Goal: Task Accomplishment & Management: Manage account settings

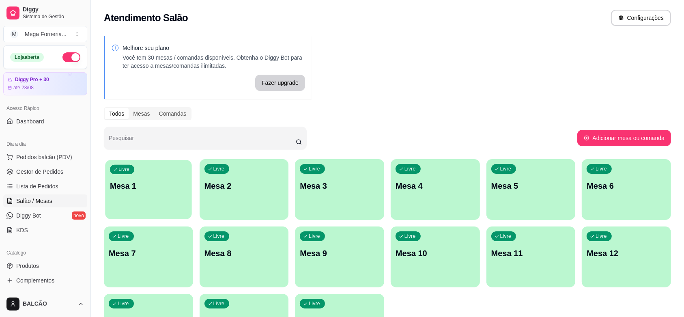
click at [179, 194] on div "Livre Mesa 1" at bounding box center [148, 185] width 86 height 50
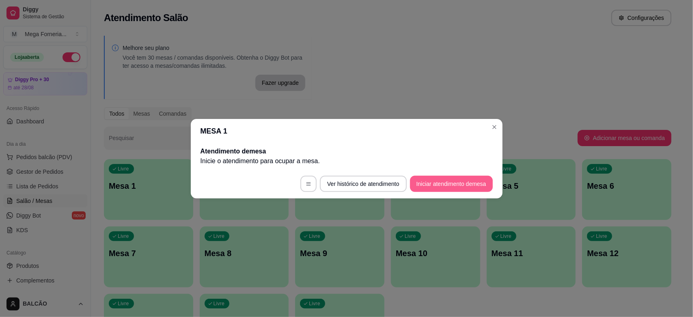
click at [459, 179] on button "Iniciar atendimento de mesa" at bounding box center [451, 184] width 83 height 16
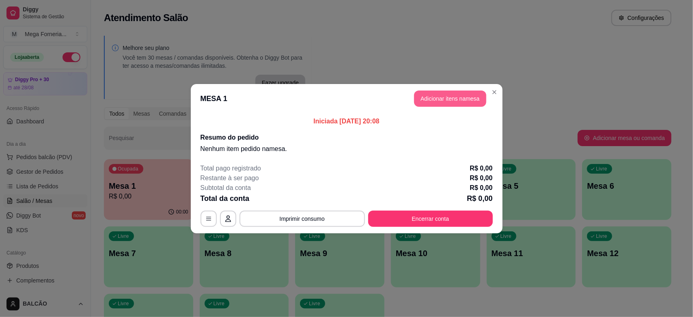
click at [446, 99] on button "Adicionar itens na mesa" at bounding box center [450, 99] width 72 height 16
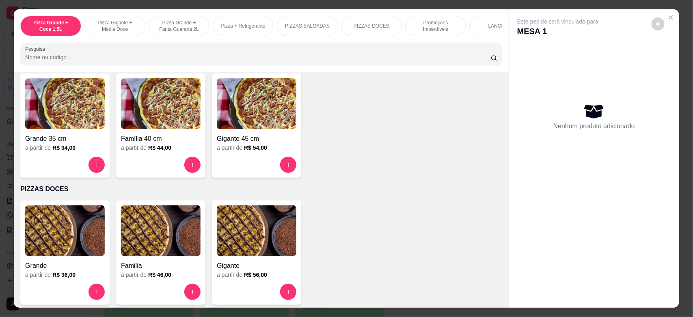
scroll to position [507, 0]
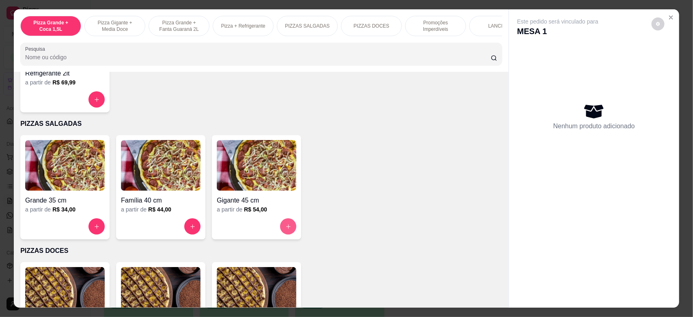
click at [287, 232] on button "increase-product-quantity" at bounding box center [288, 226] width 16 height 16
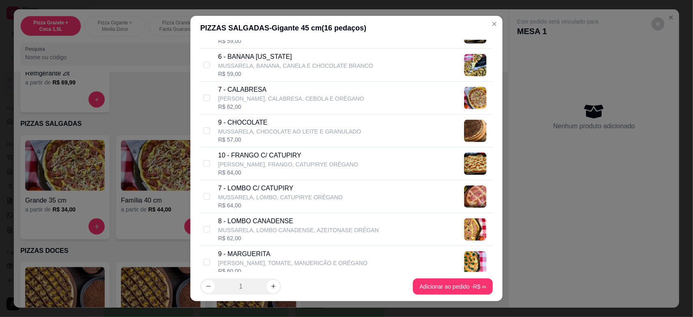
scroll to position [203, 0]
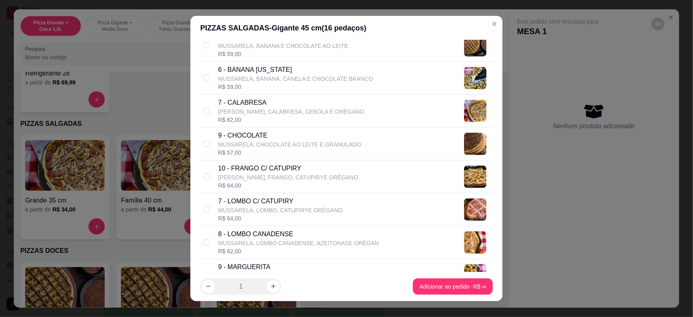
click at [269, 171] on p "10 - FRANGO C/ CATUPIRY" at bounding box center [288, 169] width 140 height 10
checkbox input "true"
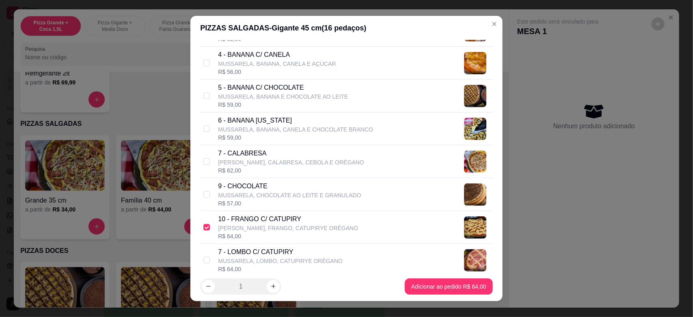
scroll to position [101, 0]
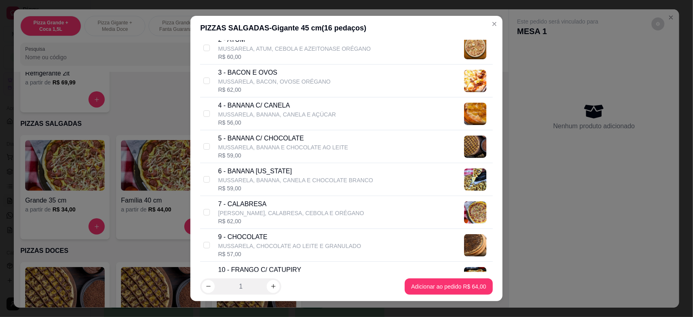
click at [266, 82] on p "MUSSARELA, BACON, OVOSE ORÉGANO" at bounding box center [274, 82] width 112 height 8
checkbox input "true"
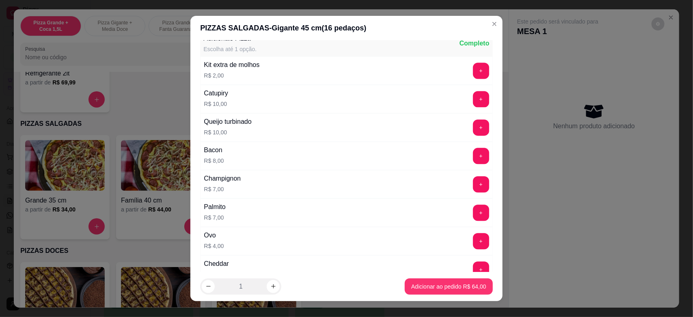
scroll to position [869, 0]
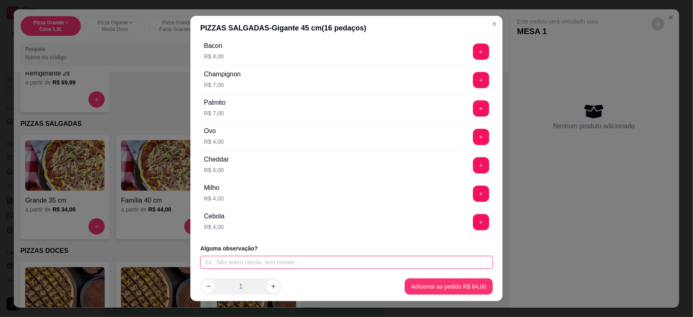
click at [256, 265] on input "text" at bounding box center [346, 262] width 292 height 13
type input "sabor 3: banana [US_STATE]"
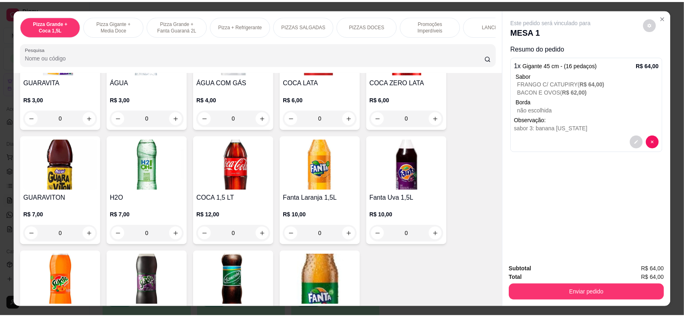
scroll to position [1471, 0]
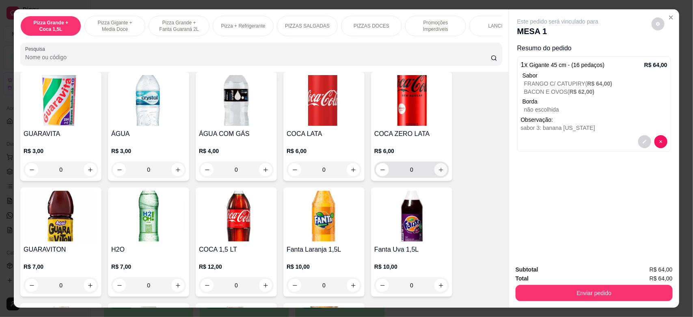
click at [438, 171] on icon "increase-product-quantity" at bounding box center [441, 170] width 6 height 6
type input "1"
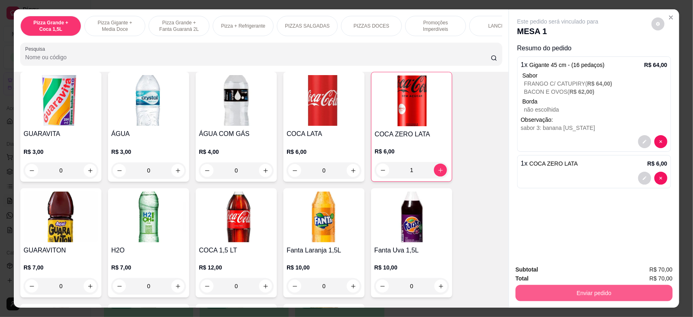
click at [604, 289] on button "Enviar pedido" at bounding box center [593, 293] width 157 height 16
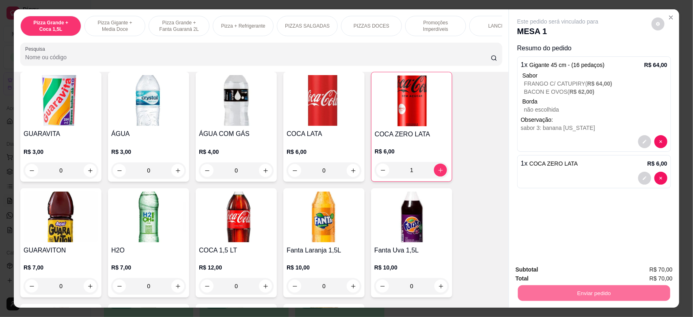
click at [562, 266] on button "Não registrar e enviar pedido" at bounding box center [566, 272] width 82 height 15
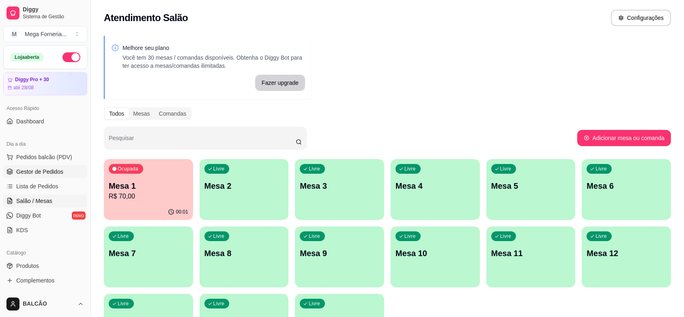
click at [34, 174] on span "Gestor de Pedidos" at bounding box center [39, 172] width 47 height 8
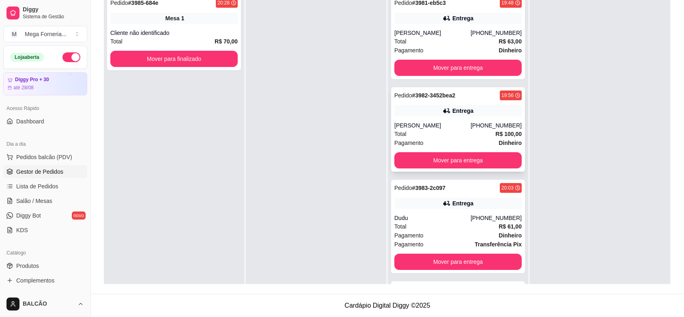
scroll to position [73, 0]
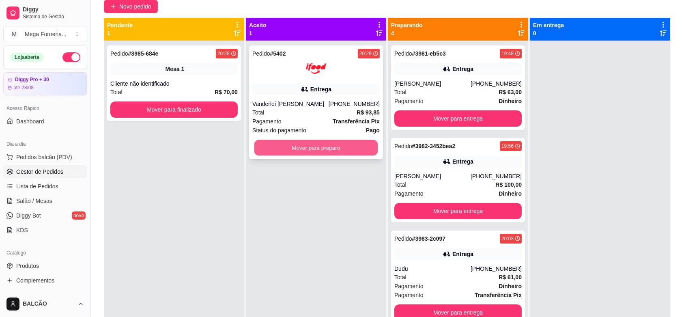
click at [332, 151] on button "Mover para preparo" at bounding box center [316, 148] width 124 height 16
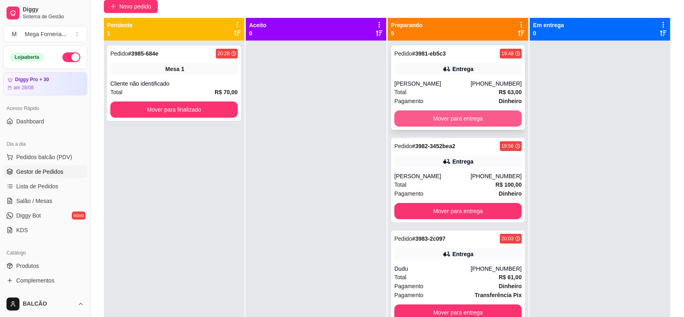
click at [437, 121] on button "Mover para entrega" at bounding box center [457, 118] width 127 height 16
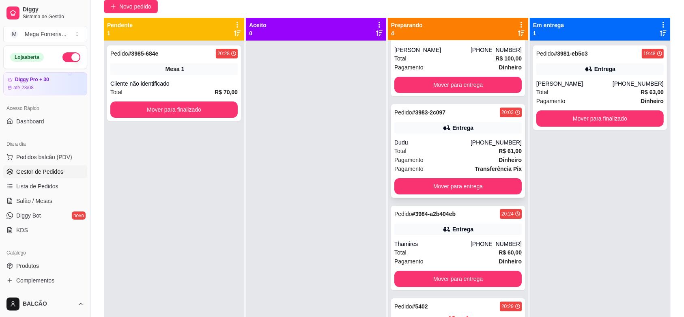
scroll to position [51, 0]
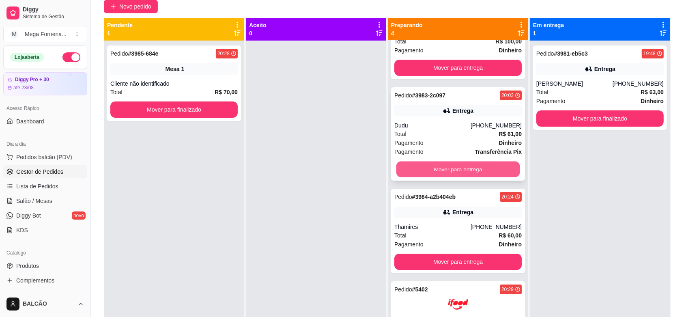
click at [421, 175] on button "Mover para entrega" at bounding box center [459, 170] width 124 height 16
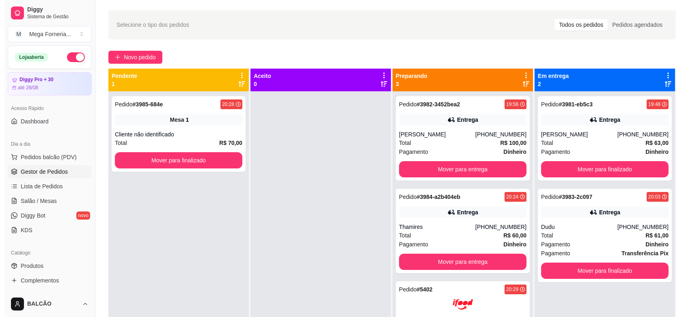
scroll to position [23, 0]
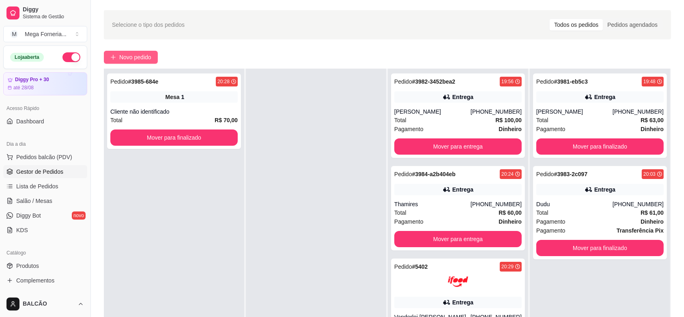
click at [136, 58] on span "Novo pedido" at bounding box center [135, 57] width 32 height 9
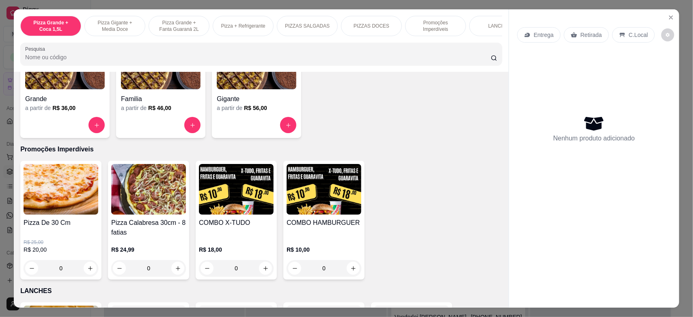
scroll to position [761, 0]
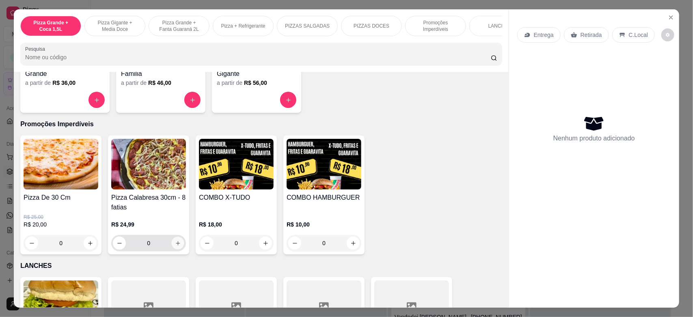
click at [175, 246] on icon "increase-product-quantity" at bounding box center [178, 243] width 6 height 6
type input "1"
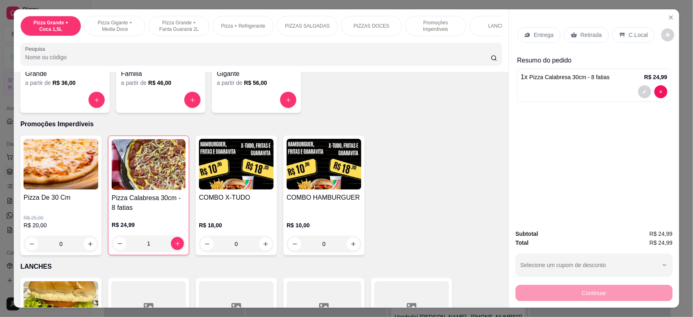
click at [642, 90] on icon "decrease-product-quantity" at bounding box center [644, 91] width 5 height 5
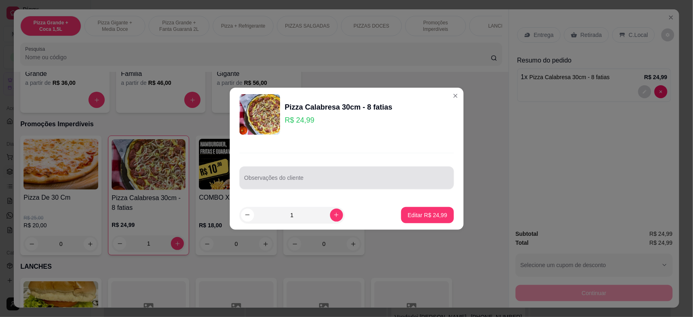
click at [293, 181] on input "Observações do cliente" at bounding box center [346, 181] width 205 height 8
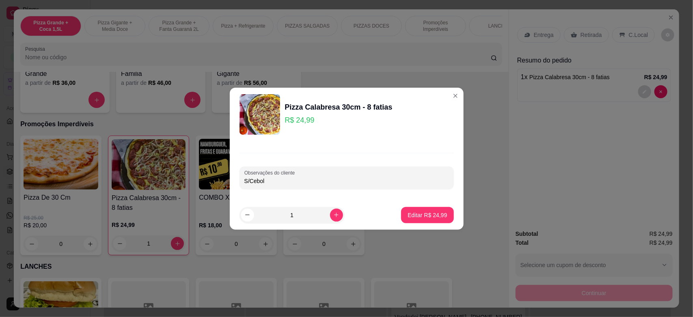
type input "S/Cebola"
click at [419, 218] on p "Editar R$ 24,99" at bounding box center [426, 215] width 39 height 8
type input "0"
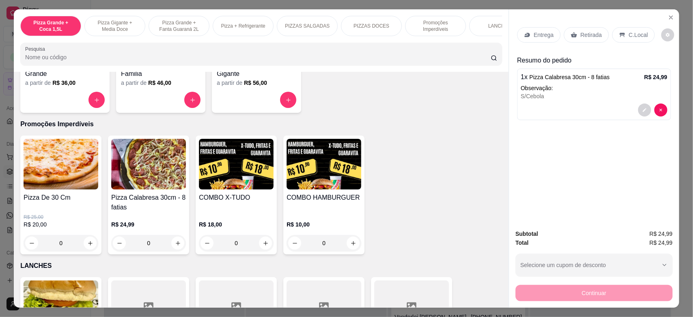
click at [259, 251] on div "0" at bounding box center [236, 243] width 75 height 16
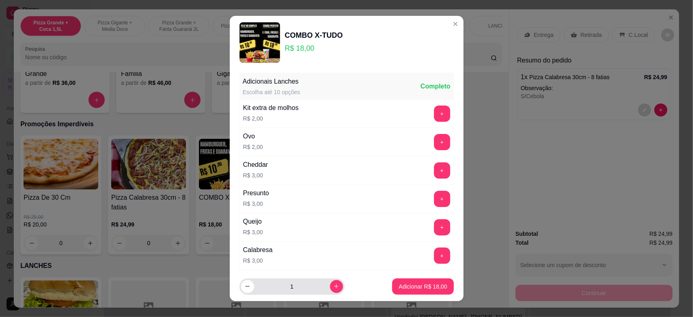
click at [334, 287] on icon "increase-product-quantity" at bounding box center [336, 287] width 4 height 4
type input "2"
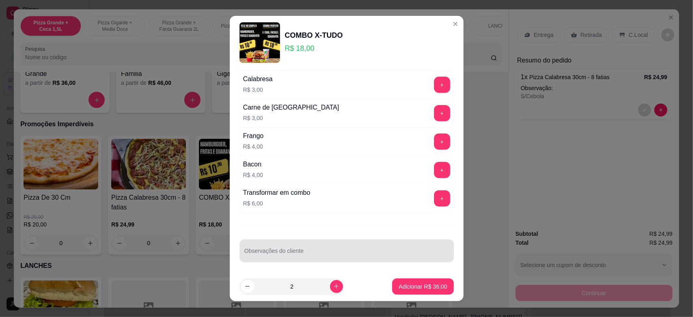
scroll to position [175, 0]
click at [299, 253] on input "Observações do cliente" at bounding box center [346, 252] width 205 height 8
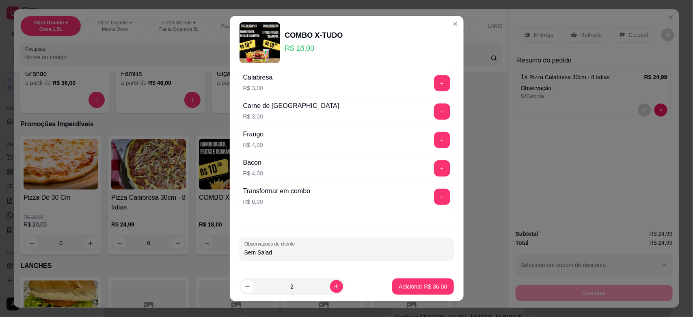
type input "Sem Salada"
click at [406, 285] on p "Adicionar R$ 36,00" at bounding box center [423, 286] width 48 height 8
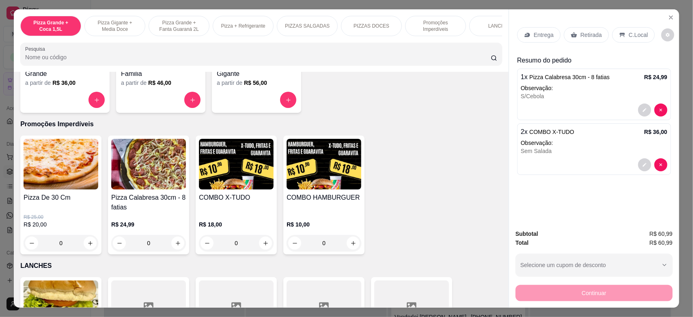
click at [530, 43] on div "Entrega Retirada C.Local" at bounding box center [594, 35] width 154 height 28
click at [534, 35] on p "Entrega" at bounding box center [544, 35] width 20 height 8
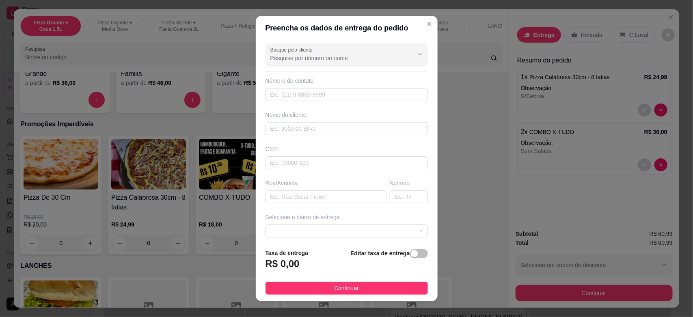
click at [291, 66] on div "Busque pelo cliente Número de contato Nome do cliente CEP Rua/[GEOGRAPHIC_DATA]…" at bounding box center [347, 141] width 182 height 202
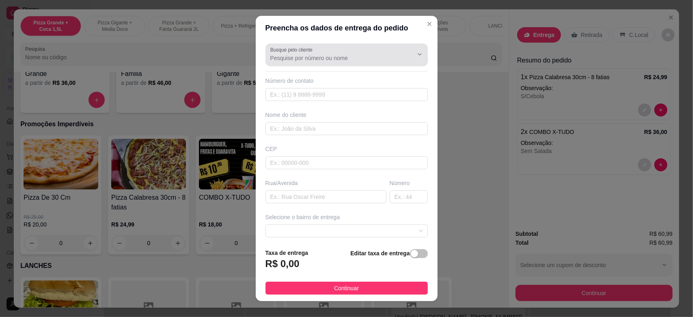
click at [294, 59] on input "Busque pelo cliente" at bounding box center [335, 58] width 130 height 8
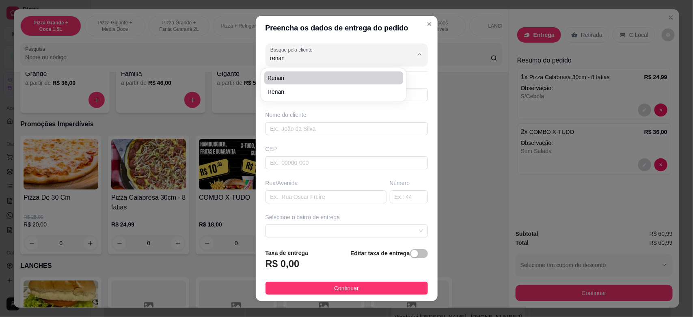
click at [289, 74] on span "Renan" at bounding box center [329, 78] width 124 height 8
type input "Renan"
type input "22981593502"
type input "Renan"
type input "Cabo Frio"
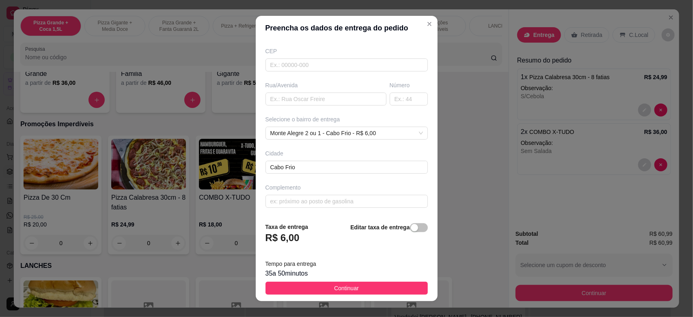
scroll to position [10, 0]
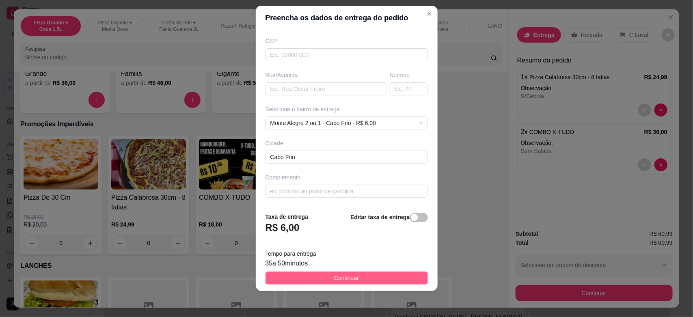
click at [321, 278] on button "Continuar" at bounding box center [346, 278] width 162 height 13
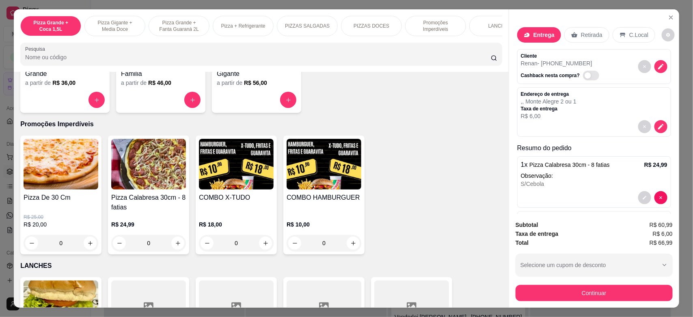
scroll to position [16, 0]
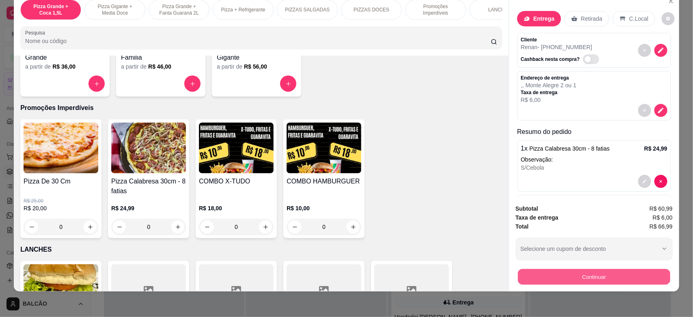
click at [559, 272] on button "Continuar" at bounding box center [594, 277] width 152 height 16
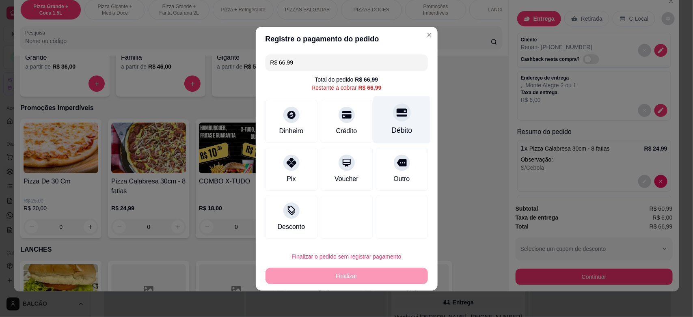
click at [391, 128] on div "Débito" at bounding box center [401, 130] width 21 height 11
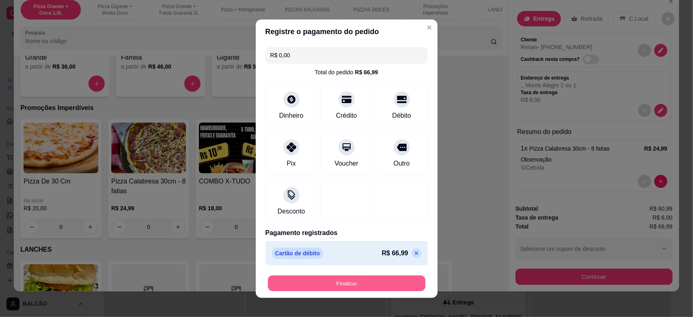
click at [370, 285] on button "Finalizar" at bounding box center [346, 283] width 157 height 16
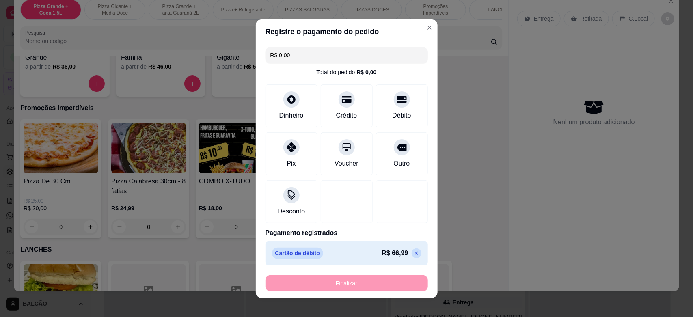
type input "-R$ 66,99"
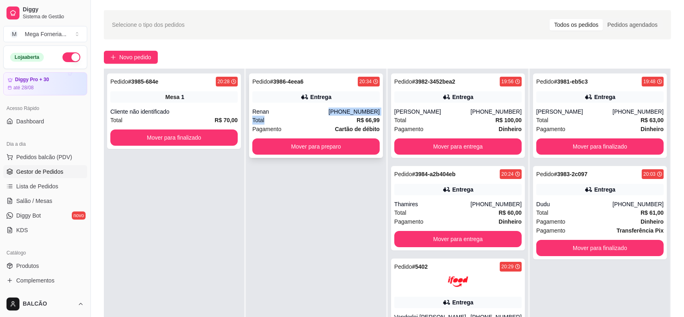
click at [313, 116] on div "Pedido # 3986-4eea6 20:34 Entrega Renan [PHONE_NUMBER] Total R$ 66,99 Pagamento…" at bounding box center [316, 115] width 134 height 84
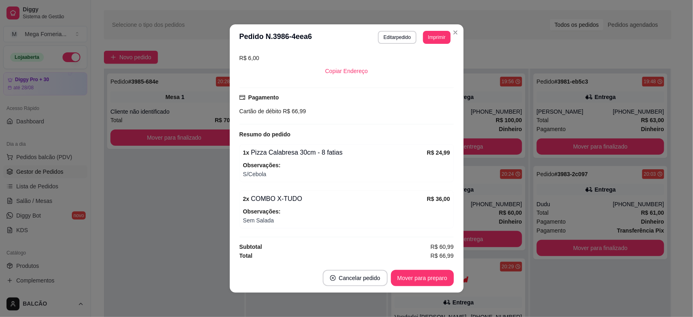
scroll to position [155, 0]
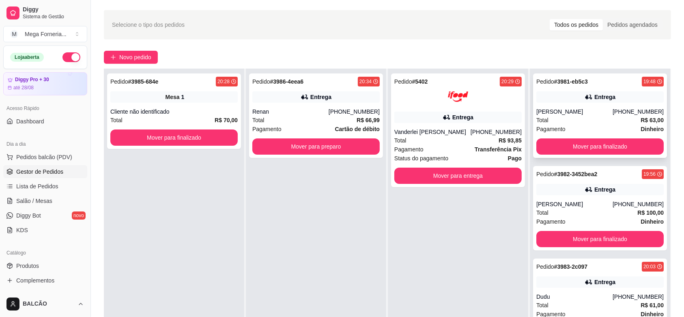
click at [591, 105] on div "Pedido # 3981-eb5c3 19:48 Entrega [PERSON_NAME] [PHONE_NUMBER] Total R$ 63,00 P…" at bounding box center [600, 115] width 134 height 84
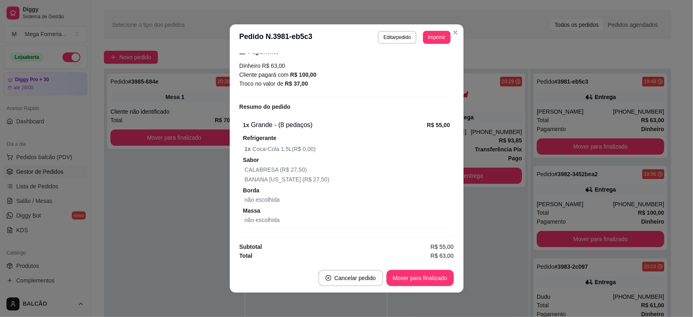
scroll to position [202, 0]
click at [456, 27] on header "**********" at bounding box center [347, 37] width 234 height 26
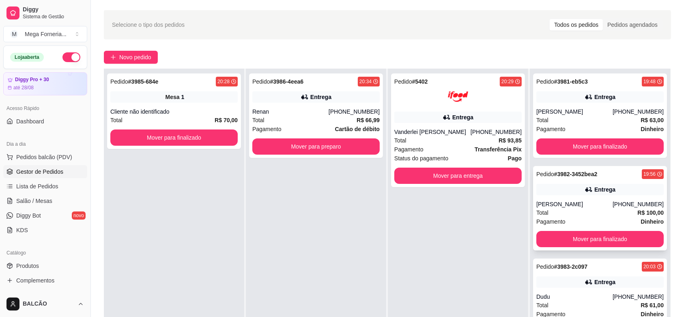
click at [598, 203] on div "[PERSON_NAME]" at bounding box center [575, 204] width 76 height 8
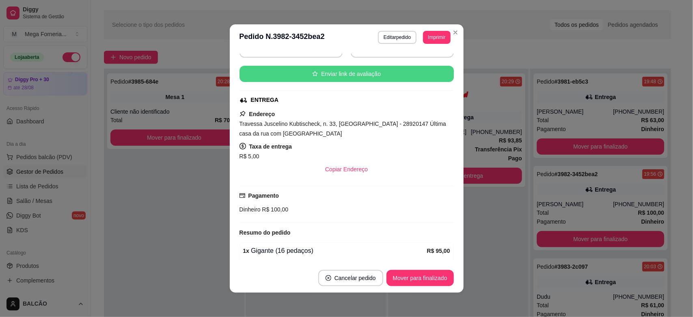
scroll to position [101, 0]
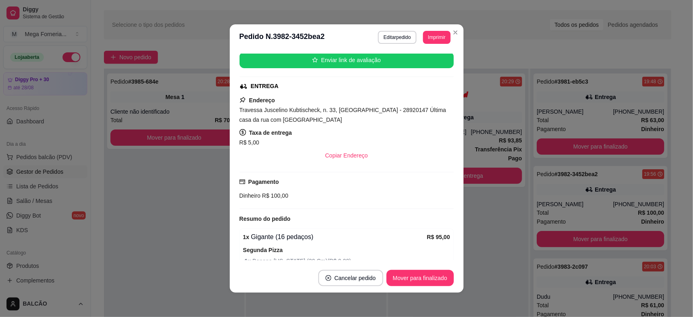
click at [453, 24] on header "**********" at bounding box center [347, 37] width 234 height 26
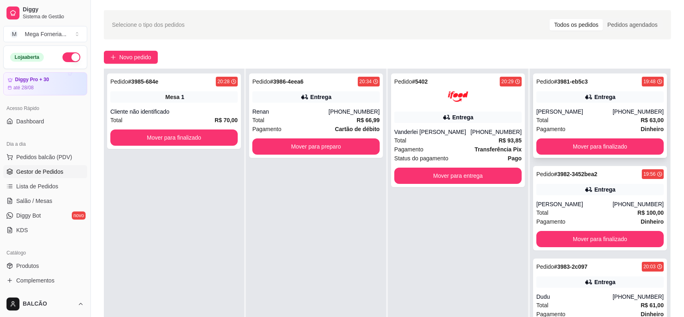
click at [588, 114] on div "[PERSON_NAME]" at bounding box center [575, 112] width 76 height 8
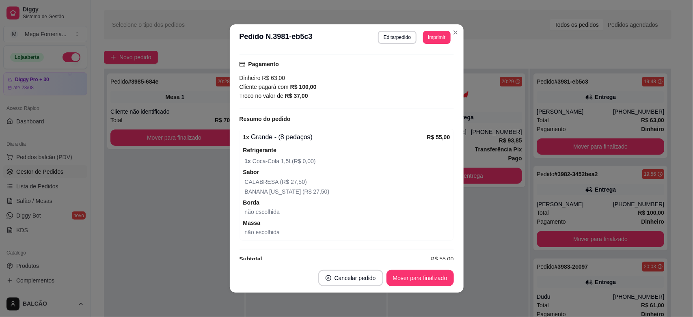
scroll to position [202, 0]
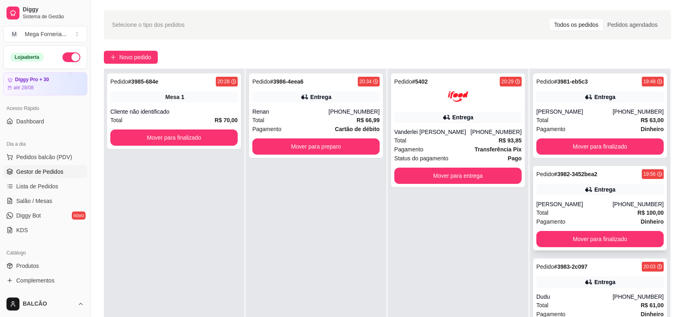
click at [595, 189] on div "Entrega" at bounding box center [605, 189] width 21 height 8
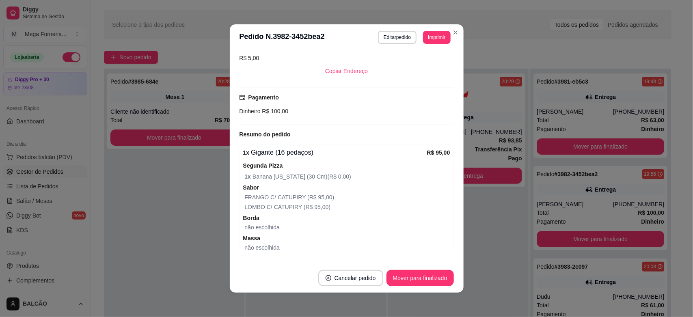
scroll to position [226, 0]
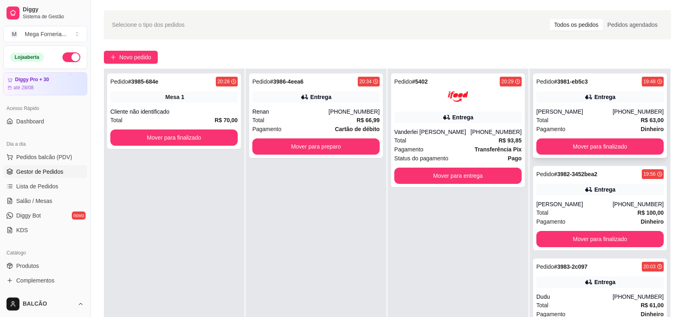
click at [563, 102] on div "Entrega" at bounding box center [600, 96] width 127 height 11
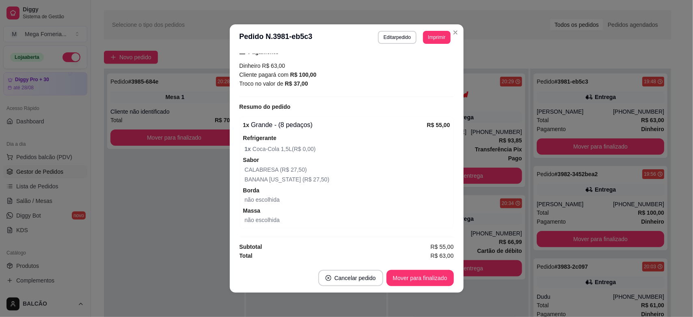
scroll to position [1, 0]
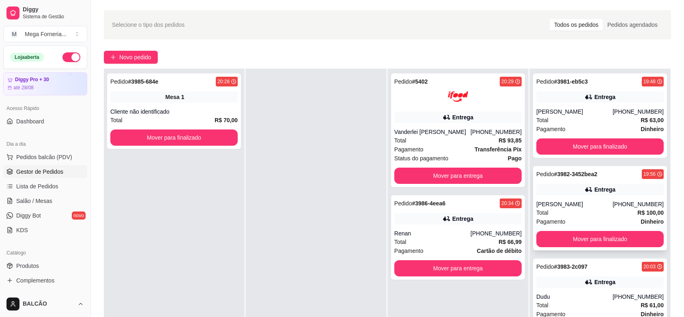
click at [580, 196] on div "Pedido # 3982-3452bea2 19:56 Entrega Izabel [PHONE_NUMBER] Total R$ 100,00 Paga…" at bounding box center [600, 208] width 134 height 84
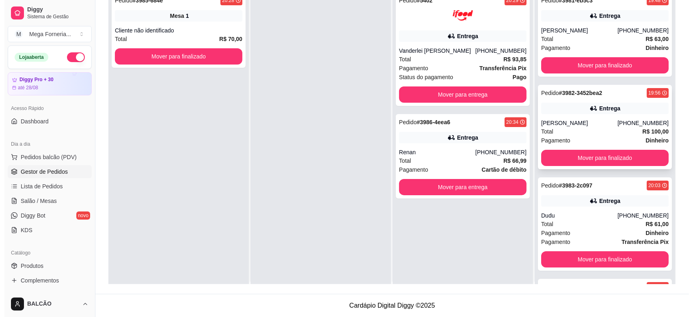
scroll to position [0, 0]
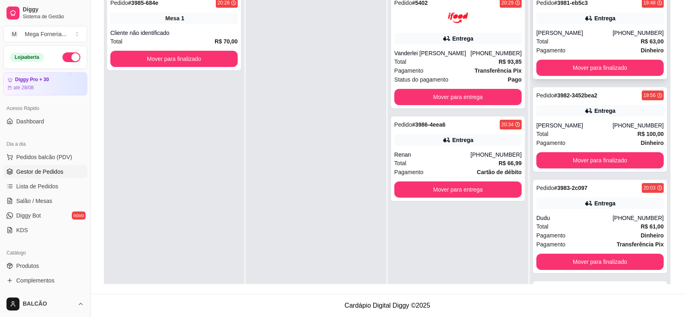
click at [582, 37] on div "[PERSON_NAME]" at bounding box center [575, 33] width 76 height 8
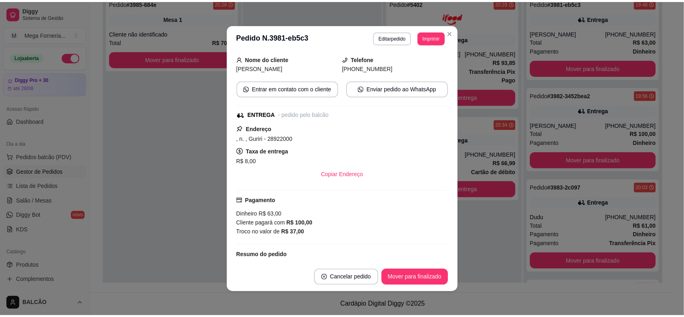
scroll to position [51, 0]
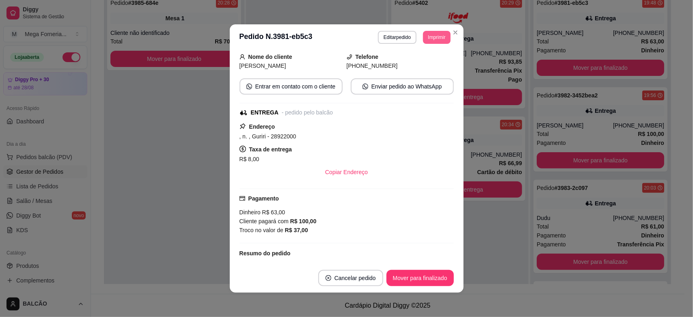
click at [435, 37] on button "Imprimir" at bounding box center [436, 37] width 27 height 13
click at [421, 67] on button "IMPRESSORA" at bounding box center [417, 66] width 57 height 13
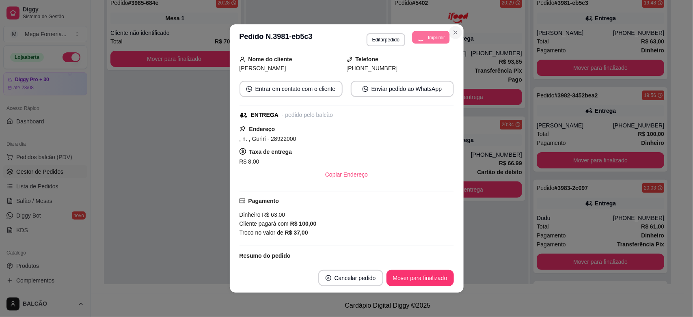
click at [454, 35] on icon "Close" at bounding box center [455, 32] width 6 height 6
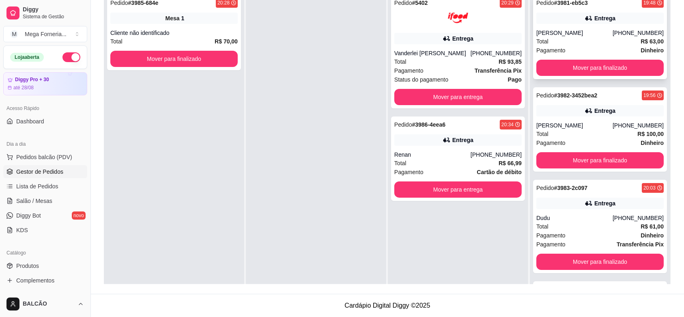
click at [540, 29] on div "[PERSON_NAME]" at bounding box center [575, 33] width 76 height 8
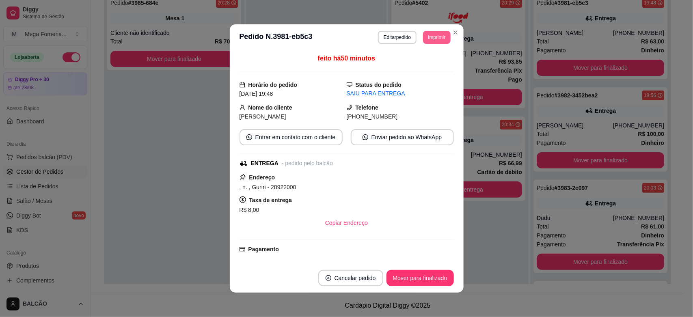
click at [441, 39] on button "Imprimir" at bounding box center [436, 37] width 27 height 13
click at [428, 72] on button "IMPRESSORA" at bounding box center [417, 66] width 57 height 13
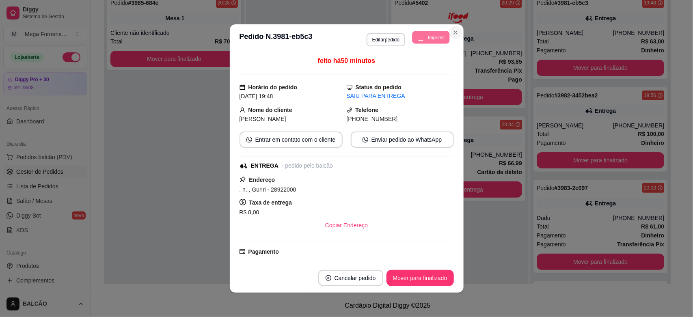
click at [453, 34] on icon "Close" at bounding box center [455, 32] width 6 height 6
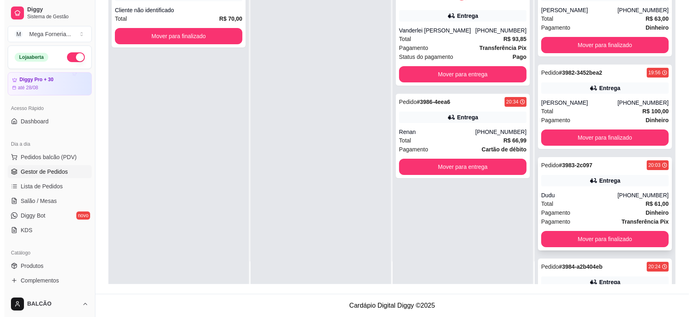
scroll to position [70, 0]
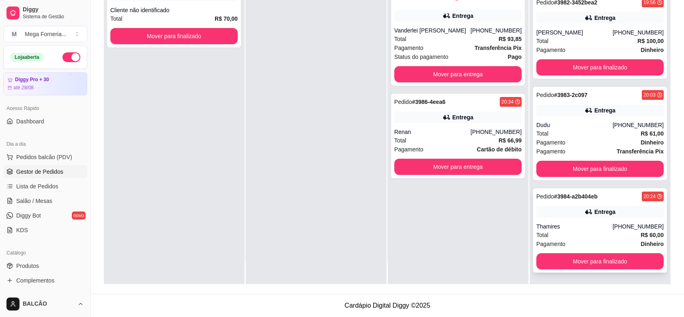
click at [575, 233] on div "Total R$ 60,00" at bounding box center [600, 235] width 127 height 9
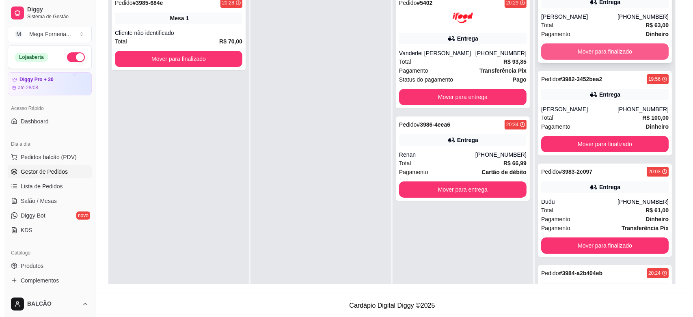
scroll to position [0, 0]
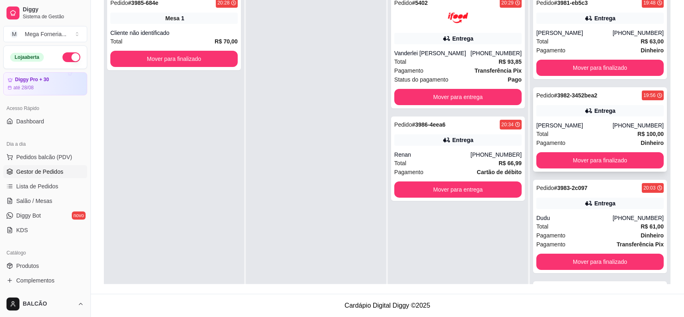
click at [599, 91] on div "Pedido # 3982-3452bea2 19:56" at bounding box center [600, 96] width 127 height 10
click at [430, 32] on div "Pedido # 5402 20:29 Entrega Vanderlei [PERSON_NAME] [PHONE_NUMBER] Total R$ 93,…" at bounding box center [458, 52] width 134 height 114
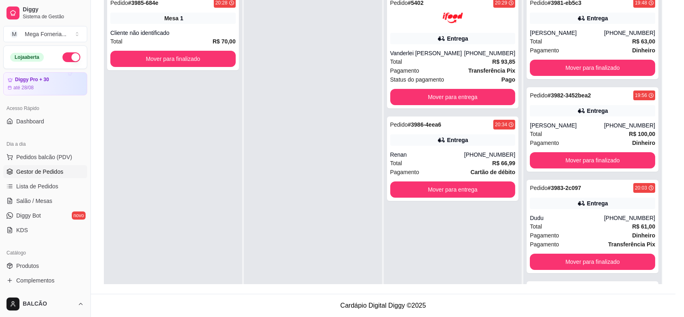
click at [430, 35] on button "Imprimir" at bounding box center [434, 34] width 28 height 13
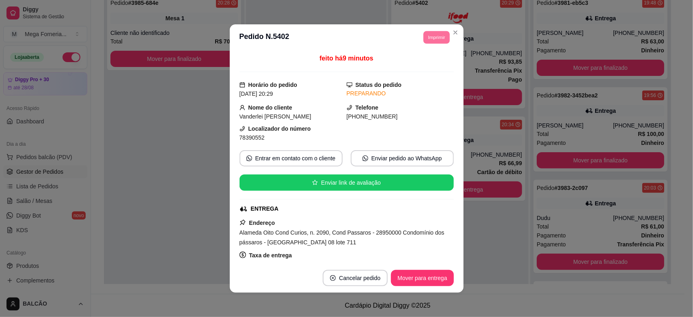
click at [449, 39] on header "**********" at bounding box center [347, 37] width 234 height 26
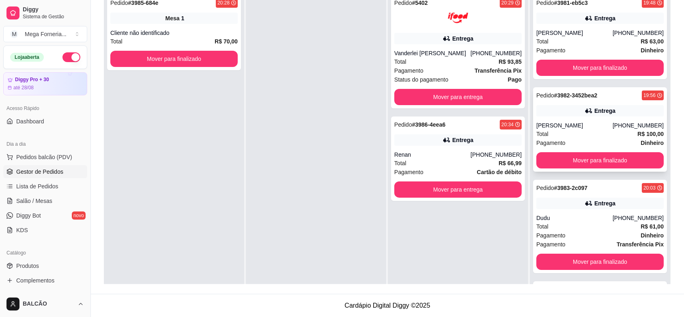
click at [547, 100] on div "Pedido # 3982-3452bea2" at bounding box center [567, 96] width 61 height 10
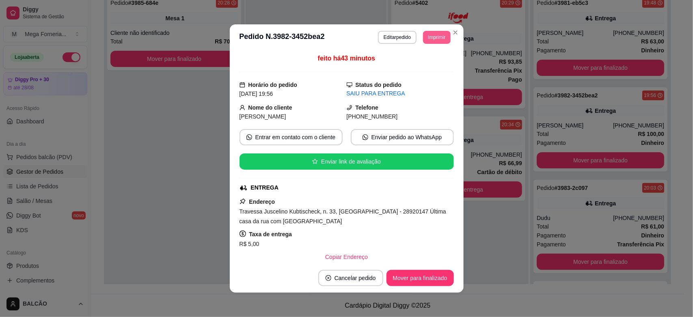
click at [427, 43] on button "Imprimir" at bounding box center [436, 37] width 27 height 13
click at [421, 66] on button "IMPRESSORA" at bounding box center [417, 66] width 59 height 13
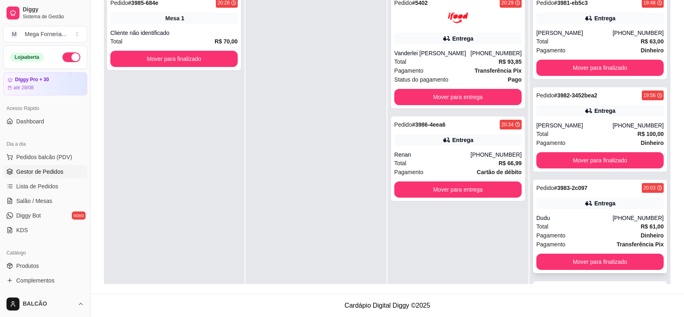
click at [572, 231] on div "Total R$ 61,00" at bounding box center [600, 226] width 127 height 9
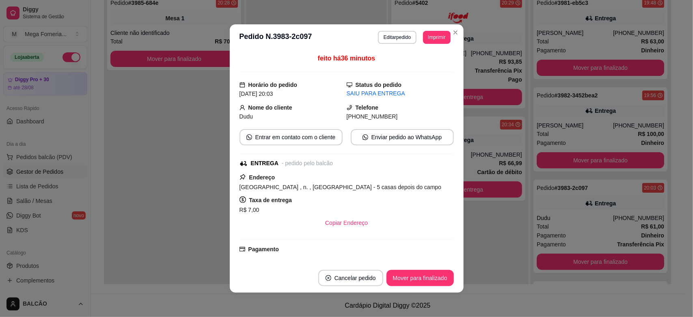
click at [416, 39] on div "**********" at bounding box center [414, 37] width 73 height 13
click at [423, 44] on header "**********" at bounding box center [347, 37] width 234 height 26
click at [425, 41] on button "Imprimir" at bounding box center [436, 37] width 27 height 13
click at [420, 71] on button "IMPRESSORA" at bounding box center [417, 66] width 57 height 13
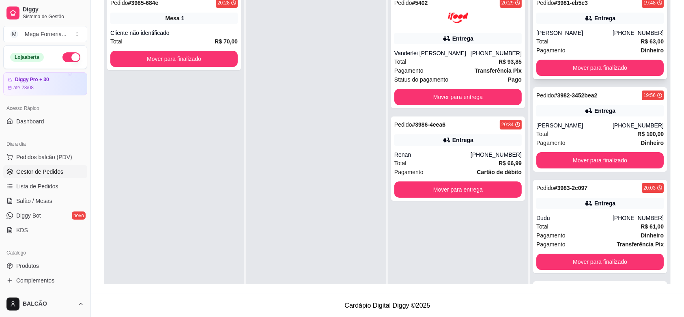
click at [595, 37] on div "Total R$ 63,00" at bounding box center [600, 41] width 127 height 9
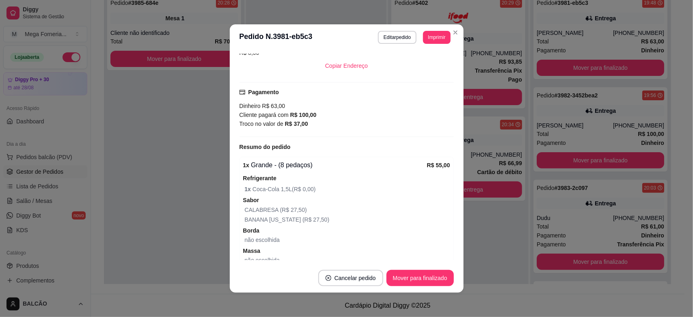
scroll to position [202, 0]
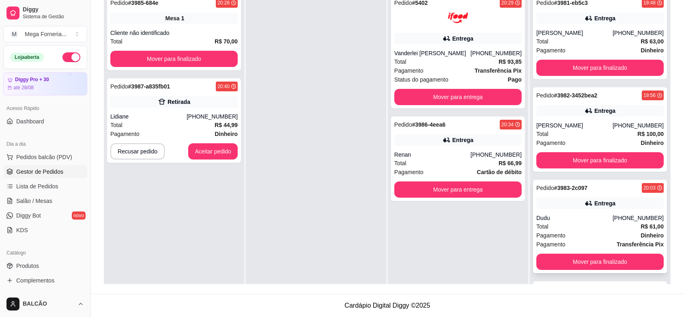
click at [612, 226] on div "Total R$ 61,00" at bounding box center [600, 226] width 127 height 9
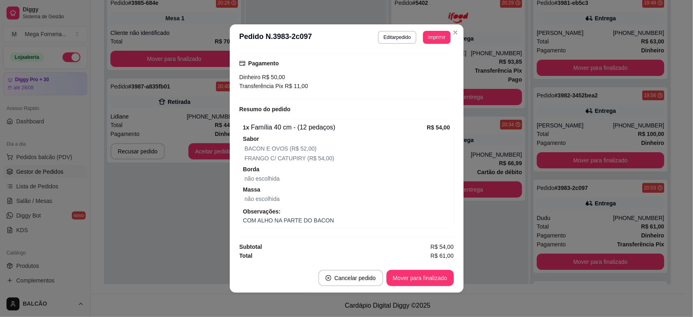
scroll to position [0, 0]
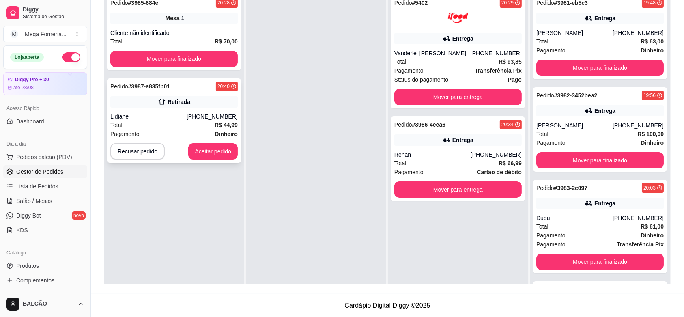
click at [212, 126] on div "Total R$ 44,99" at bounding box center [173, 125] width 127 height 9
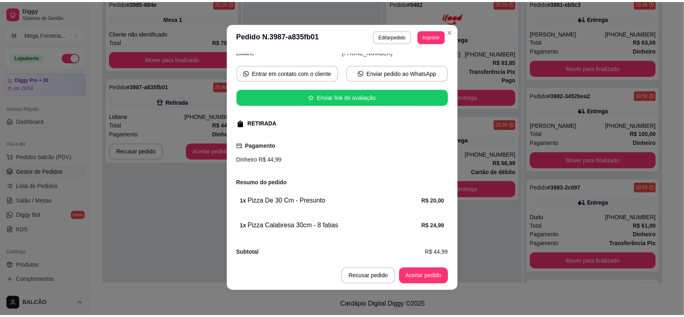
scroll to position [82, 0]
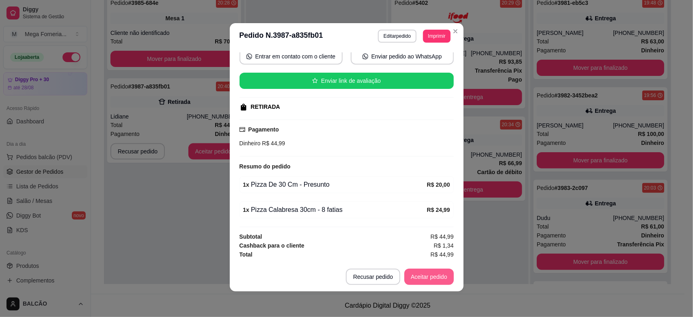
click at [435, 280] on button "Aceitar pedido" at bounding box center [429, 277] width 50 height 16
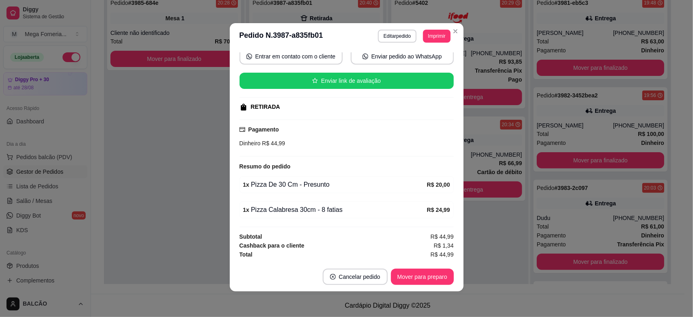
click at [453, 38] on header "**********" at bounding box center [347, 36] width 234 height 26
click at [453, 37] on header "**********" at bounding box center [347, 36] width 234 height 26
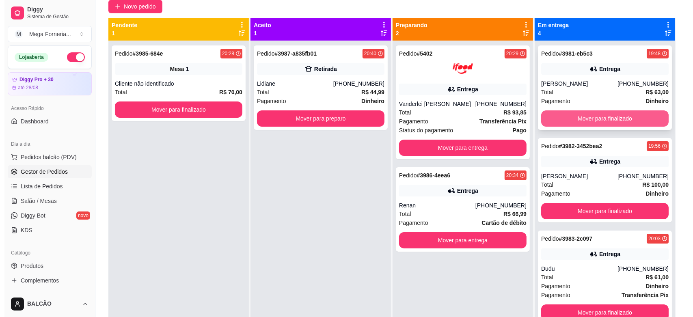
scroll to position [51, 0]
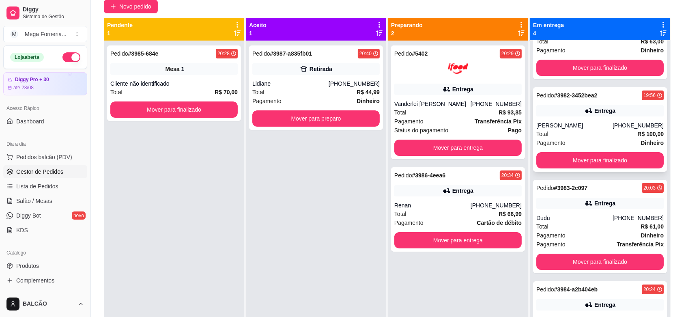
click at [563, 112] on div "Entrega" at bounding box center [600, 110] width 127 height 11
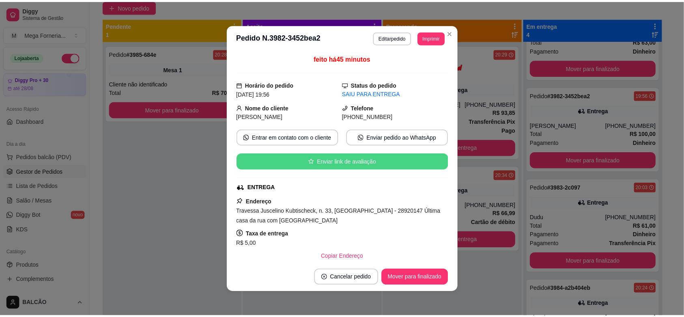
scroll to position [101, 0]
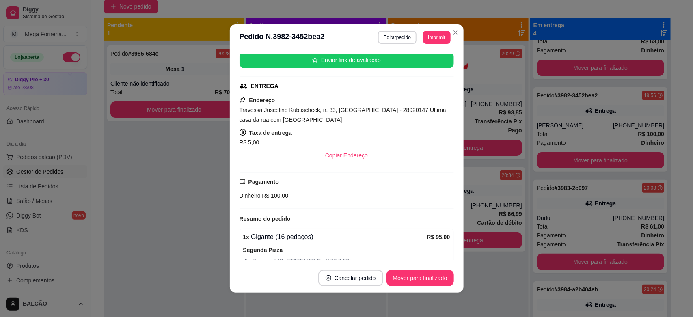
click at [239, 199] on span "Dinheiro" at bounding box center [249, 195] width 21 height 6
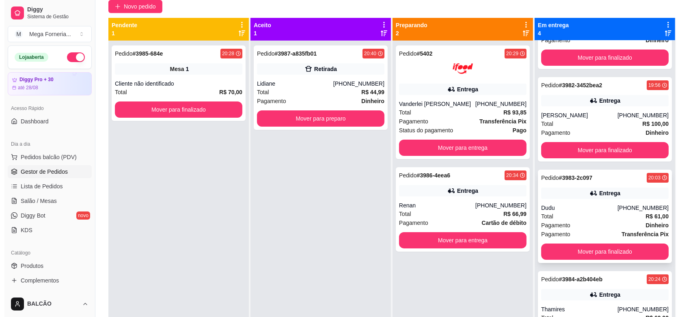
scroll to position [70, 0]
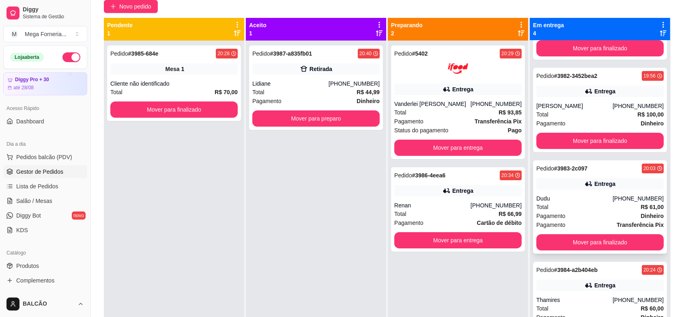
click at [595, 183] on div "Entrega" at bounding box center [605, 184] width 21 height 8
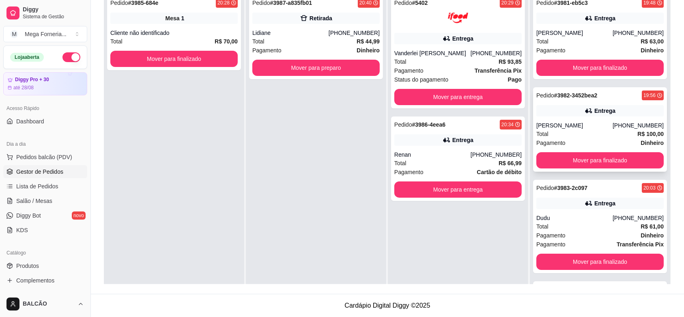
scroll to position [22, 0]
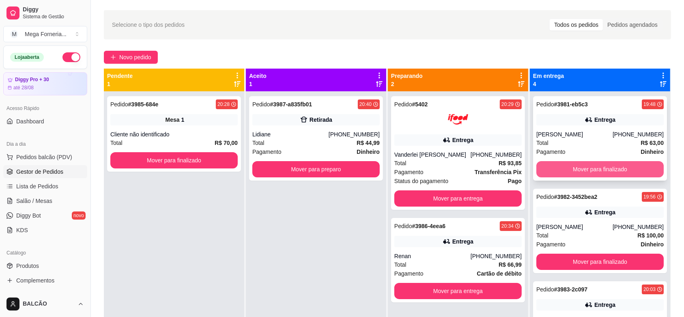
click at [587, 170] on button "Mover para finalizado" at bounding box center [600, 169] width 127 height 16
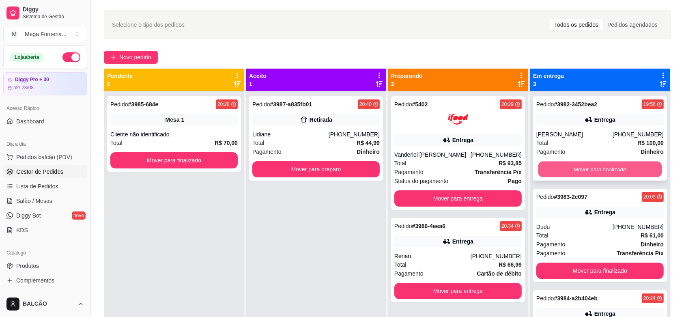
click at [587, 170] on button "Mover para finalizado" at bounding box center [601, 170] width 124 height 16
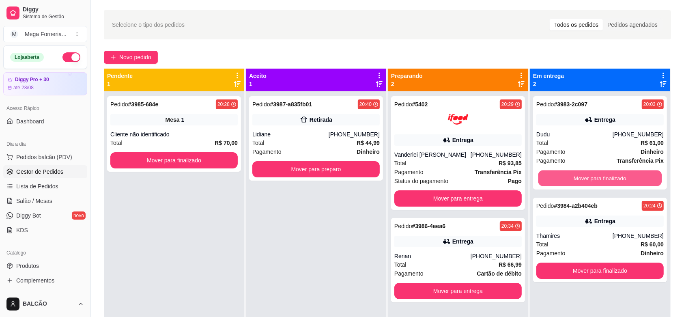
click at [587, 170] on button "Mover para finalizado" at bounding box center [601, 178] width 124 height 16
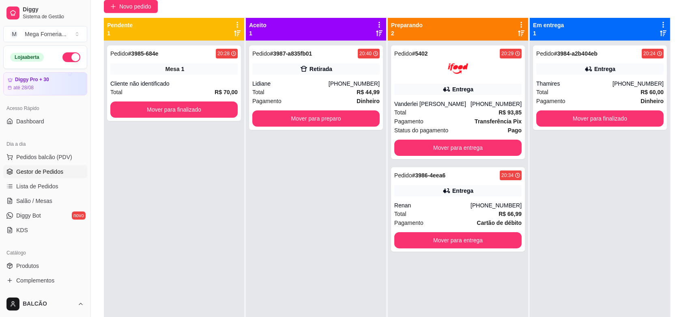
scroll to position [203, 0]
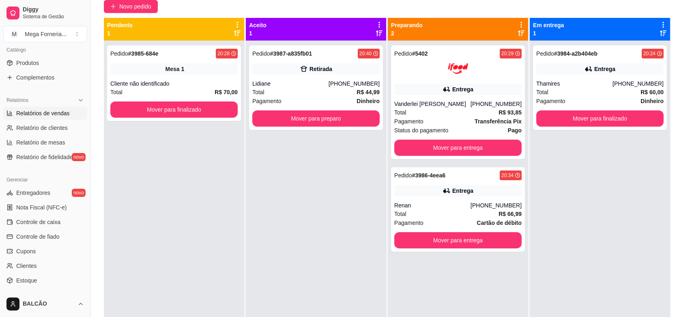
click at [41, 114] on span "Relatórios de vendas" at bounding box center [43, 113] width 54 height 8
select select "ALL"
select select "0"
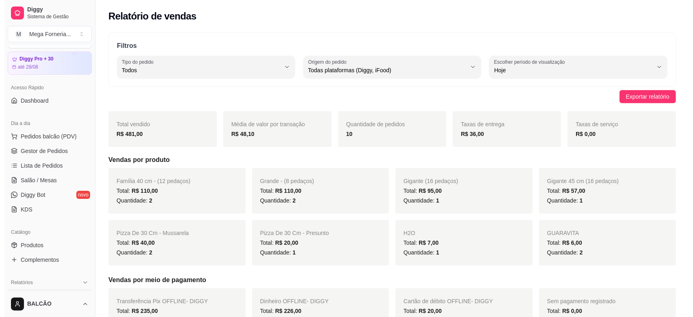
scroll to position [4, 0]
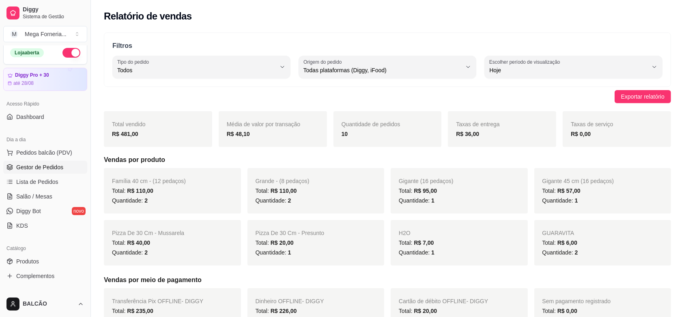
click at [38, 167] on span "Gestor de Pedidos" at bounding box center [39, 167] width 47 height 8
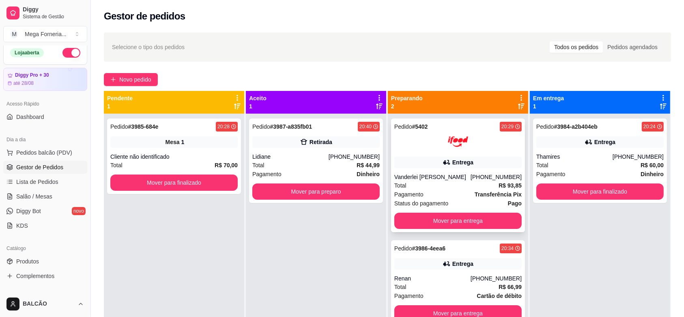
click at [464, 163] on div "Entrega" at bounding box center [463, 162] width 21 height 8
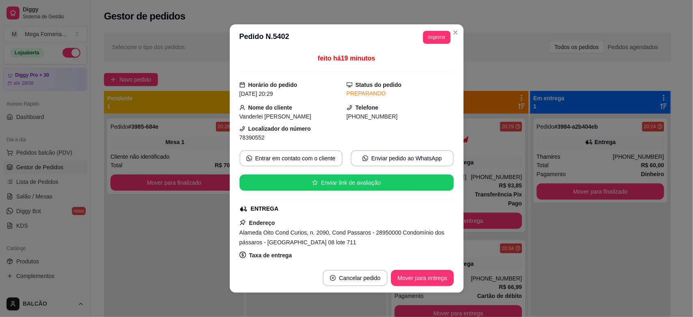
scroll to position [152, 0]
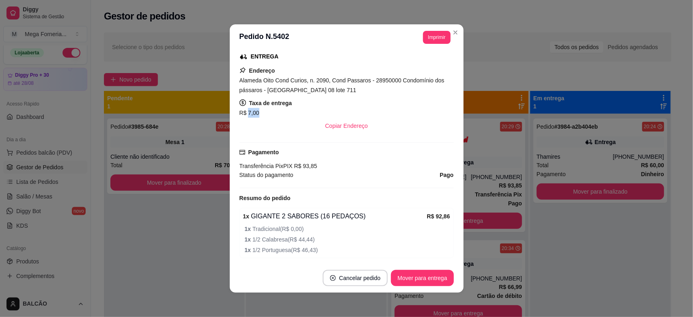
drag, startPoint x: 244, startPoint y: 116, endPoint x: 259, endPoint y: 116, distance: 15.0
click at [259, 116] on div "R$ 7,00" at bounding box center [346, 113] width 214 height 10
click at [347, 153] on div "Pagamento Transferência Pix PIX R$ 93,85" at bounding box center [346, 159] width 214 height 23
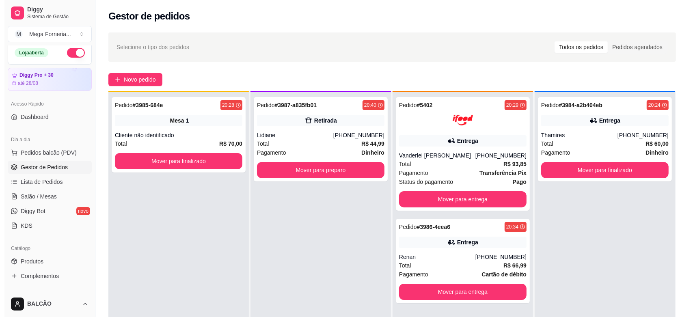
scroll to position [23, 0]
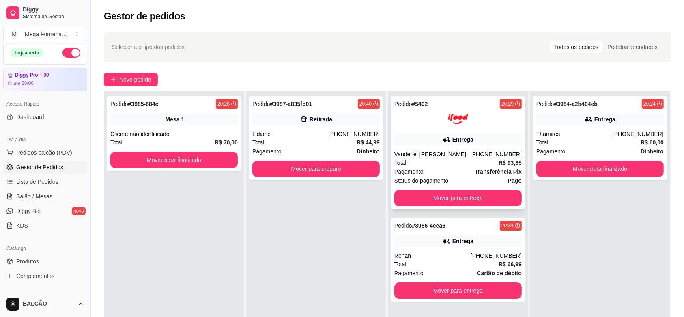
click at [443, 143] on icon at bounding box center [447, 140] width 8 height 8
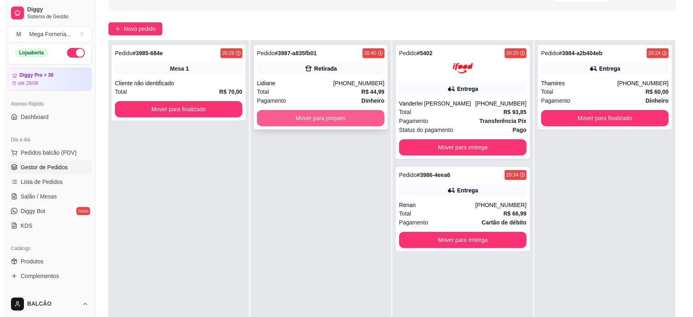
scroll to position [0, 0]
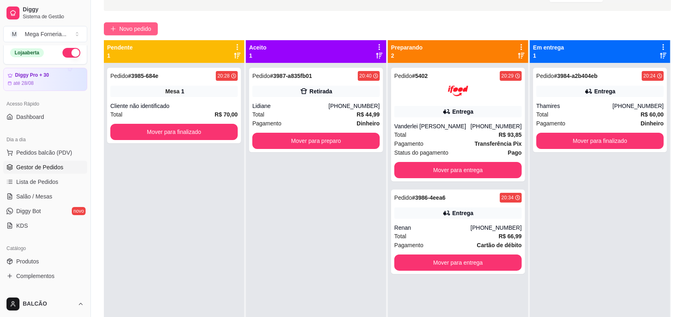
click at [120, 29] on span "Novo pedido" at bounding box center [135, 28] width 32 height 9
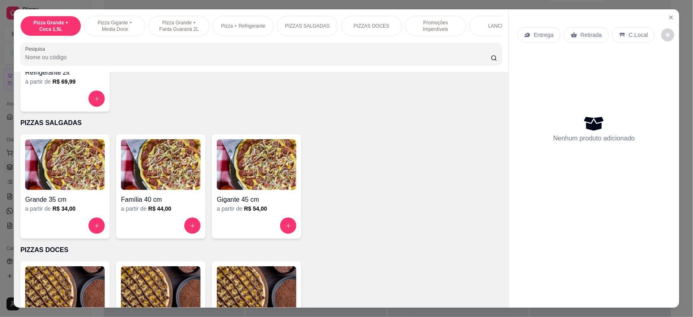
scroll to position [558, 0]
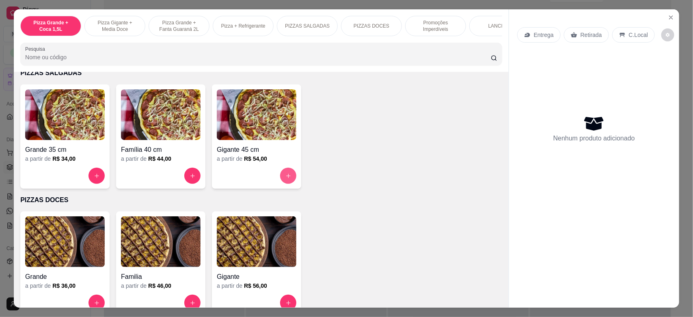
click at [289, 184] on button "increase-product-quantity" at bounding box center [288, 176] width 16 height 16
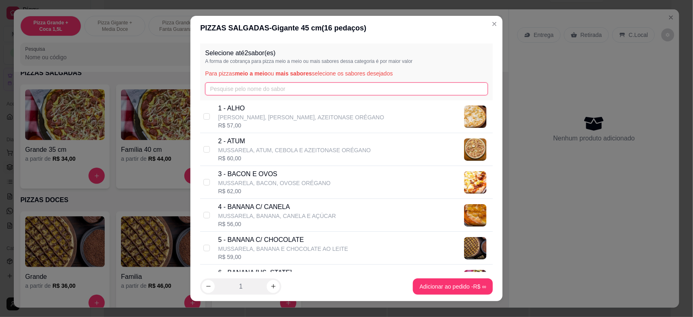
click at [235, 94] on input "text" at bounding box center [346, 88] width 282 height 13
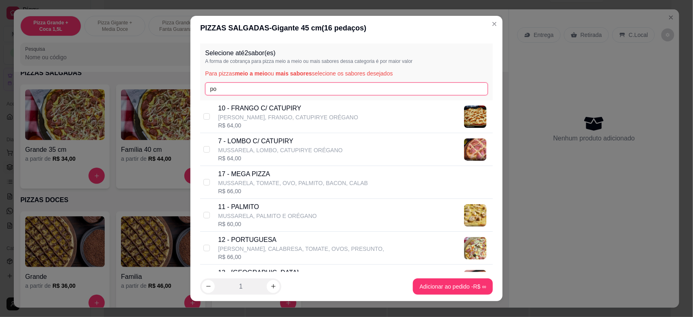
type input "por"
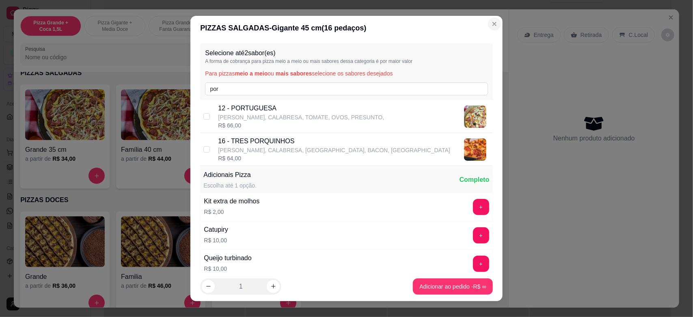
click at [475, 24] on section "PIZZAS SALGADAS - Gigante 45 cm ( 16 pedaços) Selecione até 2 sabor(es) A forma…" at bounding box center [346, 158] width 312 height 285
click at [478, 23] on div "LANCHES" at bounding box center [499, 26] width 61 height 20
click at [670, 19] on div "Entrega Retirada C.Local Nenhum produto adicionado" at bounding box center [594, 151] width 170 height 285
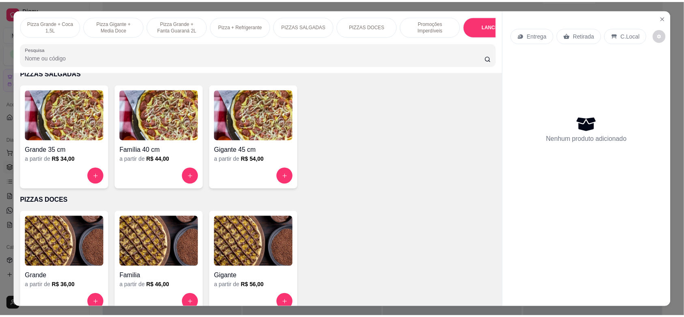
scroll to position [950, 0]
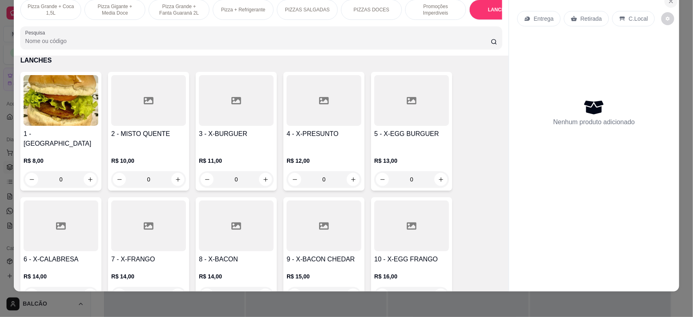
click at [668, 1] on icon "Close" at bounding box center [671, 1] width 6 height 6
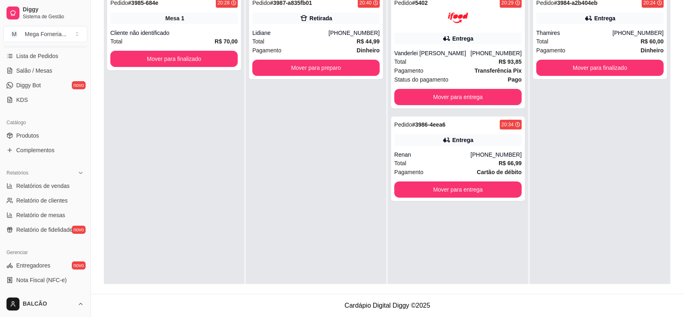
scroll to position [106, 0]
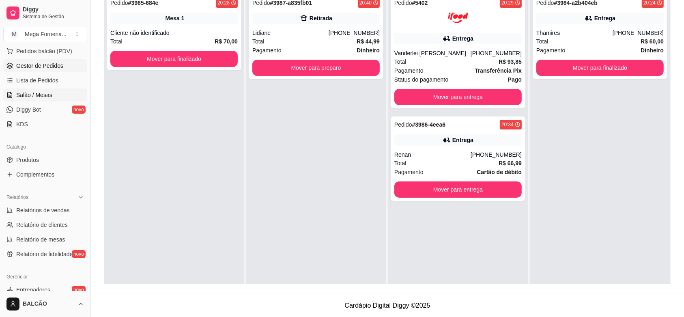
click at [32, 95] on span "Salão / Mesas" at bounding box center [34, 95] width 36 height 8
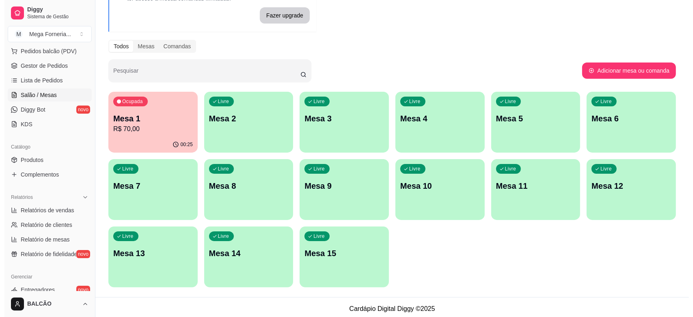
scroll to position [70, 0]
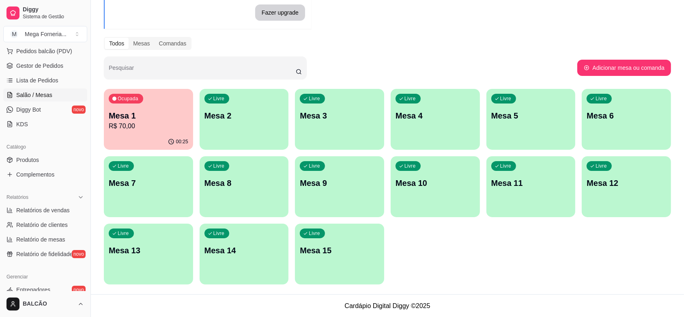
click at [402, 129] on div "Livre Mesa 4" at bounding box center [435, 114] width 89 height 51
click at [346, 239] on div "Livre Mesa 15" at bounding box center [339, 249] width 89 height 51
click at [299, 255] on div "Livre Mesa 15" at bounding box center [340, 249] width 86 height 50
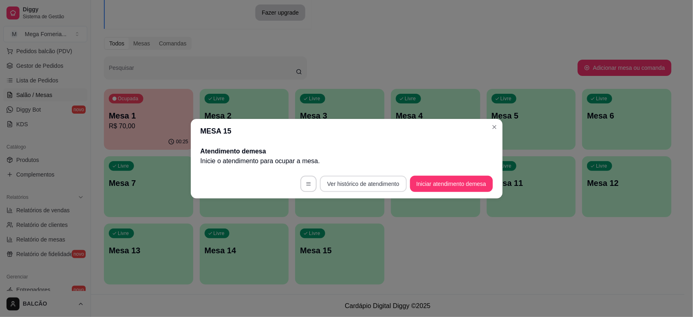
click at [422, 181] on button "Iniciar atendimento de mesa" at bounding box center [451, 184] width 83 height 16
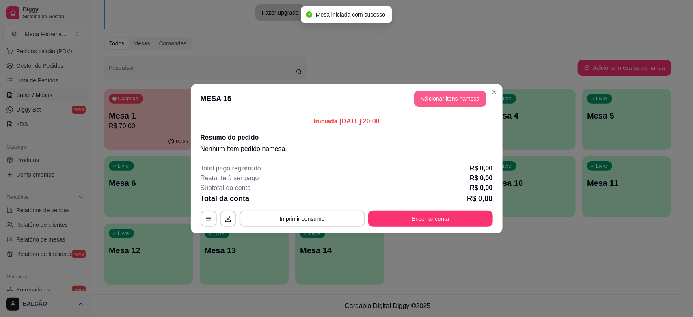
click at [427, 103] on button "Adicionar itens na mesa" at bounding box center [450, 99] width 72 height 16
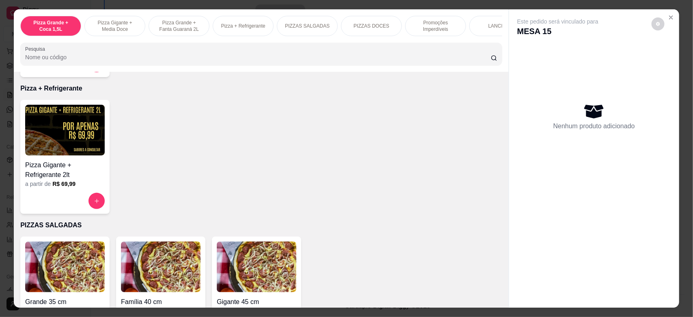
scroll to position [507, 0]
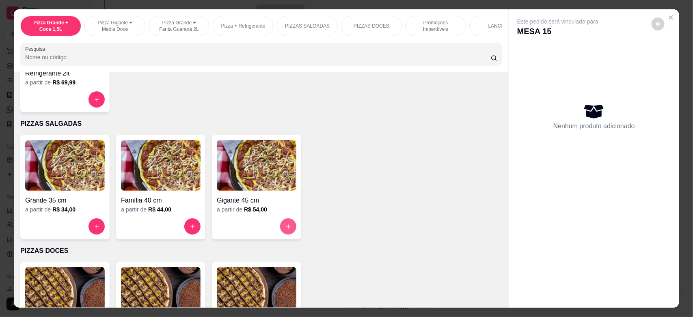
click at [280, 230] on button "increase-product-quantity" at bounding box center [288, 226] width 16 height 16
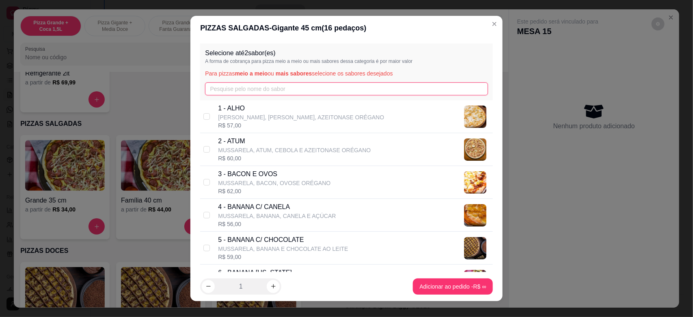
click at [278, 84] on input "text" at bounding box center [346, 88] width 282 height 13
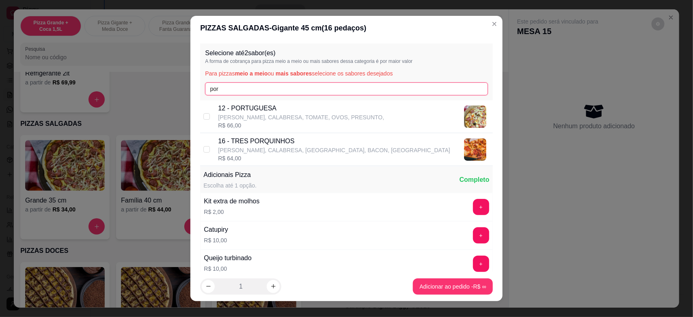
type input "por"
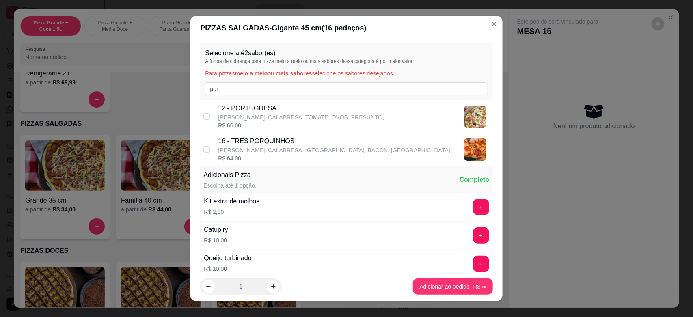
click at [228, 116] on p "[PERSON_NAME], CALABRESA, TOMATE, OVOS, PRESUNTO," at bounding box center [301, 117] width 166 height 8
checkbox input "true"
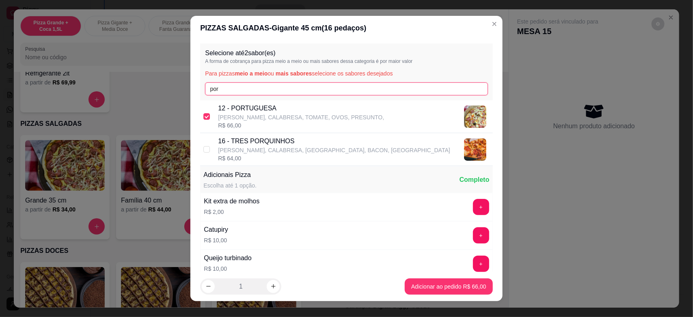
click at [230, 92] on input "por" at bounding box center [346, 88] width 282 height 13
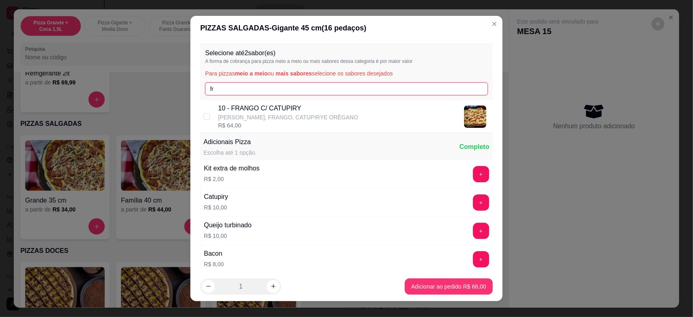
type input "fr"
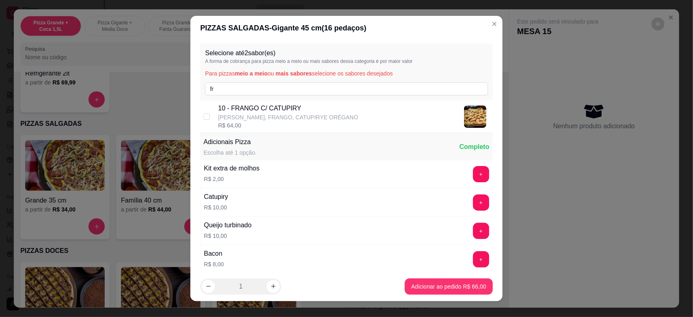
click at [224, 108] on p "10 - FRANGO C/ CATUPIRY" at bounding box center [288, 108] width 140 height 10
checkbox input "true"
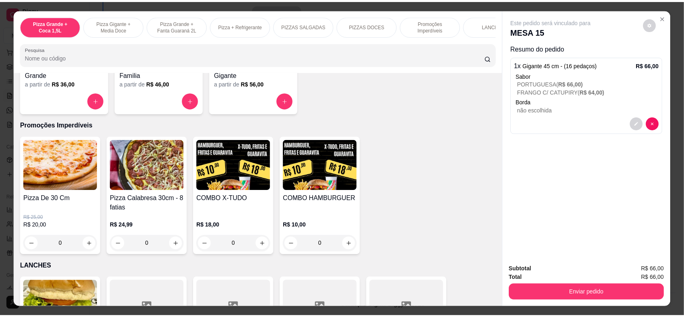
scroll to position [761, 0]
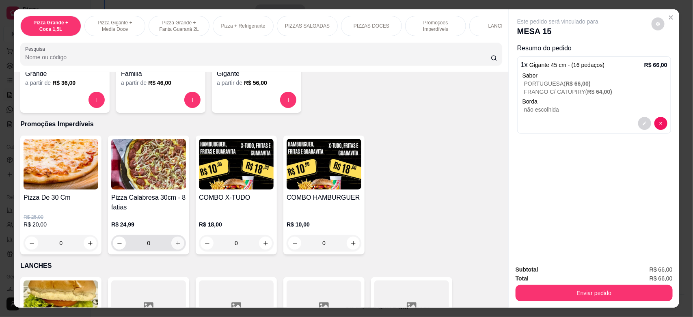
click at [175, 246] on icon "increase-product-quantity" at bounding box center [178, 243] width 6 height 6
type input "1"
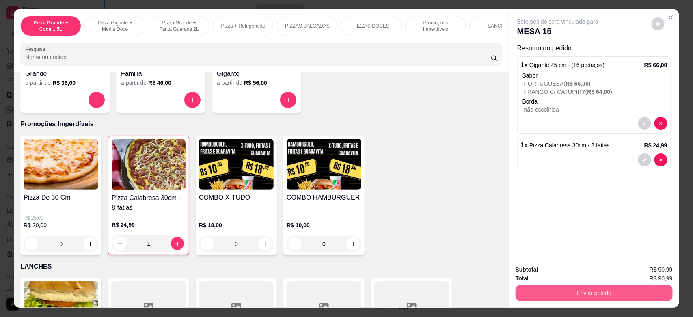
click at [599, 291] on button "Enviar pedido" at bounding box center [593, 293] width 157 height 16
click at [572, 270] on button "Não registrar e enviar pedido" at bounding box center [566, 273] width 84 height 15
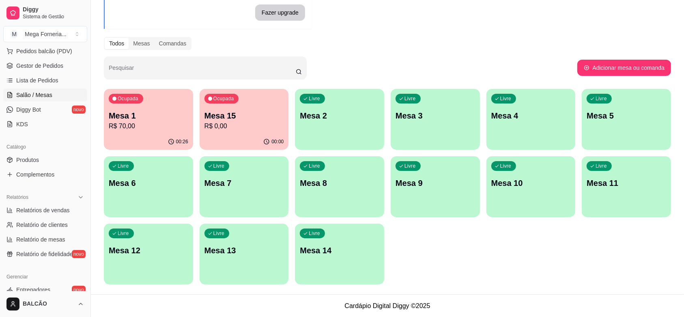
scroll to position [4, 0]
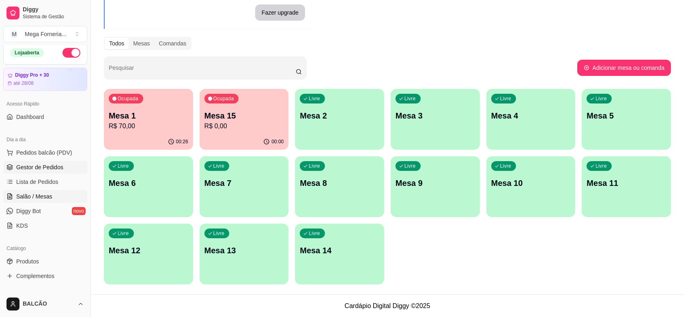
click at [45, 166] on span "Gestor de Pedidos" at bounding box center [39, 167] width 47 height 8
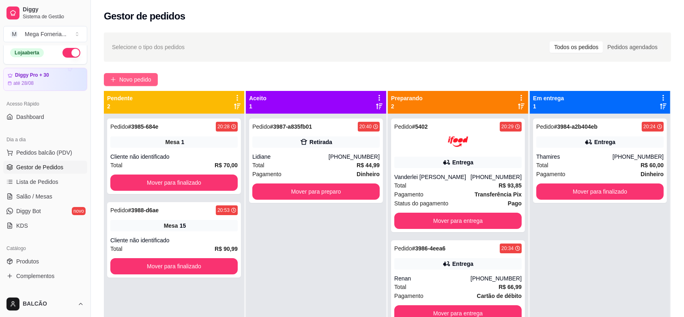
click at [144, 80] on span "Novo pedido" at bounding box center [135, 79] width 32 height 9
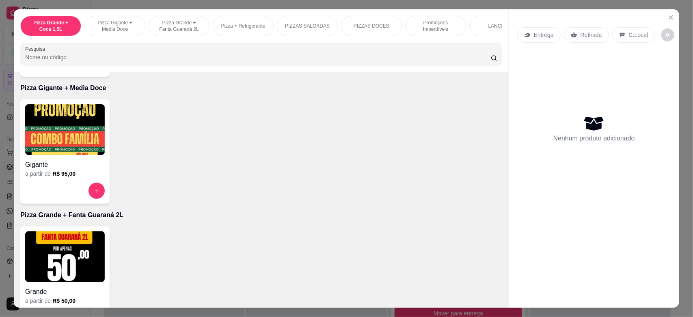
scroll to position [406, 0]
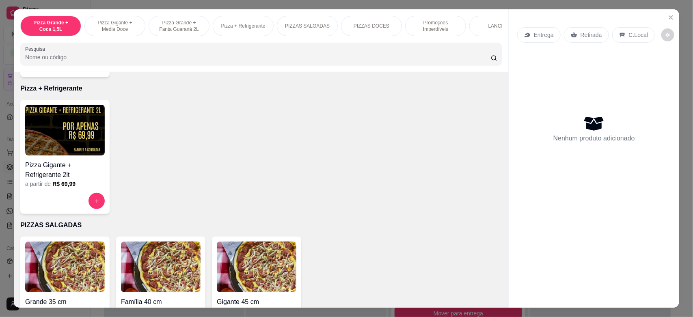
click at [98, 188] on div "a partir de R$ 69,99" at bounding box center [65, 184] width 80 height 8
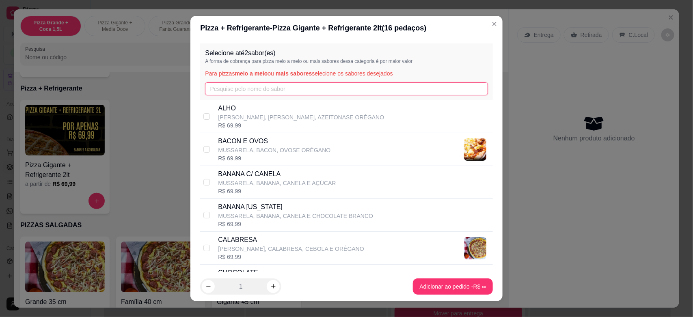
click at [305, 91] on input "text" at bounding box center [346, 88] width 282 height 13
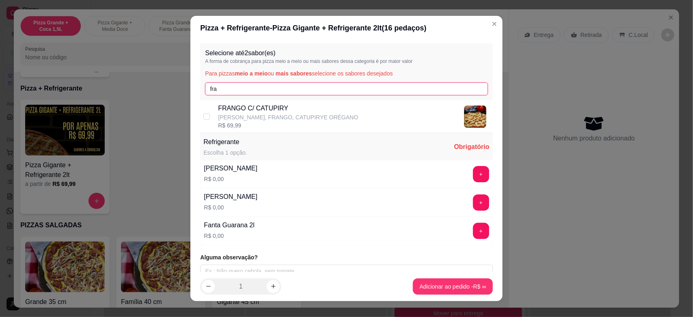
type input "fra"
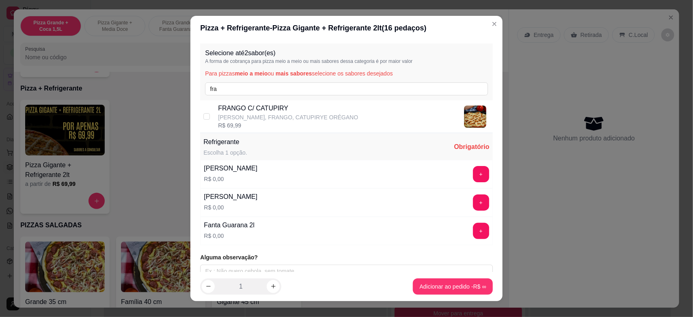
click at [271, 114] on p "[PERSON_NAME], FRANGO, CATUPIRYE ORÉGANO" at bounding box center [288, 117] width 140 height 8
checkbox input "true"
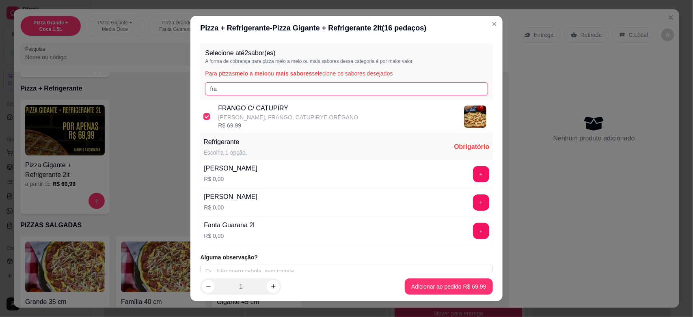
click at [237, 85] on input "fra" at bounding box center [346, 88] width 282 height 13
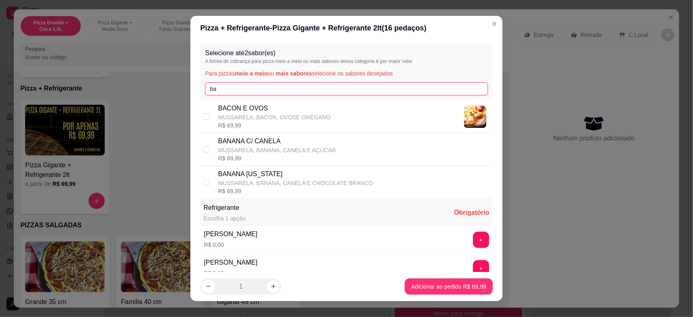
type input "ba"
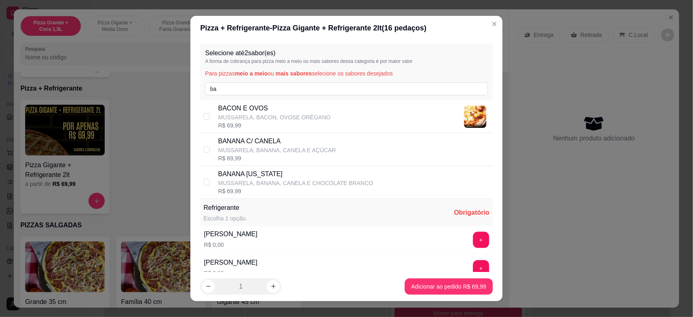
click at [273, 198] on div "BANANA [US_STATE] MUSSARELA, BANANA, CANELA E CHOCOLATE BRANCO R$ 69,99" at bounding box center [346, 182] width 292 height 33
checkbox input "true"
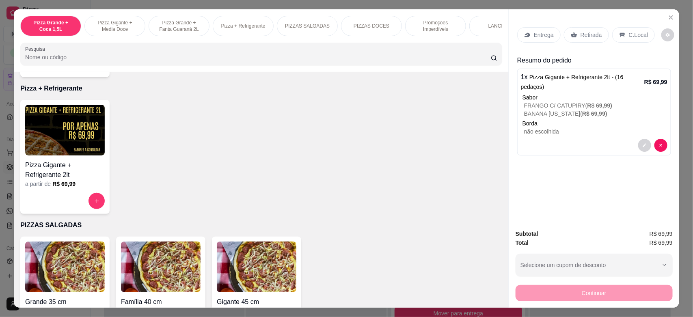
click at [528, 30] on div "Entrega" at bounding box center [538, 34] width 43 height 15
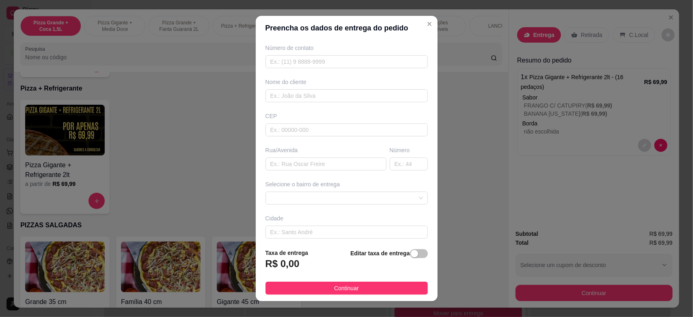
scroll to position [51, 0]
click at [323, 175] on span at bounding box center [346, 180] width 153 height 12
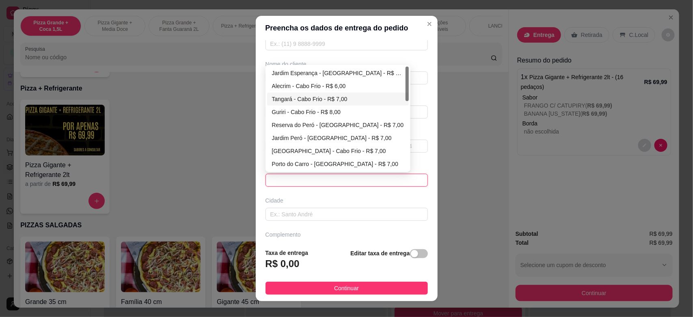
click at [342, 97] on div "Tangará - Cabo Frio - R$ 7,00" at bounding box center [338, 99] width 132 height 9
type input "Cabo Frio"
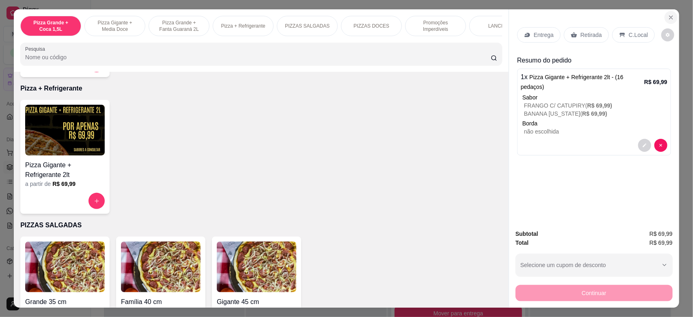
click at [669, 17] on icon "Close" at bounding box center [670, 17] width 3 height 3
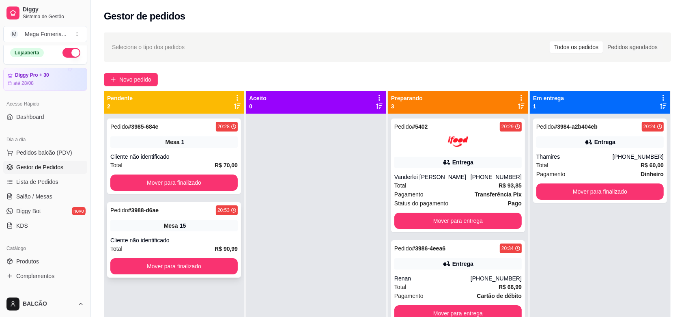
click at [147, 219] on div "Pedido # 3988-d6ae 20:53 Mesa 15 Cliente não identificado Total R$ 90,99 Mover …" at bounding box center [174, 239] width 134 height 75
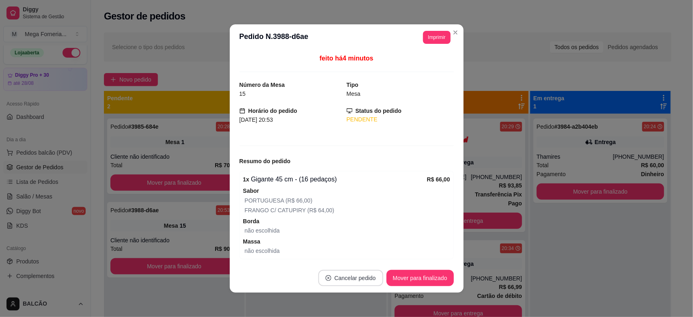
click at [340, 279] on button "Cancelar pedido" at bounding box center [350, 278] width 65 height 16
click at [358, 260] on button "Sim" at bounding box center [369, 258] width 32 height 16
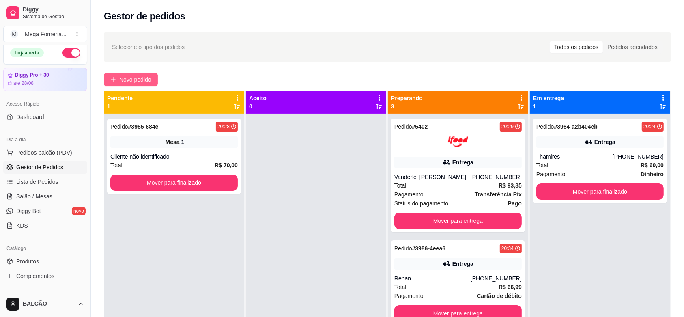
click at [151, 80] on span "Novo pedido" at bounding box center [135, 79] width 32 height 9
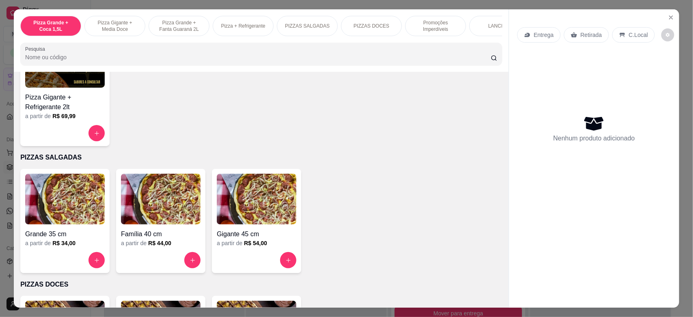
scroll to position [558, 0]
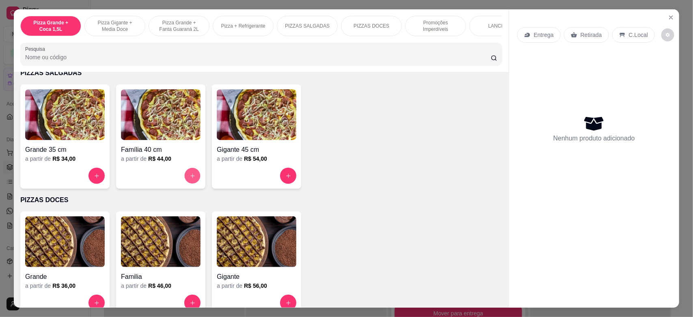
click at [185, 184] on button "increase-product-quantity" at bounding box center [193, 176] width 16 height 16
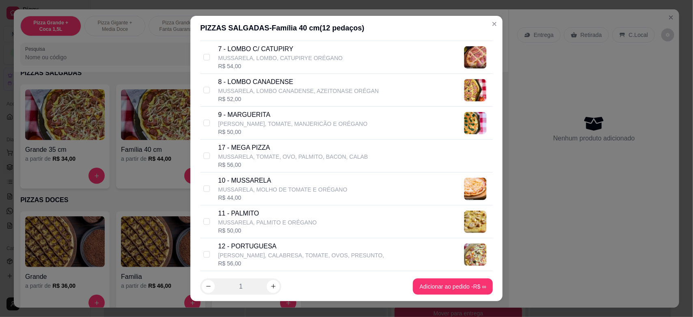
scroll to position [406, 0]
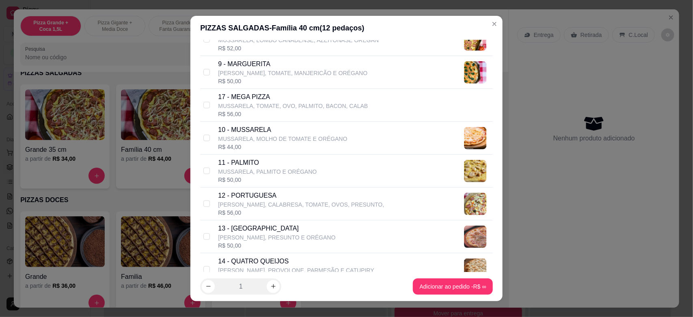
click at [246, 233] on p "13 - [GEOGRAPHIC_DATA]" at bounding box center [276, 229] width 117 height 10
checkbox input "true"
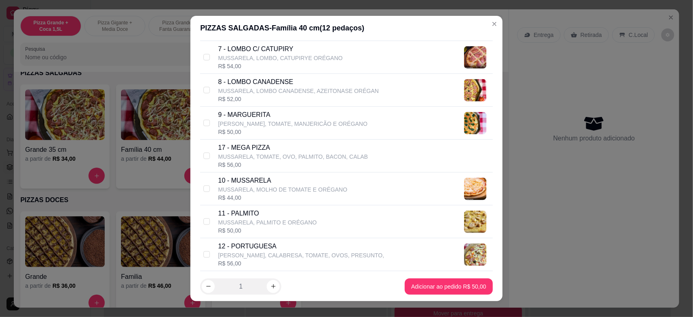
scroll to position [304, 0]
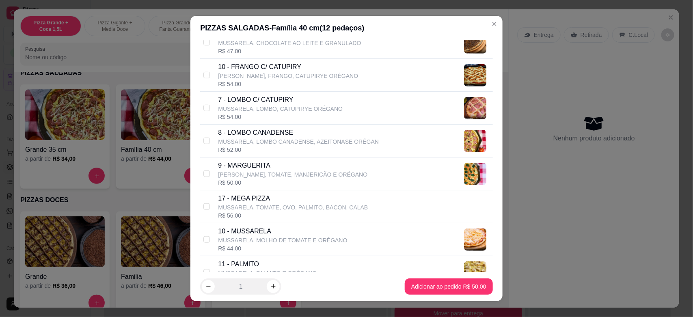
click at [249, 85] on div "R$ 54,00" at bounding box center [288, 84] width 140 height 8
checkbox input "true"
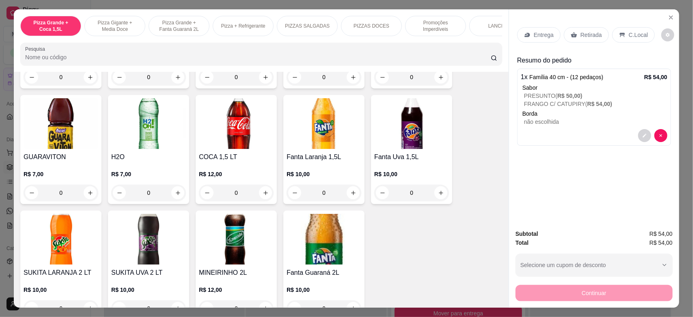
scroll to position [1573, 0]
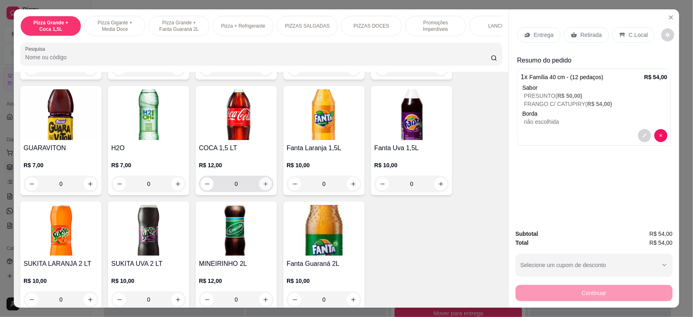
click at [259, 185] on button "increase-product-quantity" at bounding box center [265, 183] width 13 height 13
type input "1"
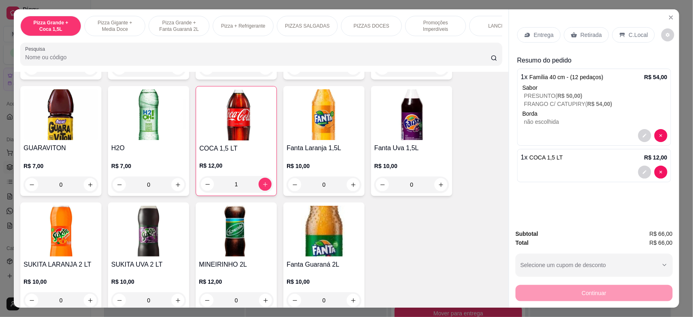
drag, startPoint x: 548, startPoint y: 33, endPoint x: 325, endPoint y: 88, distance: 230.2
click at [548, 33] on p "Entrega" at bounding box center [544, 35] width 20 height 8
click at [539, 35] on p "Entrega" at bounding box center [544, 35] width 20 height 8
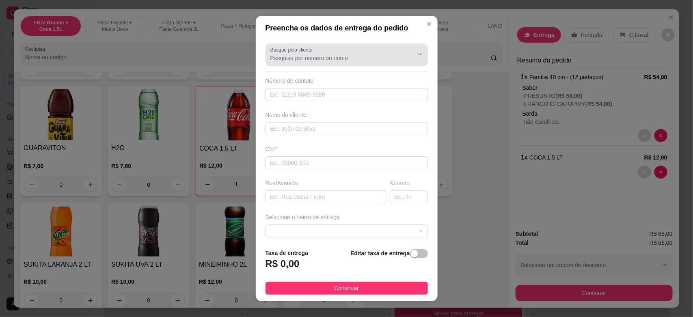
click at [347, 52] on div at bounding box center [346, 55] width 153 height 16
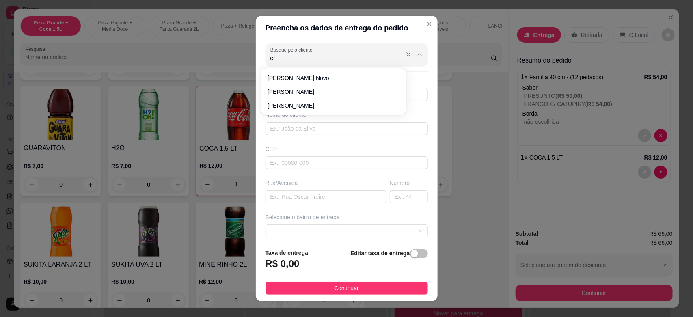
type input "e"
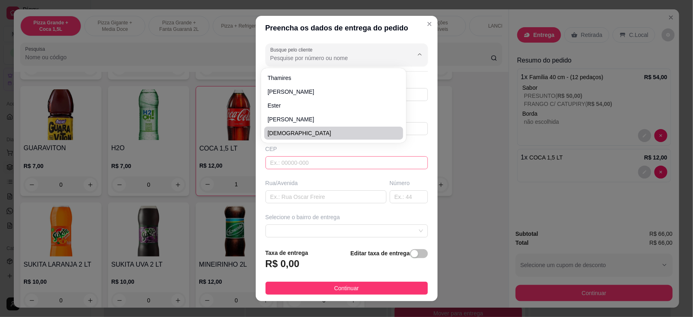
click at [304, 167] on input "text" at bounding box center [346, 162] width 162 height 13
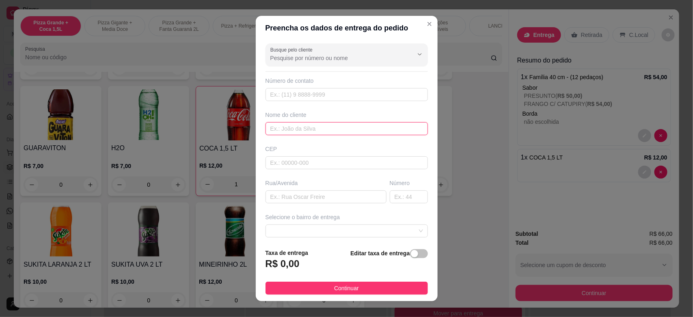
click at [272, 130] on input "text" at bounding box center [346, 128] width 162 height 13
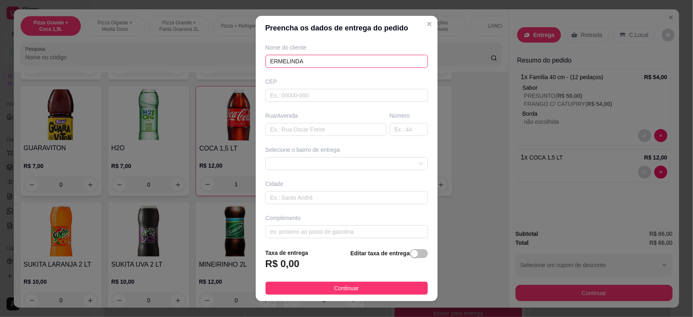
scroll to position [73, 0]
click at [319, 164] on span at bounding box center [346, 159] width 153 height 12
type input "ERMELINDA"
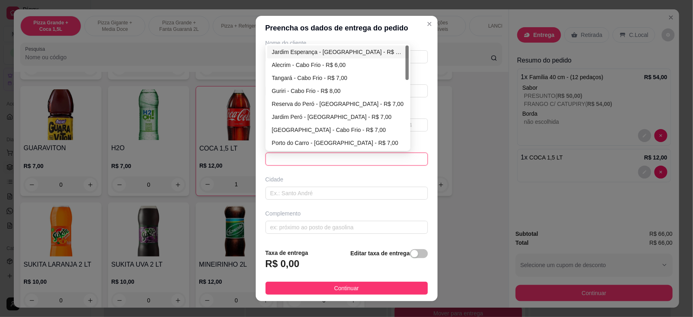
click at [330, 46] on div "Jardim Esperança - [GEOGRAPHIC_DATA] - R$ 5,00" at bounding box center [338, 51] width 142 height 13
type input "Cabo Frio"
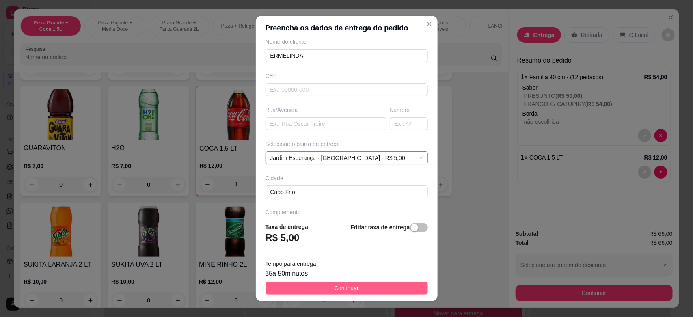
click at [360, 289] on button "Continuar" at bounding box center [346, 288] width 162 height 13
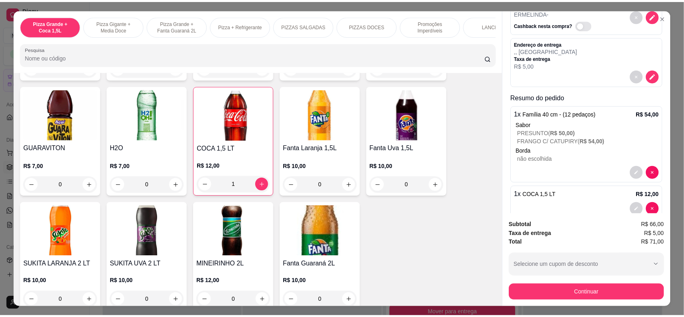
scroll to position [68, 0]
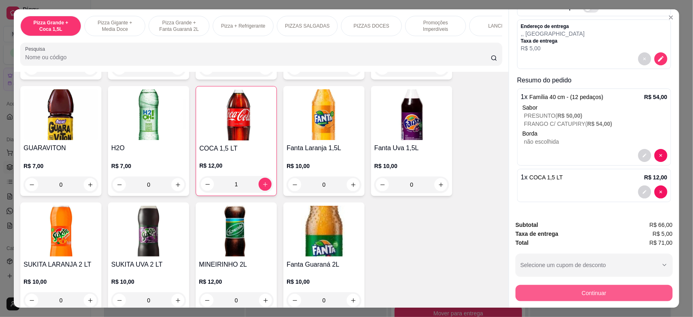
click at [603, 285] on button "Continuar" at bounding box center [593, 293] width 157 height 16
click at [557, 292] on button "Continuar" at bounding box center [594, 293] width 152 height 16
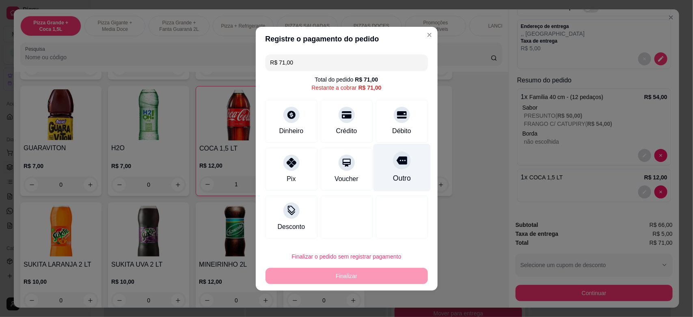
click at [390, 171] on div "Outro" at bounding box center [401, 167] width 57 height 47
type input "R$ 0,00"
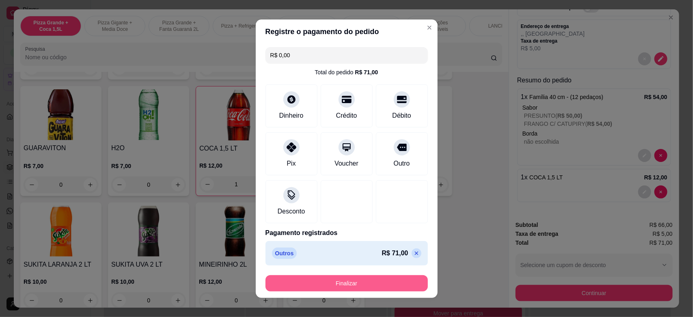
click at [369, 289] on button "Finalizar" at bounding box center [346, 283] width 162 height 16
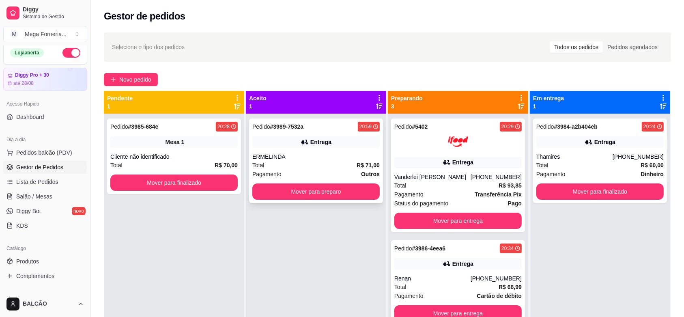
click at [297, 162] on div "Total R$ 71,00" at bounding box center [315, 165] width 127 height 9
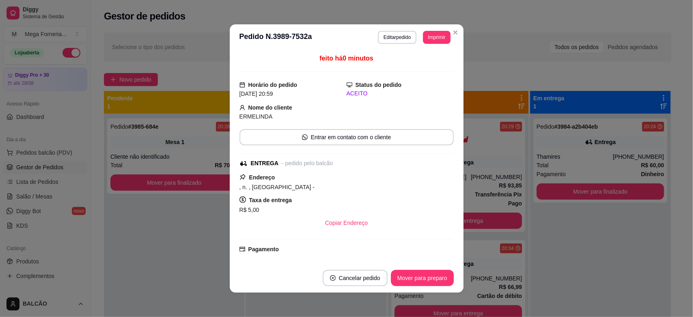
click at [392, 30] on header "**********" at bounding box center [347, 37] width 234 height 26
click at [390, 39] on button "Editar pedido" at bounding box center [397, 37] width 38 height 13
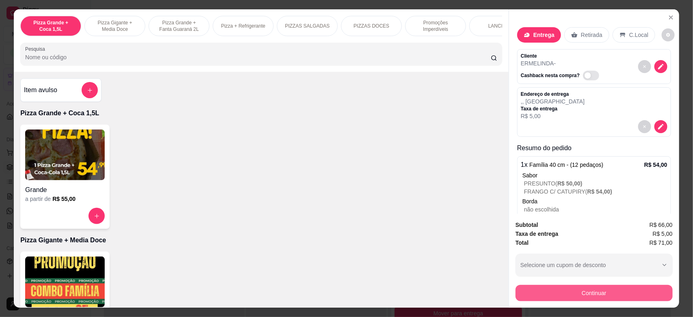
click at [597, 293] on button "Continuar" at bounding box center [593, 293] width 157 height 16
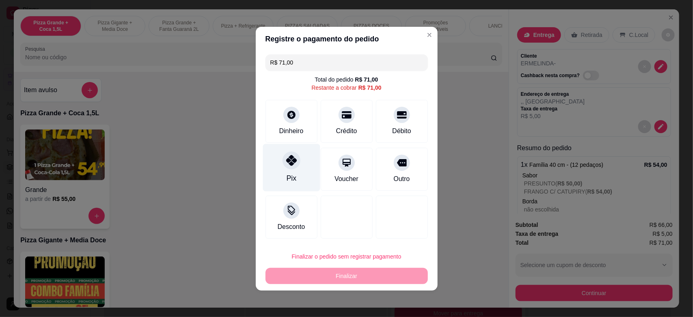
click at [289, 167] on div at bounding box center [291, 160] width 18 height 18
type input "R$ 0,00"
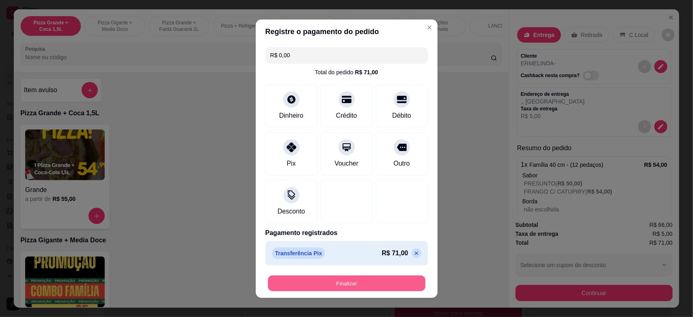
click at [351, 289] on button "Finalizar" at bounding box center [346, 283] width 157 height 16
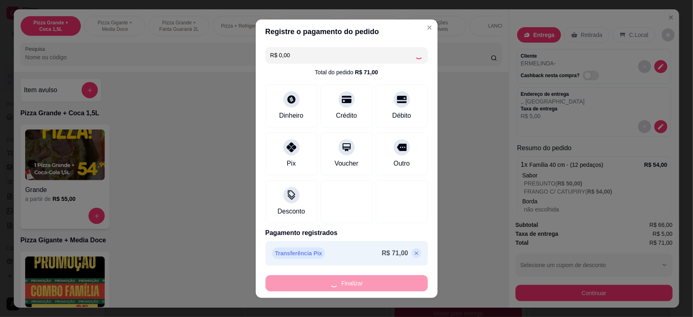
type input "0"
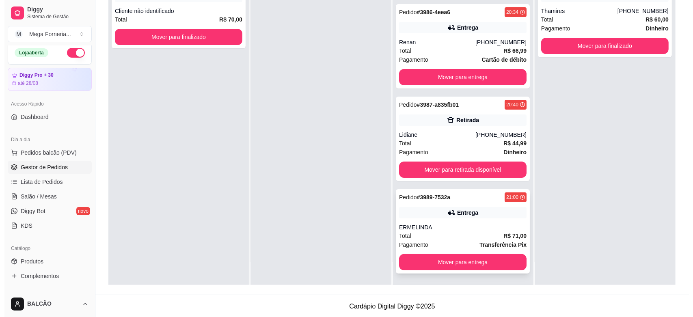
scroll to position [124, 0]
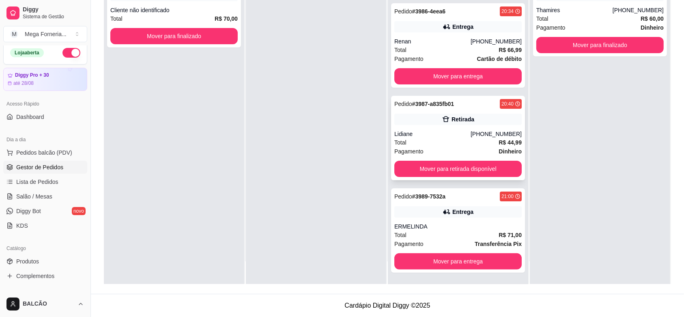
click at [457, 116] on div "Retirada" at bounding box center [463, 119] width 23 height 8
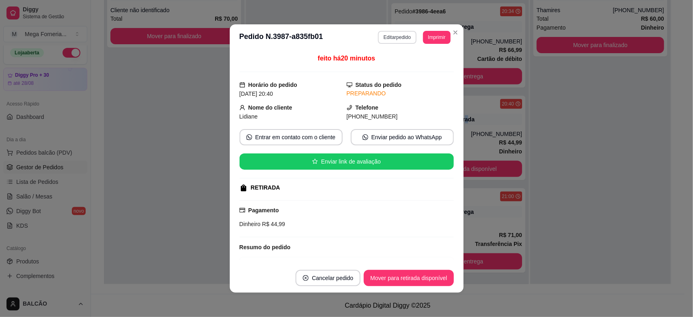
click at [397, 37] on button "Editar pedido" at bounding box center [397, 37] width 39 height 13
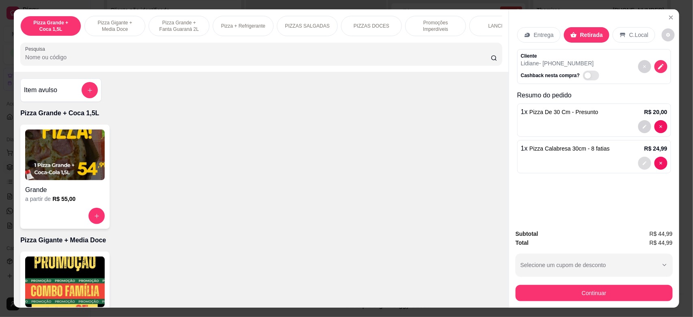
click at [642, 164] on icon "decrease-product-quantity" at bounding box center [644, 164] width 4 height 4
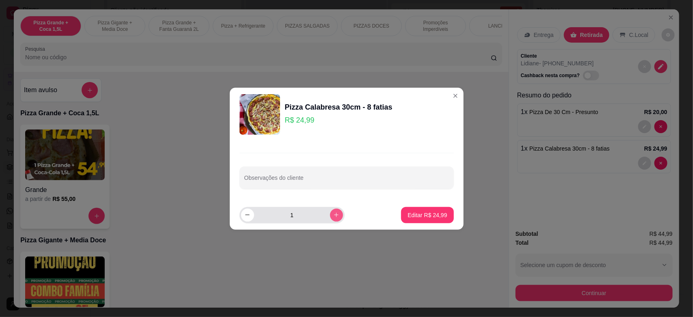
click at [330, 218] on button "increase-product-quantity" at bounding box center [336, 215] width 13 height 13
type input "2"
click at [306, 181] on input "Observações do cliente" at bounding box center [346, 181] width 205 height 8
type input "sem cebola"
click at [430, 212] on p "Editar R$ 49,98" at bounding box center [427, 215] width 38 height 8
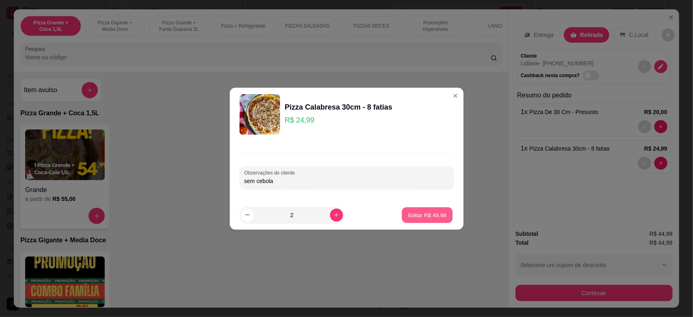
type input "0"
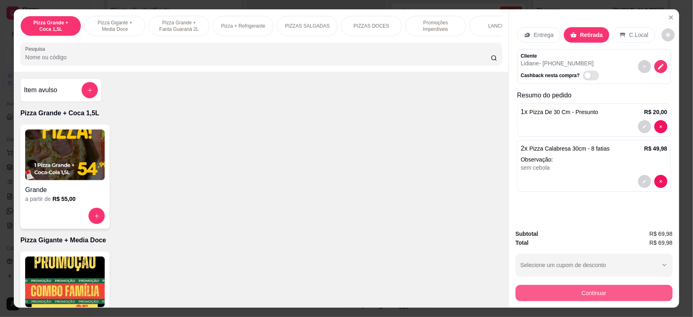
click at [582, 291] on button "Continuar" at bounding box center [593, 293] width 157 height 16
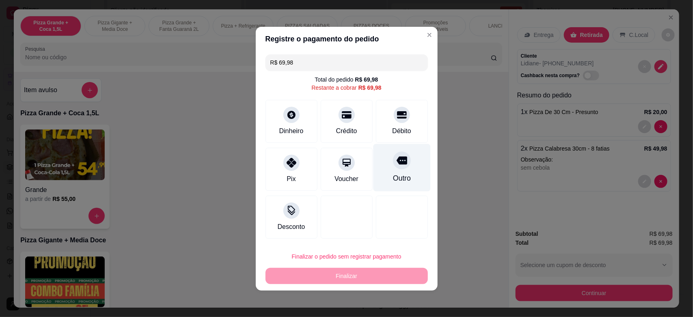
click at [395, 169] on div "Outro" at bounding box center [401, 167] width 57 height 47
type input "R$ 0,00"
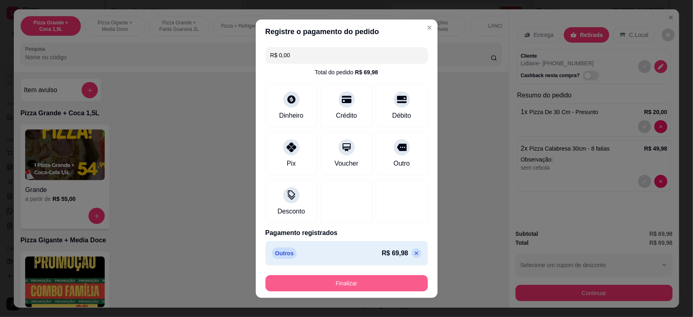
click at [366, 289] on button "Finalizar" at bounding box center [346, 283] width 162 height 16
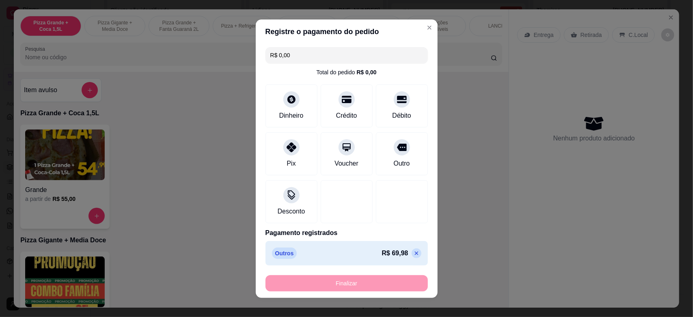
type input "0"
type input "-R$ 69,98"
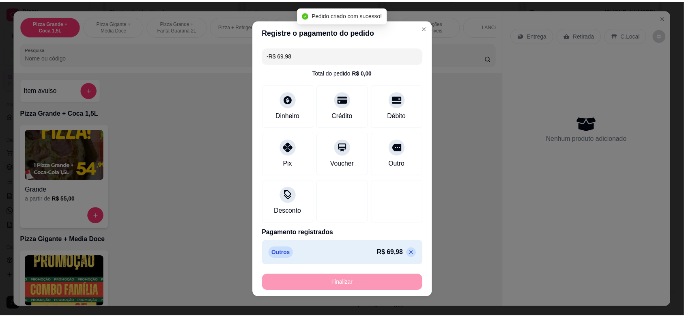
scroll to position [0, 0]
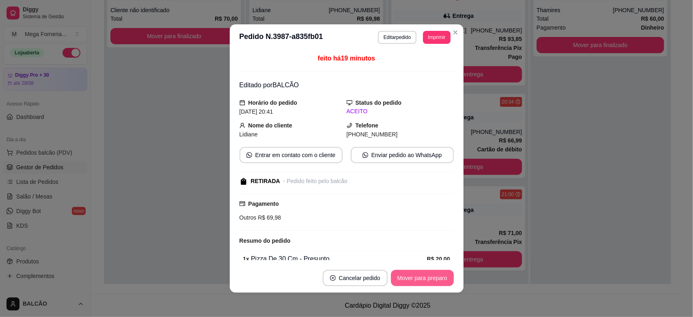
click at [431, 278] on button "Mover para preparo" at bounding box center [422, 278] width 63 height 16
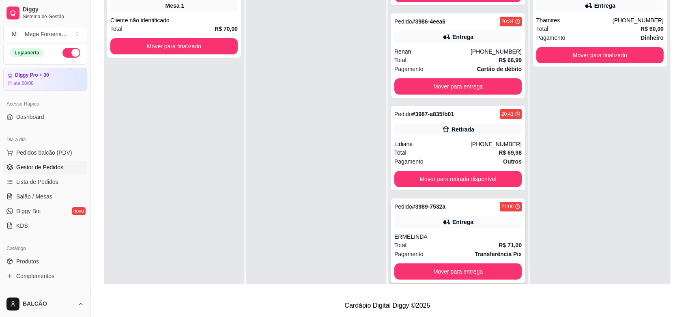
scroll to position [23, 0]
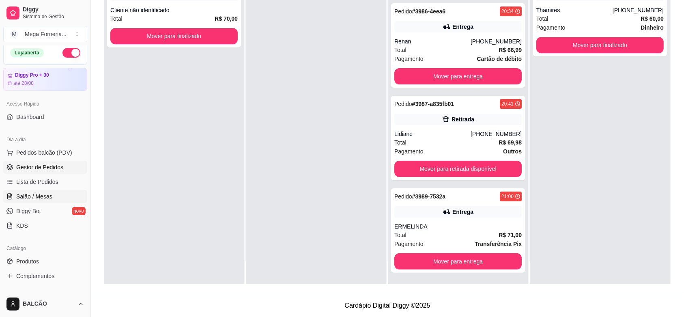
click at [52, 202] on link "Salão / Mesas" at bounding box center [45, 196] width 84 height 13
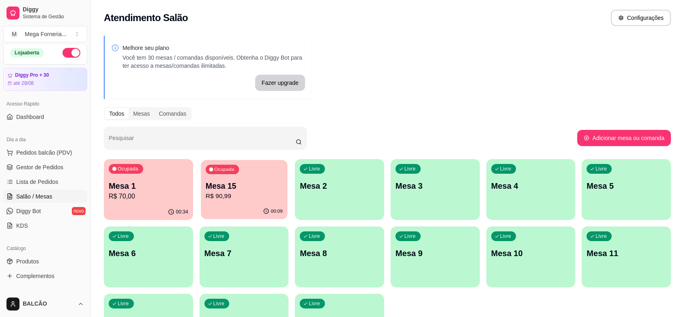
click at [260, 189] on p "Mesa 15" at bounding box center [244, 186] width 77 height 11
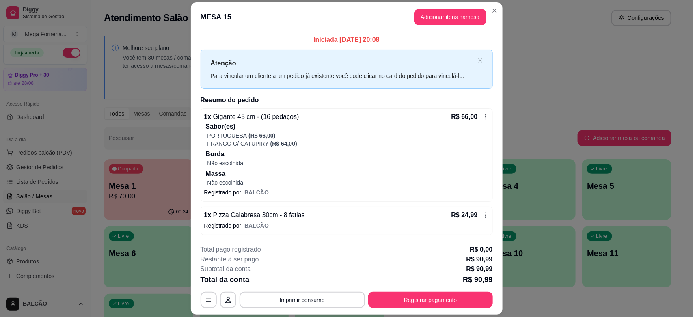
click at [480, 112] on div "R$ 66,00" at bounding box center [470, 117] width 38 height 10
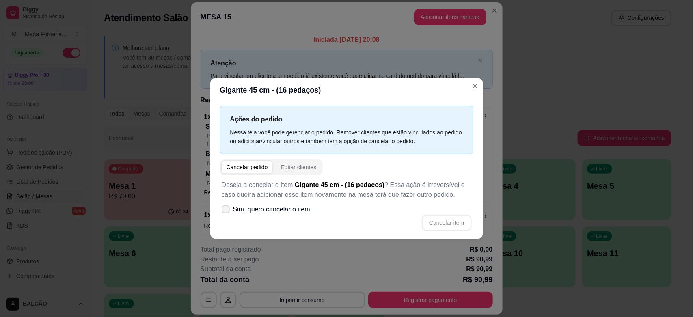
click at [227, 206] on span at bounding box center [226, 209] width 8 height 8
click at [226, 211] on input "Sim, quero cancelar o item." at bounding box center [223, 213] width 5 height 5
checkbox input "true"
click at [446, 222] on button "Cancelar item" at bounding box center [447, 223] width 50 height 16
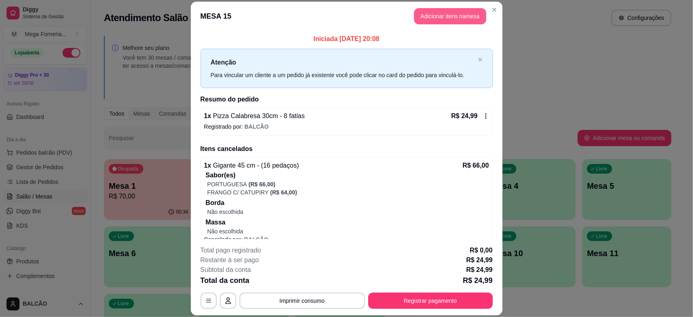
click at [442, 16] on button "Adicionar itens na mesa" at bounding box center [450, 16] width 72 height 16
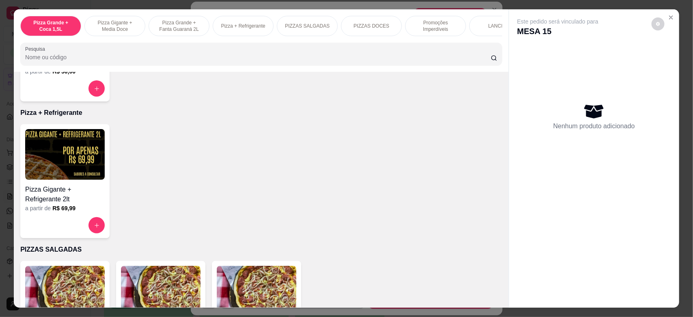
scroll to position [406, 0]
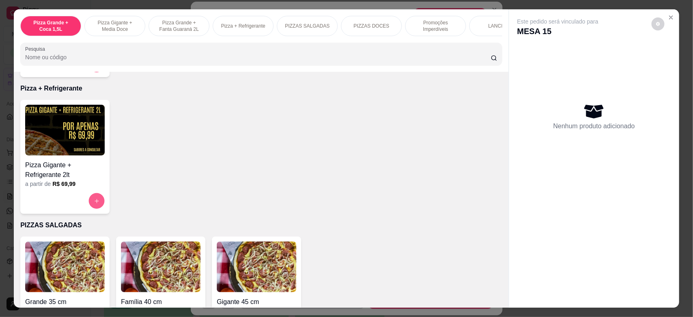
click at [95, 203] on button "increase-product-quantity" at bounding box center [97, 201] width 16 height 16
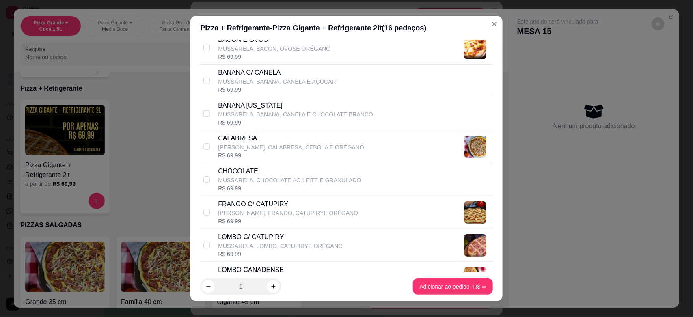
scroll to position [152, 0]
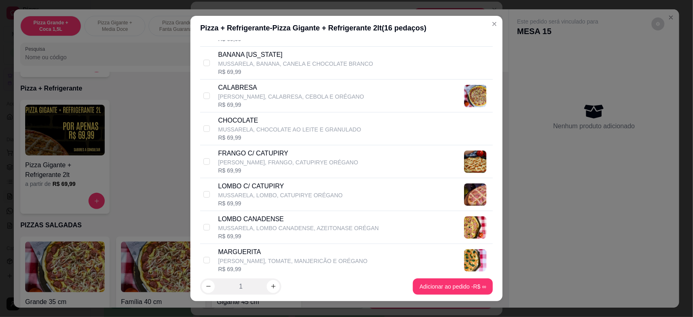
click at [263, 162] on p "[PERSON_NAME], FRANGO, CATUPIRYE ORÉGANO" at bounding box center [288, 162] width 140 height 8
checkbox input "true"
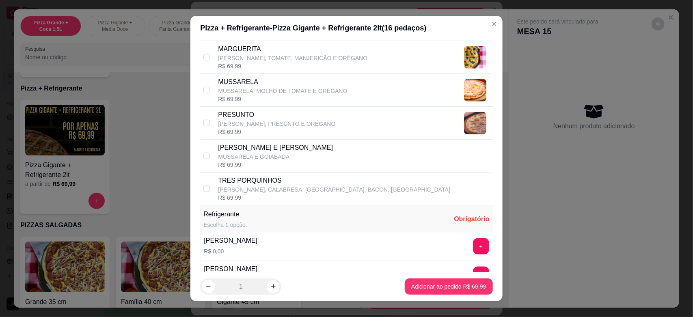
scroll to position [406, 0]
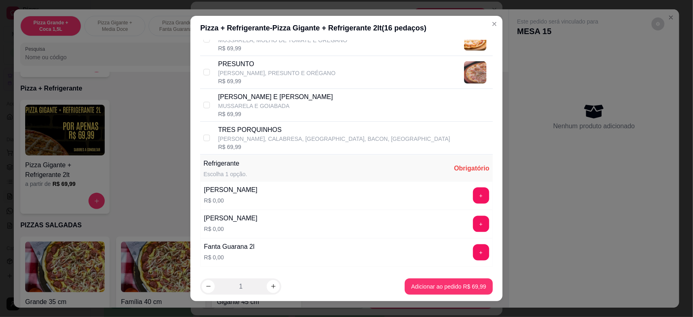
click at [271, 142] on p "[PERSON_NAME], CALABRESA, [GEOGRAPHIC_DATA], BACON, [GEOGRAPHIC_DATA]" at bounding box center [334, 139] width 232 height 8
checkbox input "true"
click at [411, 289] on div "Grande 35 cm a partir de R$ 34,00 Família 40 cm a partir de R$ 44,00 Gigante 45…" at bounding box center [261, 289] width 482 height 104
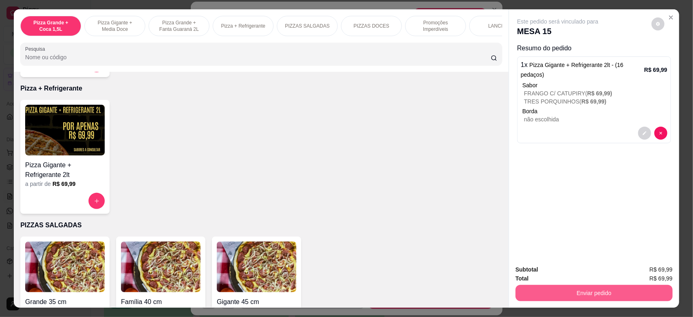
click at [568, 290] on button "Enviar pedido" at bounding box center [593, 293] width 157 height 16
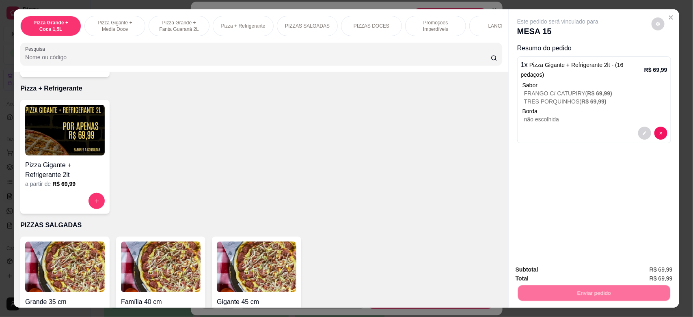
click at [536, 267] on button "Não registrar e enviar pedido" at bounding box center [566, 272] width 84 height 15
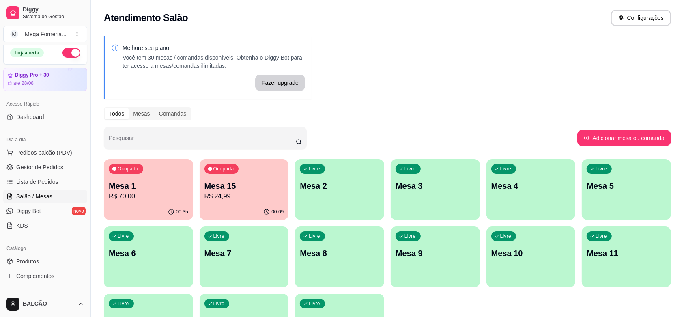
click at [151, 183] on p "Mesa 1" at bounding box center [149, 185] width 80 height 11
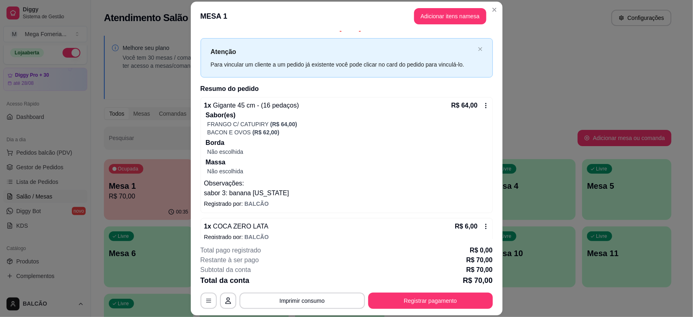
scroll to position [21, 0]
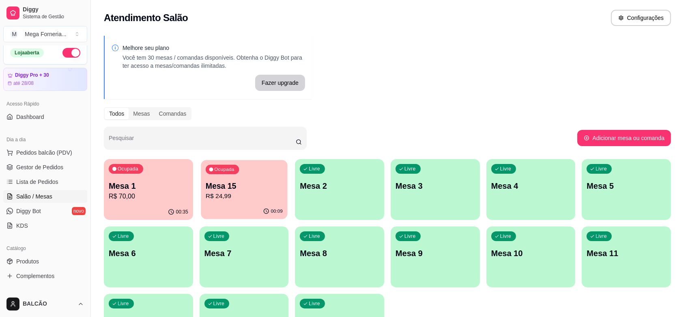
click at [272, 195] on p "R$ 24,99" at bounding box center [244, 196] width 77 height 9
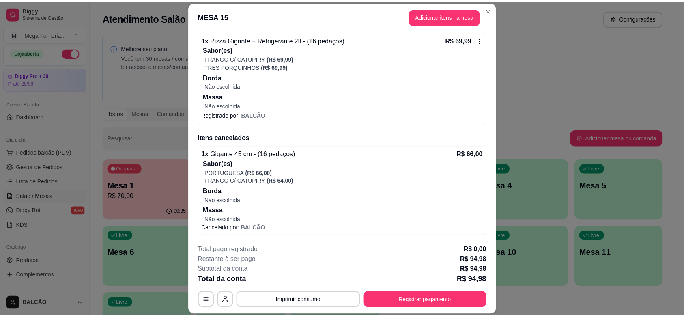
scroll to position [0, 0]
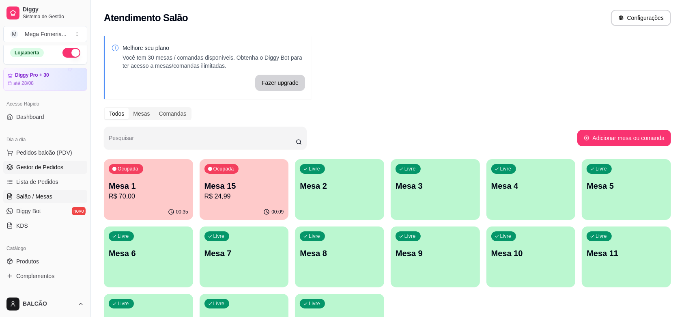
click at [43, 170] on span "Gestor de Pedidos" at bounding box center [39, 167] width 47 height 8
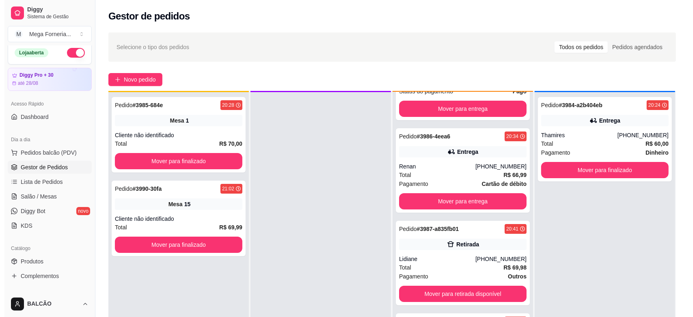
scroll to position [23, 0]
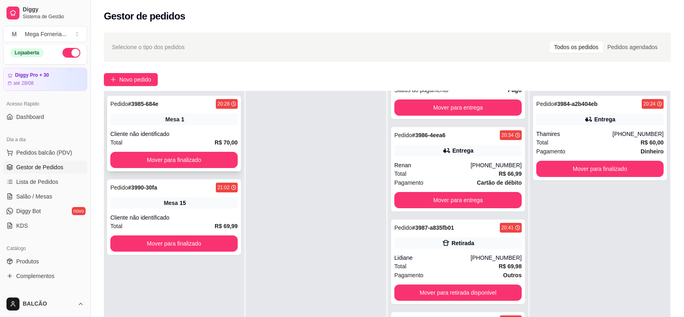
click at [196, 116] on div "Mesa 1" at bounding box center [173, 119] width 127 height 11
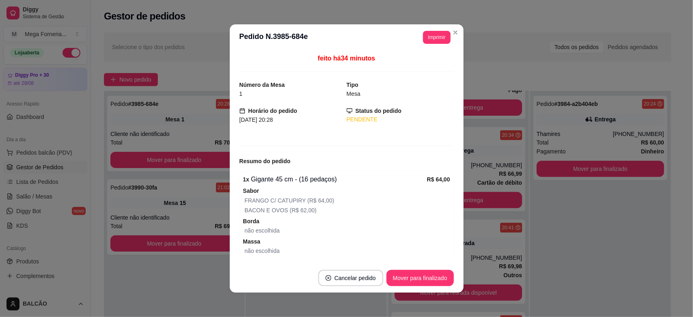
scroll to position [80, 0]
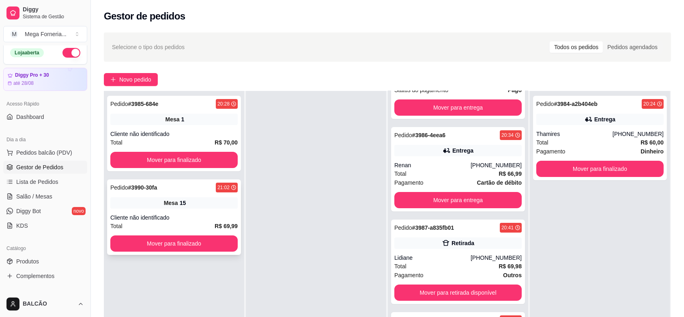
click at [186, 214] on div "Cliente não identificado" at bounding box center [173, 217] width 127 height 8
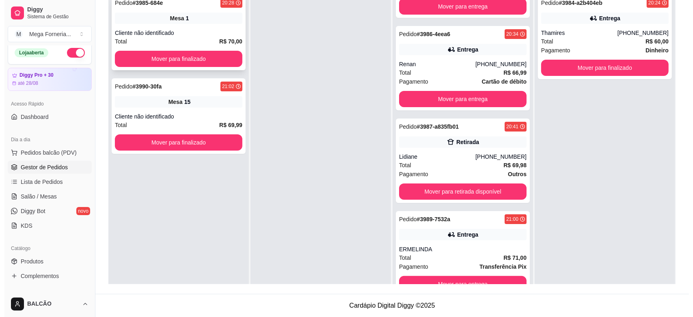
scroll to position [73, 0]
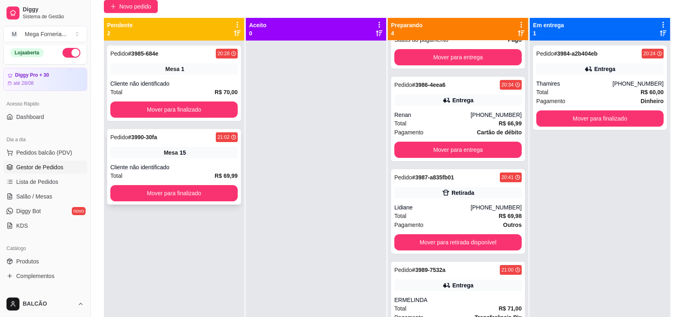
click at [188, 153] on div "Mesa 15" at bounding box center [173, 152] width 127 height 11
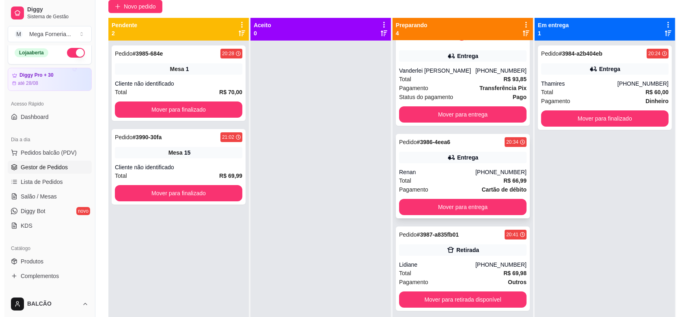
scroll to position [51, 0]
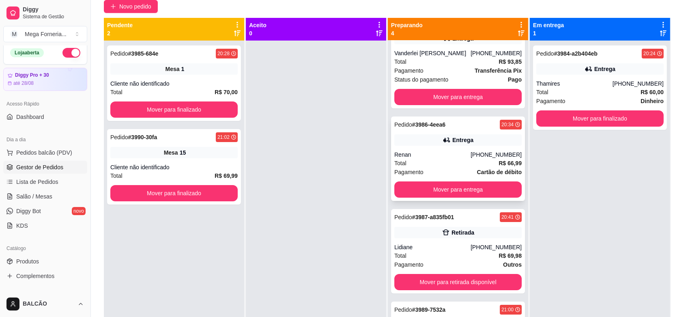
click at [447, 147] on div "Pedido # 3986-4eea6 20:34 Entrega Renan [PHONE_NUMBER] Total R$ 66,99 Pagamento…" at bounding box center [458, 158] width 134 height 84
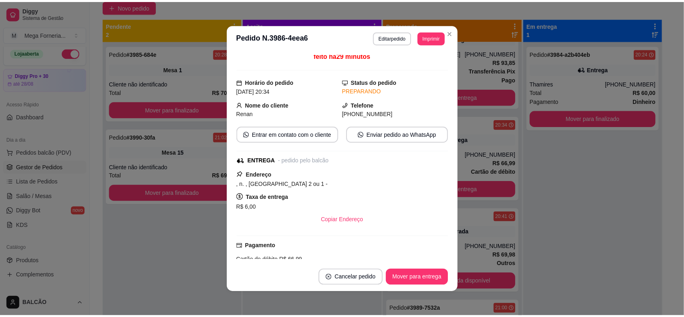
scroll to position [0, 0]
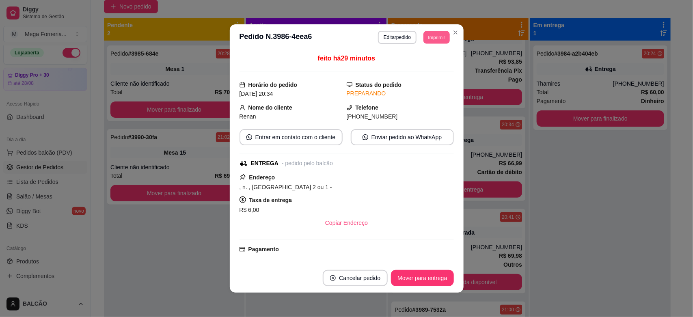
click at [424, 37] on button "Imprimir" at bounding box center [436, 37] width 26 height 13
click at [452, 30] on icon "Close" at bounding box center [455, 32] width 6 height 6
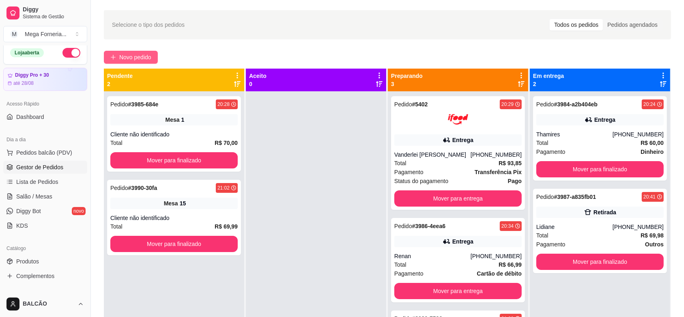
click at [146, 62] on button "Novo pedido" at bounding box center [131, 57] width 54 height 13
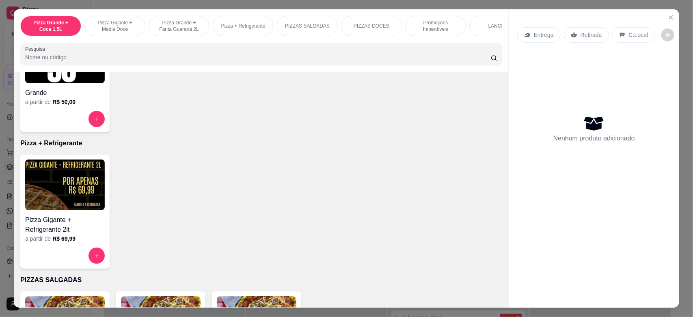
scroll to position [457, 0]
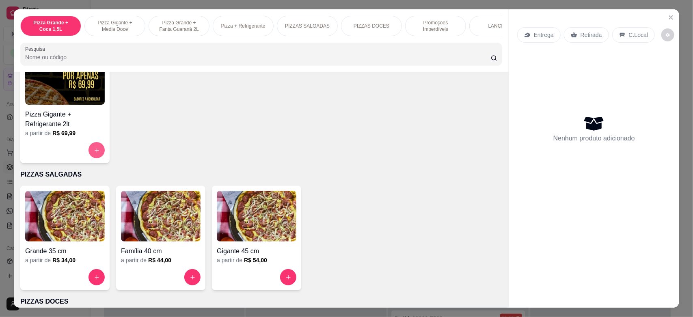
click at [88, 155] on button "increase-product-quantity" at bounding box center [96, 150] width 16 height 16
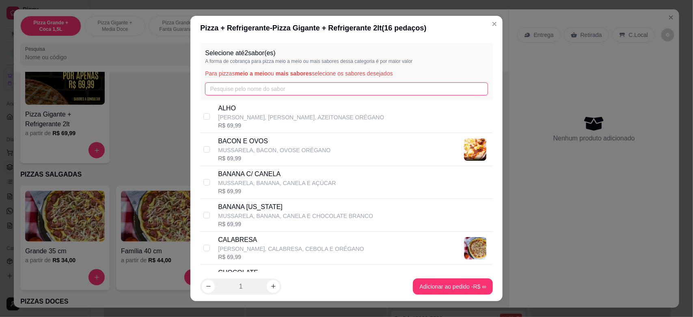
click at [254, 91] on input "text" at bounding box center [346, 88] width 282 height 13
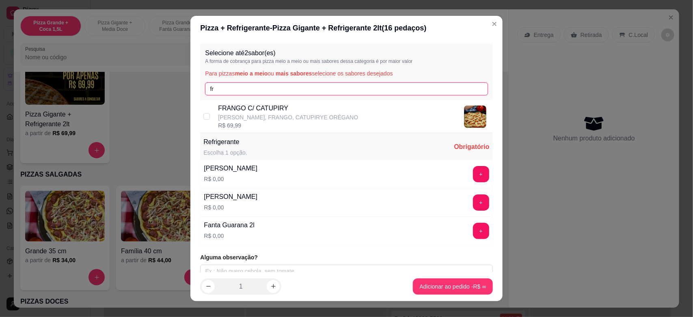
type input "fr"
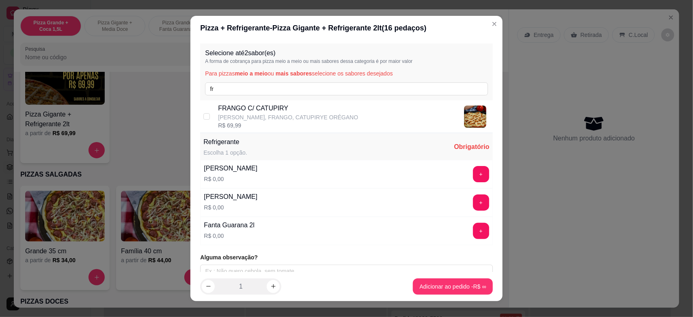
click at [256, 100] on div "FRANGO C/ CATUPIRY MUSSARELA, FRANGO, CATUPIRYE ORÉGANO R$ 69,99" at bounding box center [346, 116] width 292 height 33
checkbox input "true"
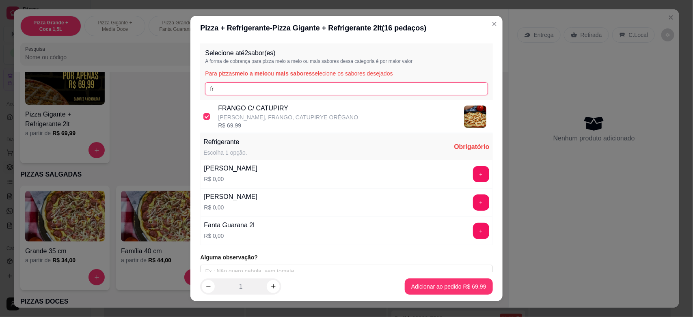
click at [246, 93] on input "fr" at bounding box center [346, 88] width 282 height 13
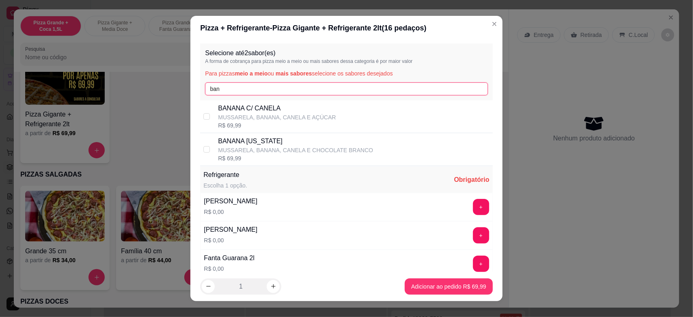
type input "ban"
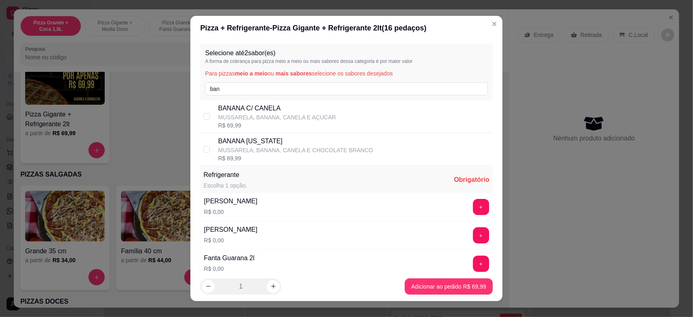
click at [240, 143] on p "BANANA [US_STATE]" at bounding box center [295, 141] width 155 height 10
checkbox input "true"
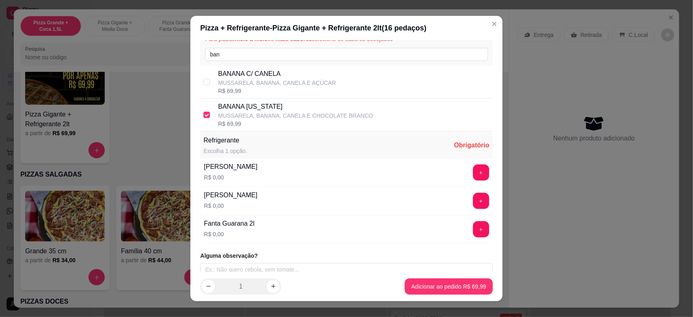
scroll to position [43, 0]
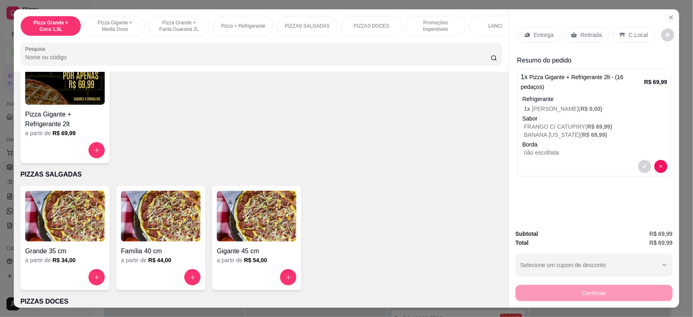
click at [527, 28] on div "Entrega" at bounding box center [538, 34] width 43 height 15
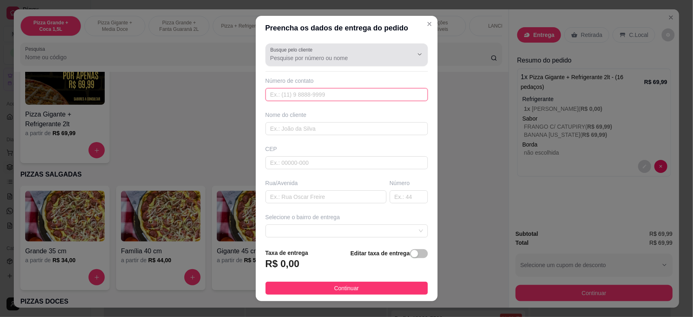
click at [291, 96] on input "text" at bounding box center [346, 94] width 162 height 13
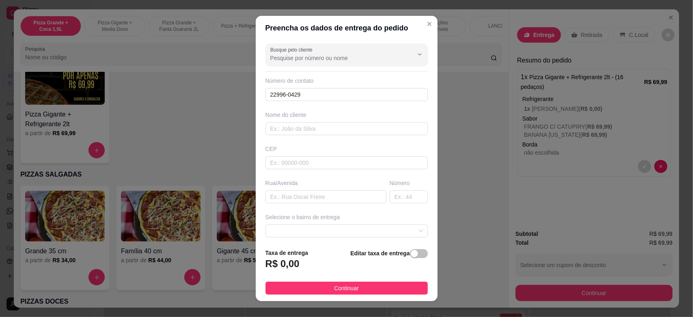
click at [323, 84] on div "Número de contato" at bounding box center [346, 81] width 162 height 8
click at [315, 88] on div "Número de contato 22996-0429" at bounding box center [346, 89] width 162 height 24
click at [316, 103] on div "Busque pelo cliente Número de contato 22996-0429 Nome do cliente CEP Rua/[GEOGR…" at bounding box center [347, 141] width 182 height 202
click at [319, 93] on input "22996-0429" at bounding box center [346, 94] width 162 height 13
type input "[PHONE_NUMBER]"
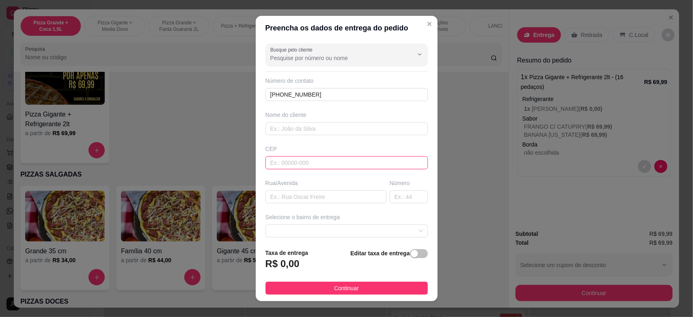
click at [303, 165] on input "text" at bounding box center [346, 162] width 162 height 13
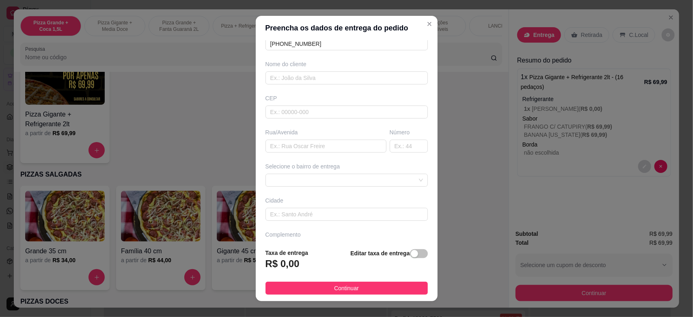
click at [297, 157] on div "Busque pelo cliente Número de contato [PHONE_NUMBER] Nome do cliente CEP Rua/[G…" at bounding box center [347, 141] width 182 height 202
click at [300, 149] on input "text" at bounding box center [325, 146] width 121 height 13
type input "[PERSON_NAME]"
click at [394, 147] on input "text" at bounding box center [409, 146] width 38 height 13
click at [351, 177] on span at bounding box center [346, 180] width 153 height 12
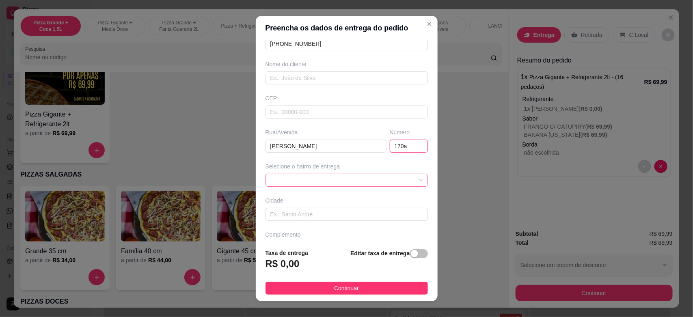
type input "170a"
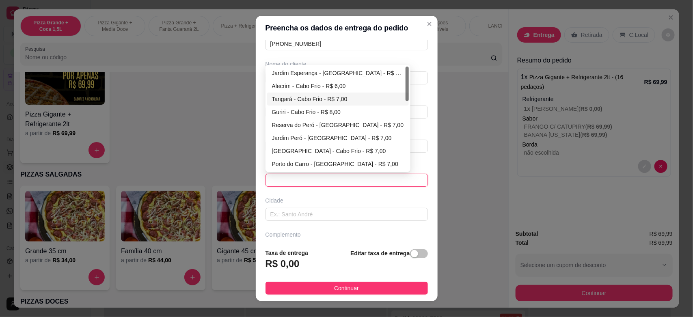
click at [371, 98] on div "Tangará - Cabo Frio - R$ 7,00" at bounding box center [338, 99] width 132 height 9
type input "Cabo Frio"
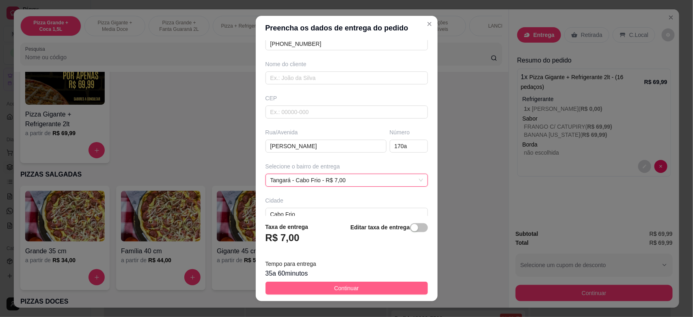
click at [353, 282] on button "Continuar" at bounding box center [346, 288] width 162 height 13
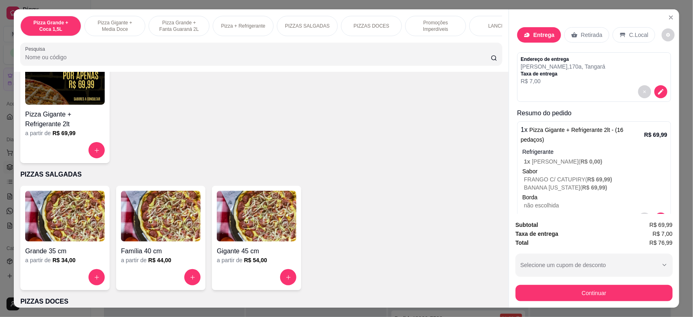
click at [586, 300] on button "Continuar" at bounding box center [593, 293] width 157 height 16
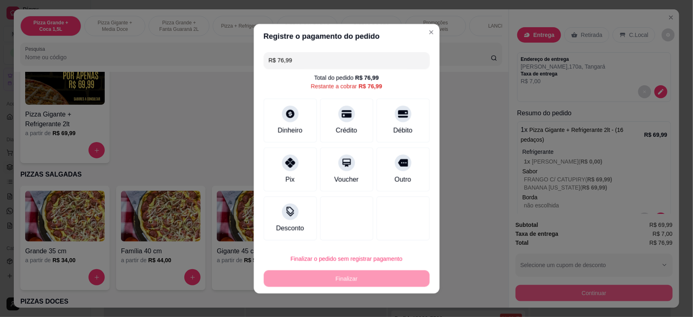
click at [262, 115] on div "R$ 76,99 Total do pedido R$ 76,99 Restante a cobrar R$ 76,99 Dinheiro Crédito D…" at bounding box center [347, 146] width 186 height 195
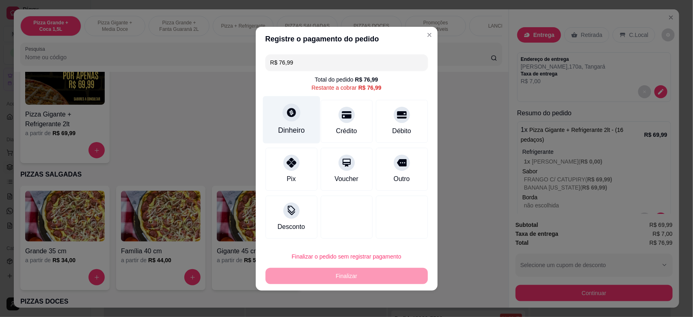
click at [279, 127] on div "Dinheiro" at bounding box center [291, 130] width 27 height 11
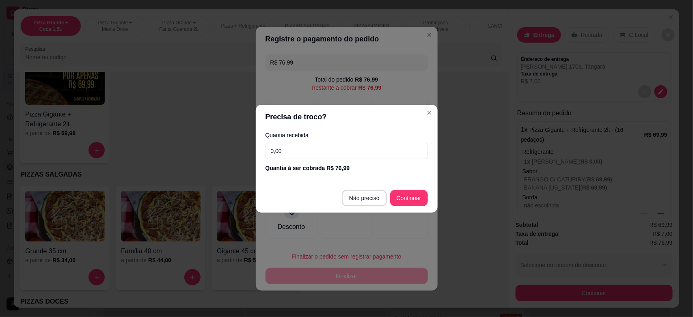
click at [299, 153] on input "0,00" at bounding box center [346, 151] width 162 height 16
type input "100,00"
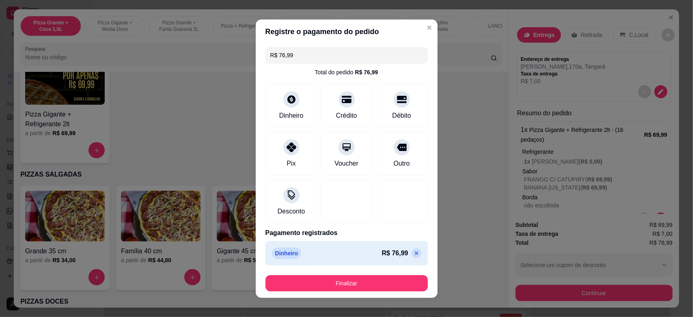
type input "R$ 0,00"
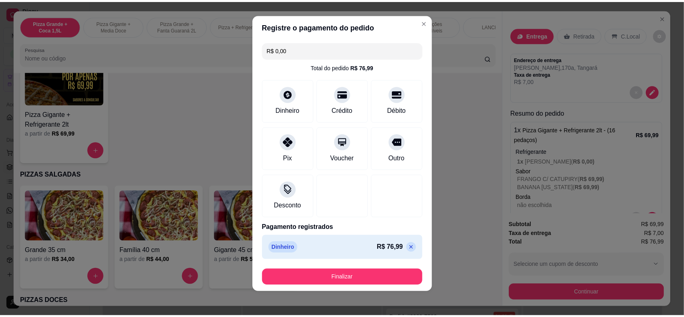
scroll to position [7, 0]
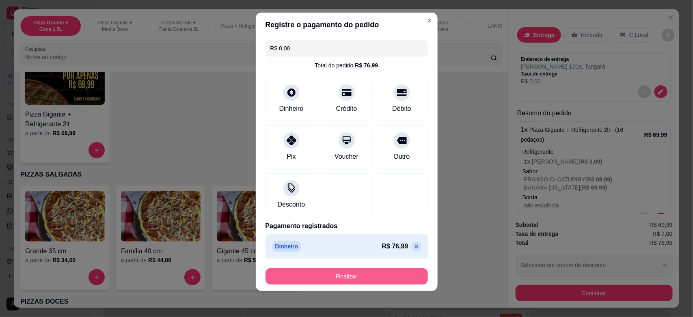
click at [369, 271] on button "Finalizar" at bounding box center [346, 276] width 162 height 16
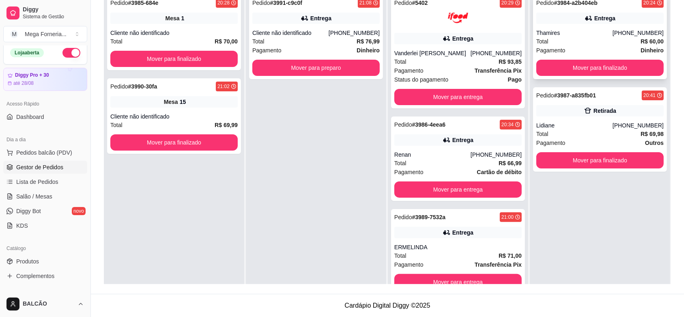
click at [628, 19] on div "Entrega" at bounding box center [600, 18] width 127 height 11
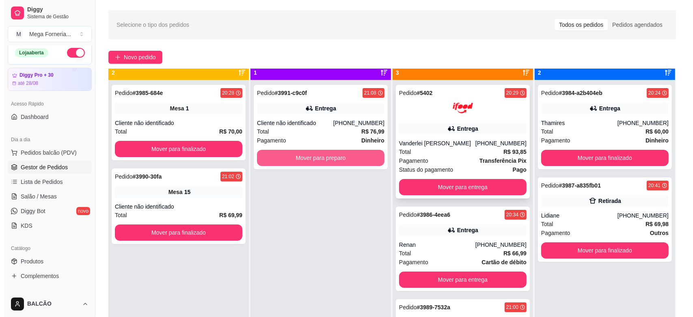
scroll to position [23, 0]
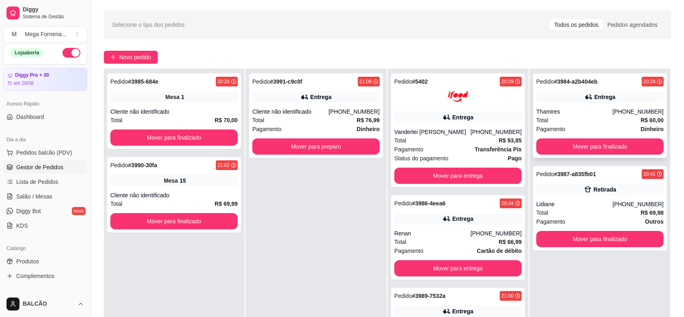
click at [557, 122] on div "Total R$ 60,00" at bounding box center [600, 120] width 127 height 9
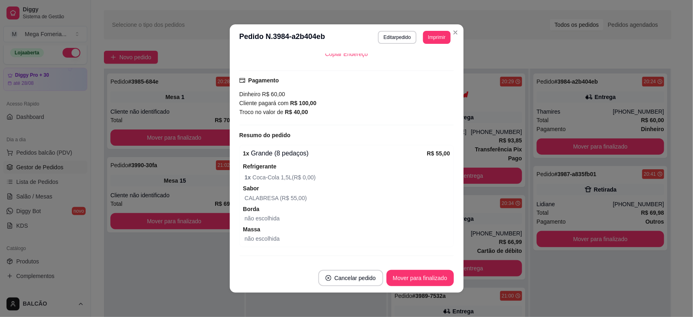
scroll to position [225, 0]
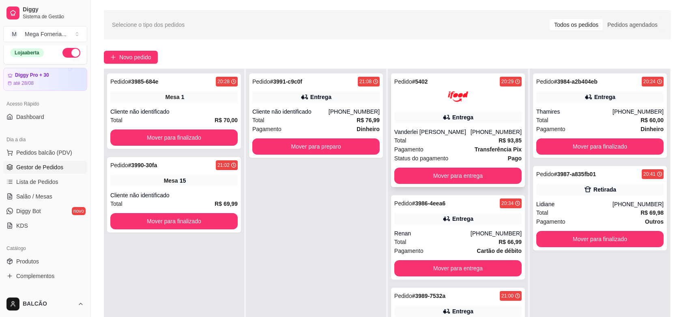
click at [410, 125] on div "Pedido # 5402 20:29 Entrega Vanderlei [PERSON_NAME] [PHONE_NUMBER] Total R$ 93,…" at bounding box center [458, 130] width 134 height 114
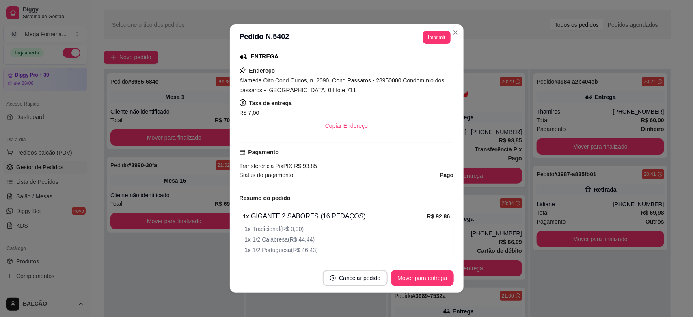
scroll to position [203, 0]
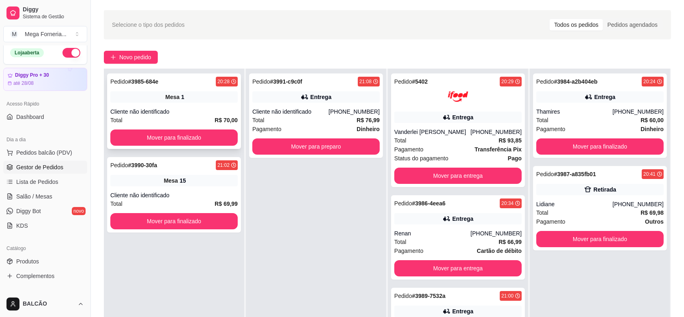
click at [189, 113] on div "Cliente não identificado" at bounding box center [173, 112] width 127 height 8
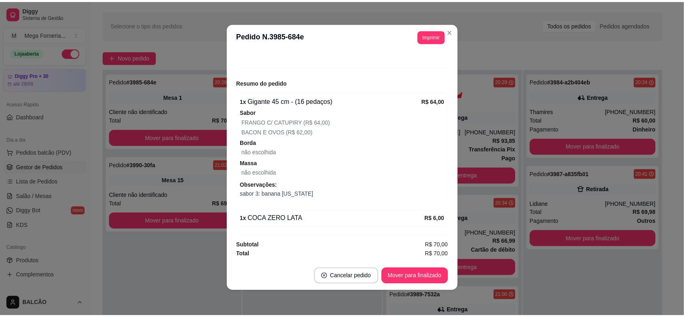
scroll to position [80, 0]
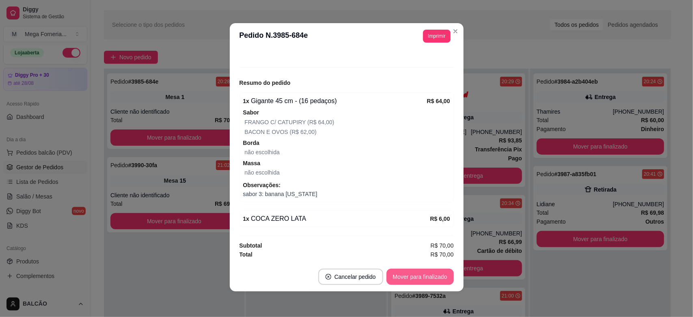
click at [406, 269] on button "Mover para finalizado" at bounding box center [419, 277] width 67 height 16
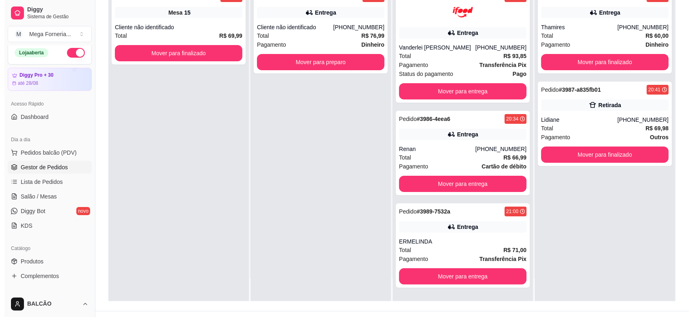
scroll to position [124, 0]
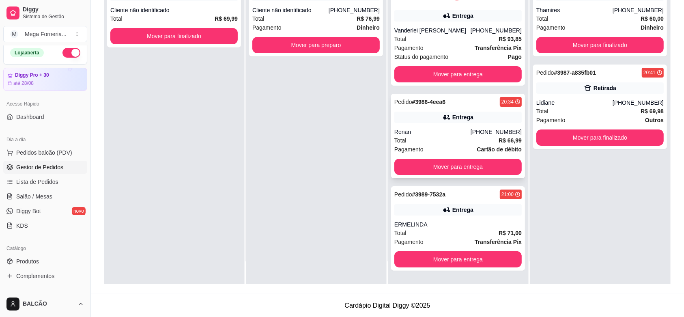
click at [420, 137] on div "Total R$ 66,99" at bounding box center [457, 140] width 127 height 9
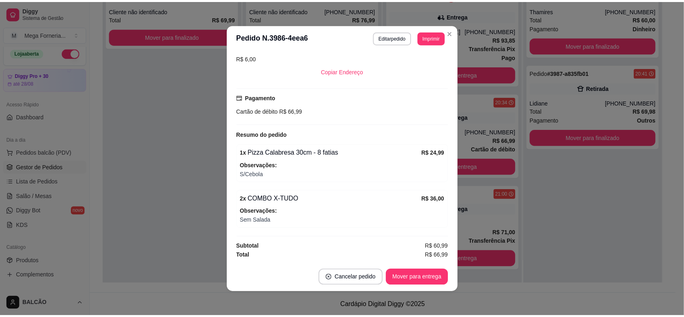
scroll to position [1, 0]
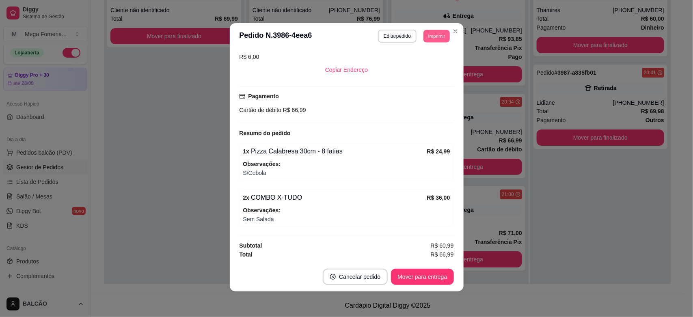
click at [444, 37] on button "Imprimir" at bounding box center [436, 36] width 26 height 13
click at [449, 37] on button "Close" at bounding box center [455, 31] width 13 height 13
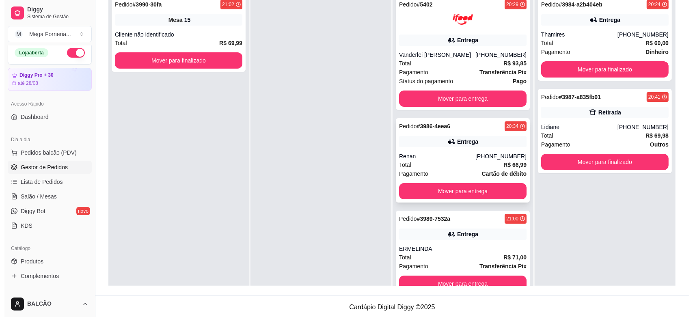
scroll to position [73, 0]
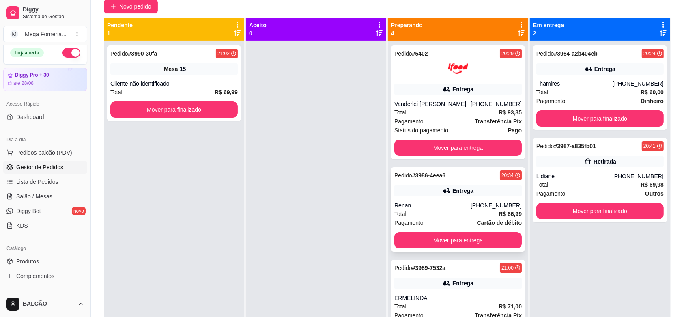
click at [466, 186] on div "Entrega" at bounding box center [457, 190] width 127 height 11
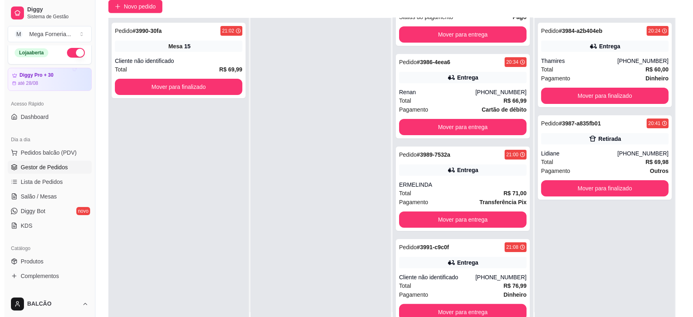
scroll to position [0, 0]
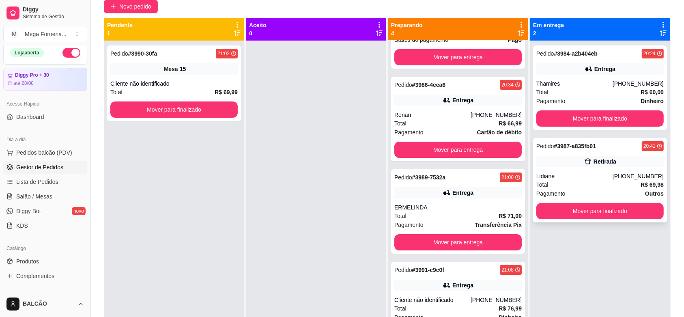
click at [597, 163] on div "Retirada" at bounding box center [605, 161] width 23 height 8
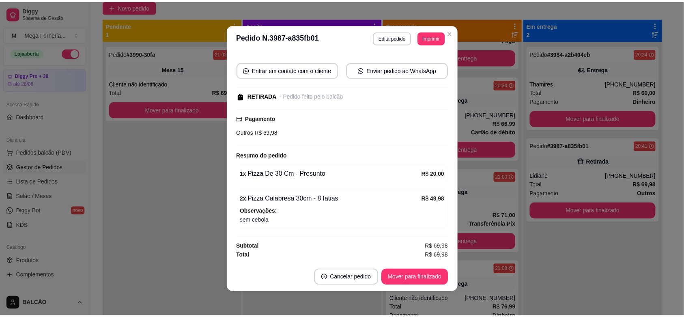
scroll to position [1, 0]
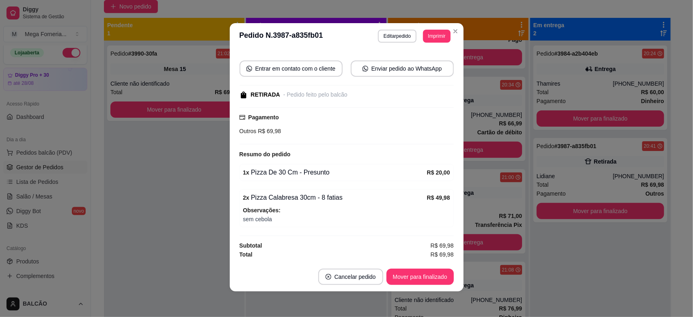
click at [453, 32] on div "Preparando 4" at bounding box center [458, 29] width 134 height 16
click at [451, 31] on div "Preparando 4" at bounding box center [458, 29] width 134 height 16
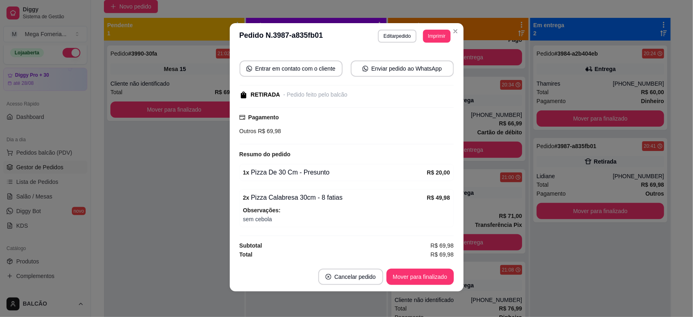
click at [451, 31] on div "Preparando 4" at bounding box center [458, 29] width 134 height 16
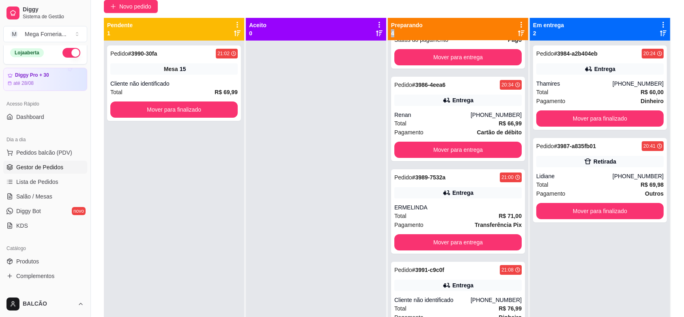
click at [451, 31] on div "Preparando 4" at bounding box center [458, 29] width 134 height 16
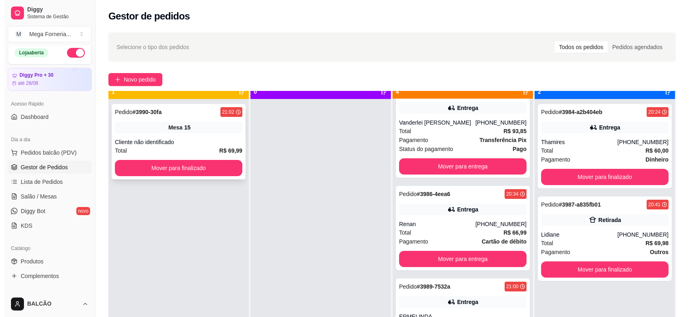
scroll to position [23, 0]
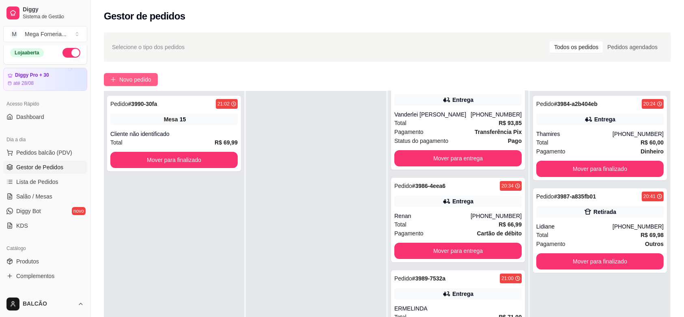
click at [134, 81] on span "Novo pedido" at bounding box center [135, 79] width 32 height 9
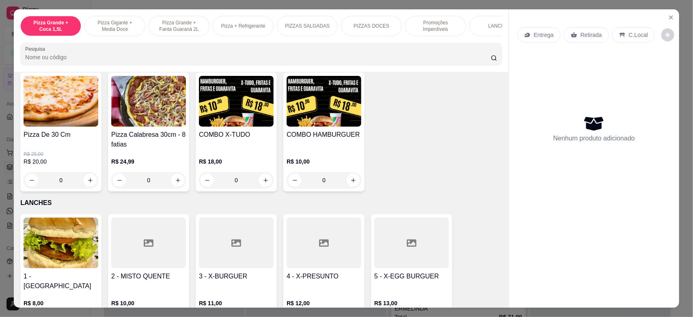
scroll to position [862, 0]
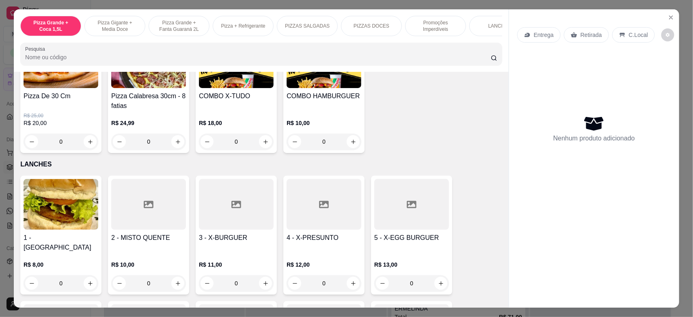
click at [258, 150] on div "0" at bounding box center [236, 142] width 75 height 16
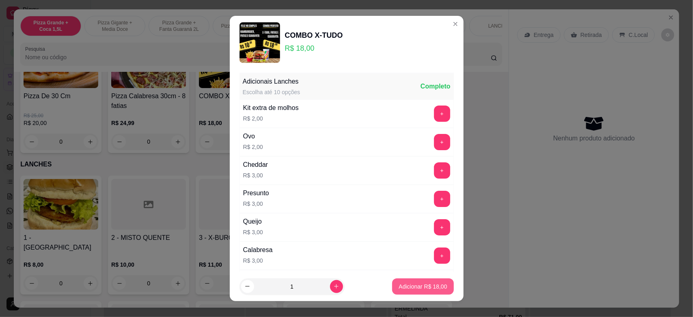
click at [416, 280] on button "Adicionar R$ 18,00" at bounding box center [422, 286] width 61 height 16
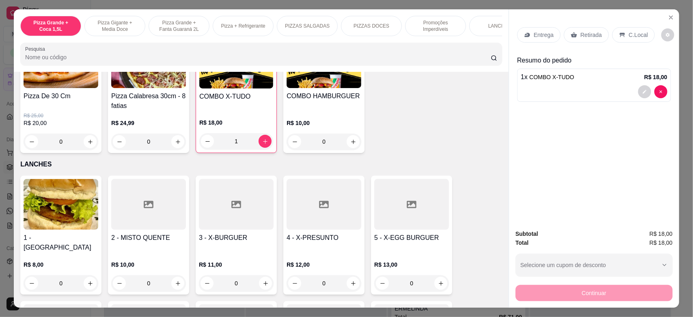
type input "1"
click at [525, 34] on icon at bounding box center [526, 35] width 2 height 2
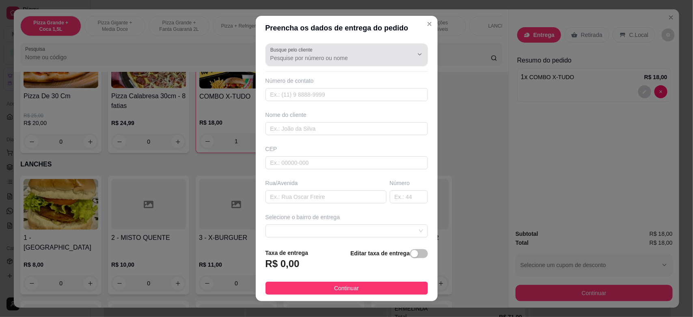
click at [301, 48] on label "Busque pelo cliente" at bounding box center [292, 49] width 45 height 7
click at [301, 54] on input "Busque pelo cliente" at bounding box center [335, 58] width 130 height 8
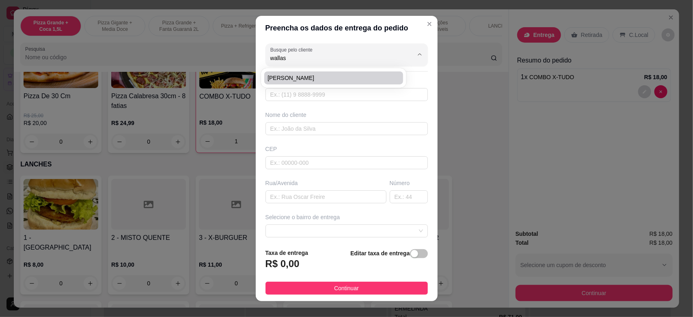
click at [301, 80] on span "[PERSON_NAME]" at bounding box center [329, 78] width 124 height 8
type input "[PERSON_NAME]"
type input "22997552281"
type input "[PERSON_NAME]"
type input "28900001"
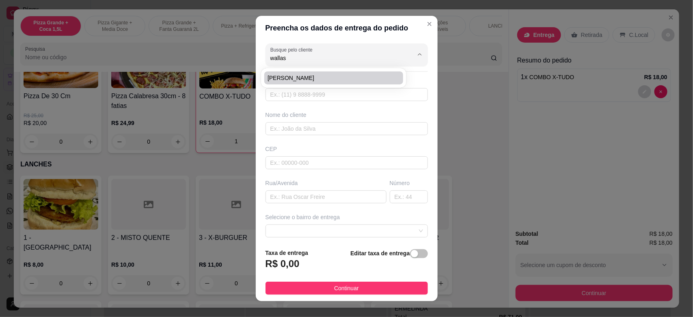
type input "Rua São Jerônimo"
type input "2"
type input "Cabo Frio"
type input "Casa"
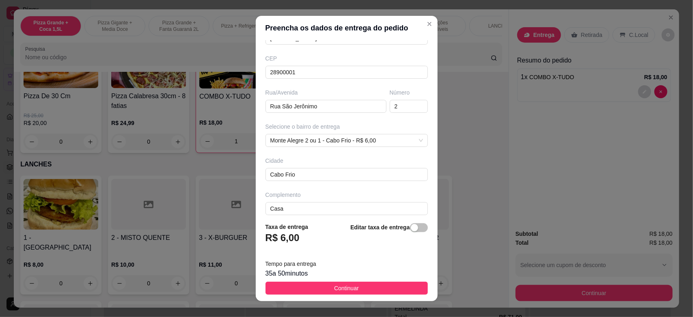
scroll to position [99, 0]
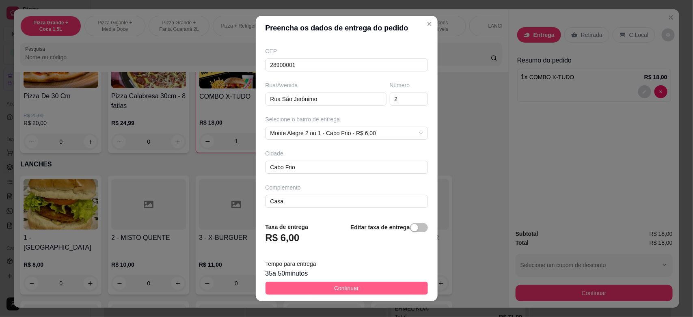
click at [375, 284] on button "Continuar" at bounding box center [346, 288] width 162 height 13
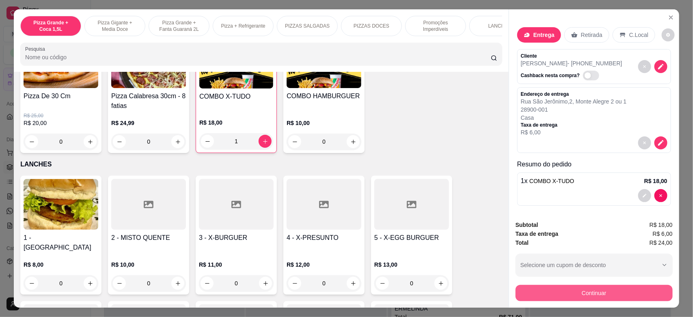
click at [538, 296] on button "Continuar" at bounding box center [593, 293] width 157 height 16
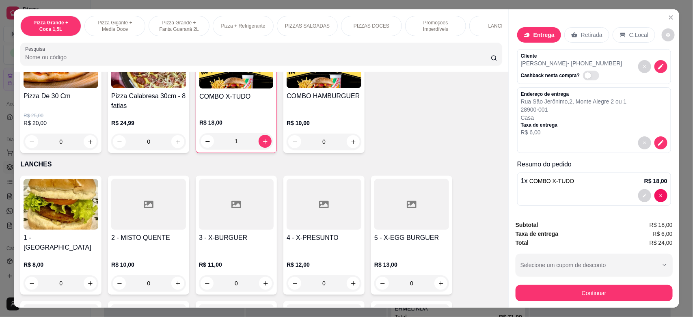
click at [293, 159] on icon at bounding box center [291, 160] width 11 height 11
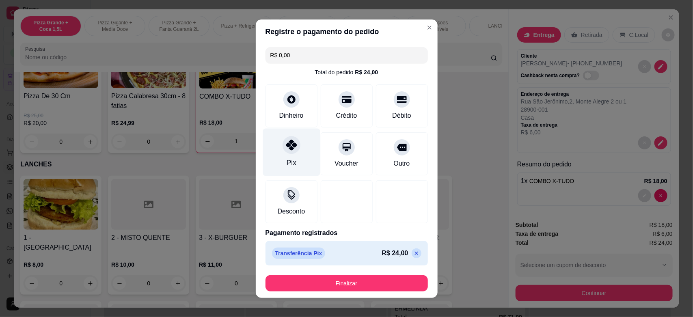
type input "R$ 0,00"
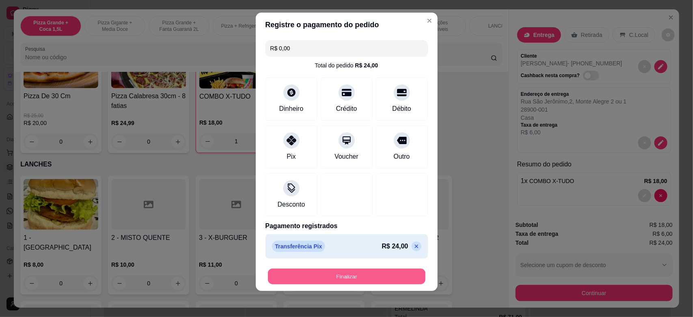
click at [359, 279] on button "Finalizar" at bounding box center [346, 276] width 157 height 16
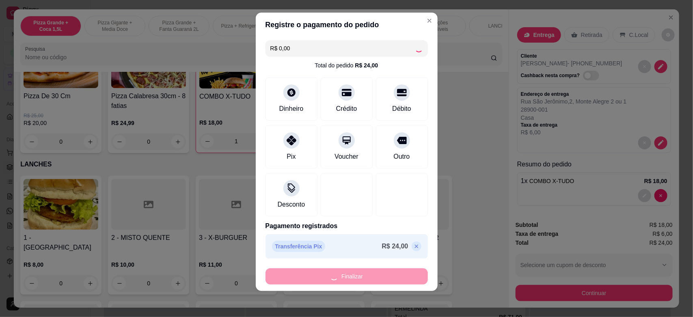
type input "0"
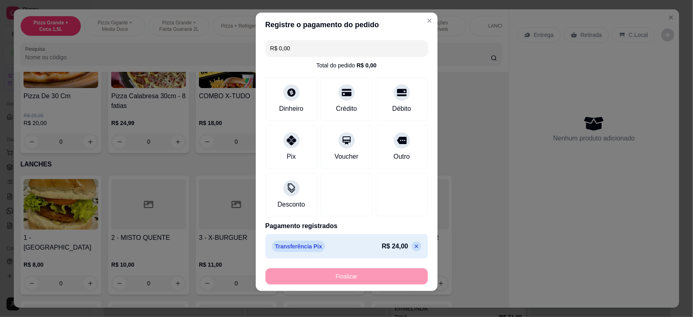
type input "-R$ 24,00"
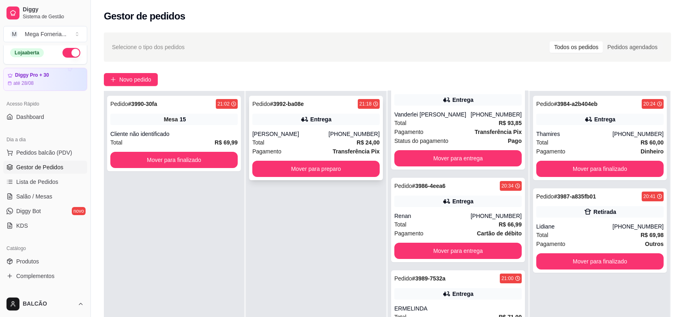
click at [317, 116] on div "Entrega" at bounding box center [320, 119] width 21 height 8
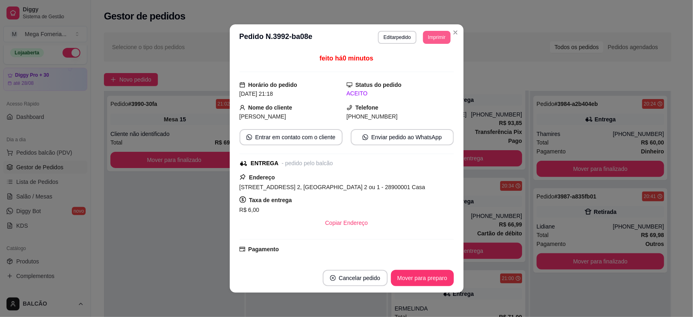
click at [435, 39] on button "Imprimir" at bounding box center [436, 37] width 27 height 13
click at [412, 70] on button "IMPRESSORA" at bounding box center [417, 66] width 59 height 13
click at [451, 33] on div "Selecione o tipo dos pedidos Todos os pedidos Pedidos agendados" at bounding box center [387, 46] width 567 height 29
click at [449, 31] on div "Selecione o tipo dos pedidos Todos os pedidos Pedidos agendados Novo pedido Pen…" at bounding box center [387, 223] width 593 height 390
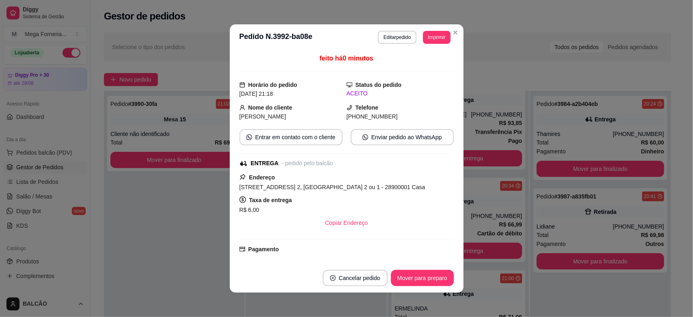
click at [449, 29] on div "Selecione o tipo dos pedidos Todos os pedidos Pedidos agendados Novo pedido Pen…" at bounding box center [387, 223] width 593 height 390
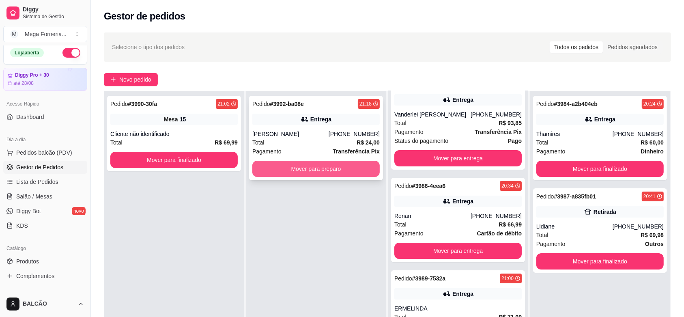
click at [345, 163] on button "Mover para preparo" at bounding box center [315, 169] width 127 height 16
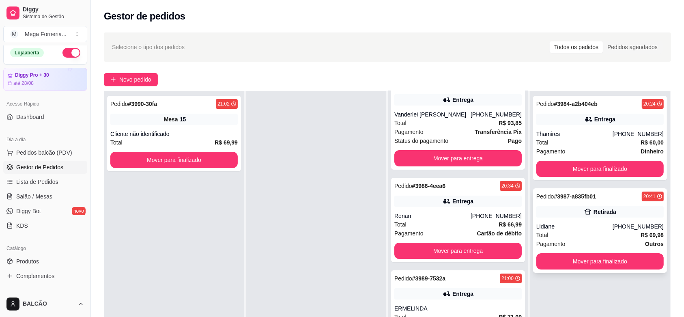
click at [585, 211] on div "Retirada" at bounding box center [600, 211] width 127 height 11
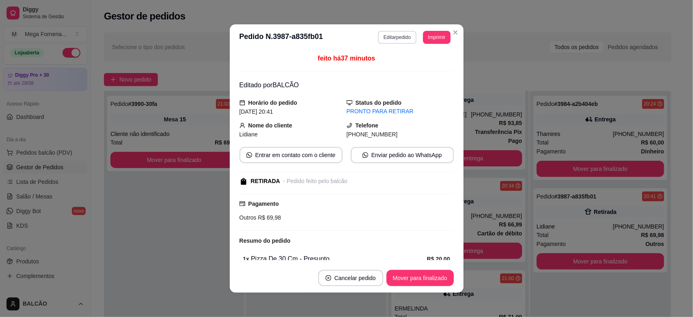
click at [384, 35] on button "Editar pedido" at bounding box center [397, 37] width 39 height 13
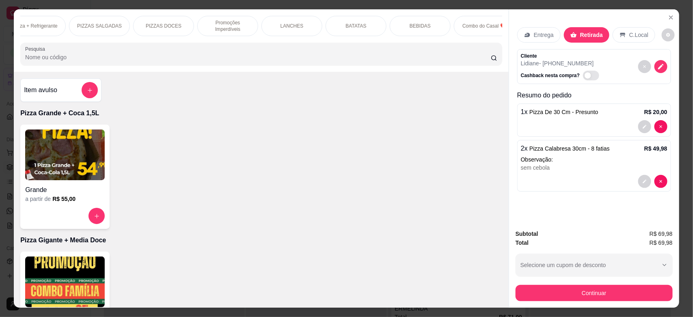
scroll to position [0, 220]
click at [390, 25] on div "BEBIDAS" at bounding box center [407, 26] width 61 height 20
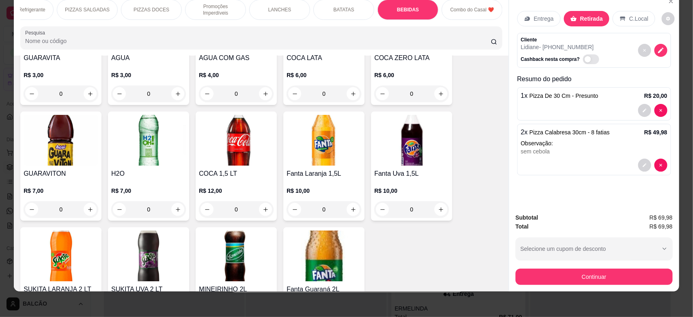
scroll to position [1648, 0]
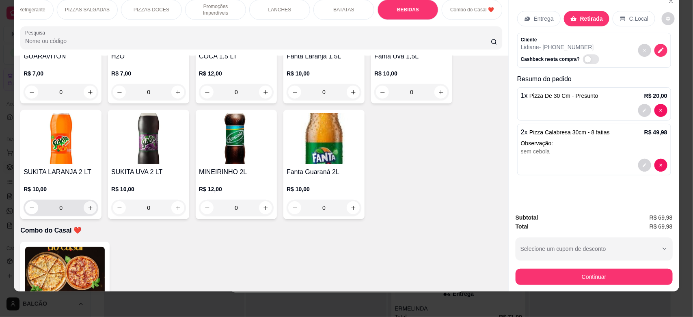
click at [87, 206] on icon "increase-product-quantity" at bounding box center [90, 208] width 6 height 6
type input "1"
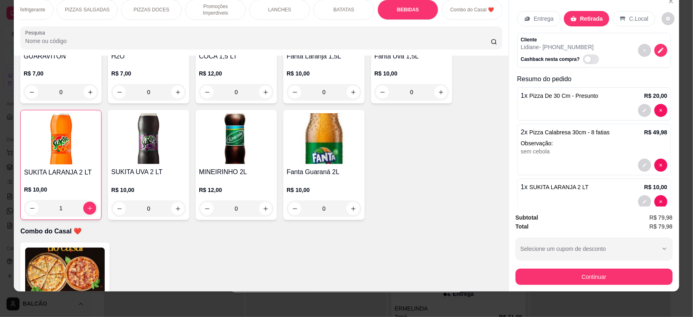
click at [532, 267] on div "Continuar" at bounding box center [593, 276] width 157 height 18
click at [532, 268] on div "Continuar" at bounding box center [593, 276] width 157 height 18
click at [532, 269] on button "Continuar" at bounding box center [593, 277] width 157 height 16
click at [292, 64] on div "R$ 10,00 0" at bounding box center [324, 80] width 75 height 39
click at [449, 97] on div "GUARAVITA R$ 3,00 0 ÁGUA R$ 3,00 0 ÁGUA COM GÁS R$ 4,00 0 COCA LATA R$ 6,00 0 C…" at bounding box center [261, 49] width 482 height 341
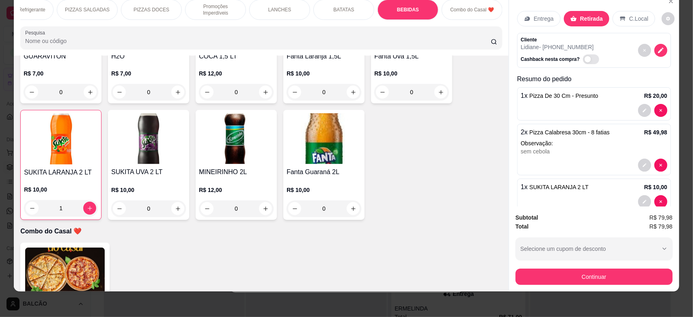
click at [573, 286] on div "Subtotal R$ 79,98 Total R$ 79,98 Selecione um cupom de desconto BEMVINDO10 MEGA…" at bounding box center [594, 249] width 170 height 85
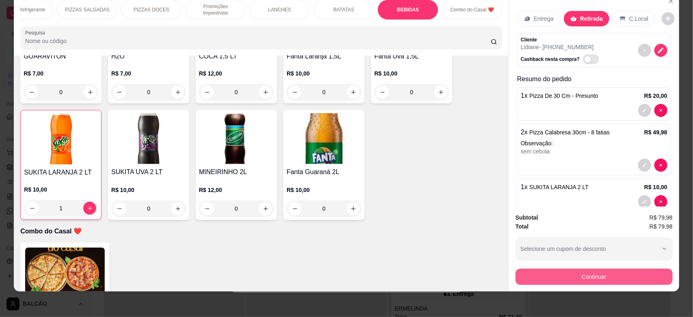
click at [573, 281] on button "Continuar" at bounding box center [593, 277] width 157 height 16
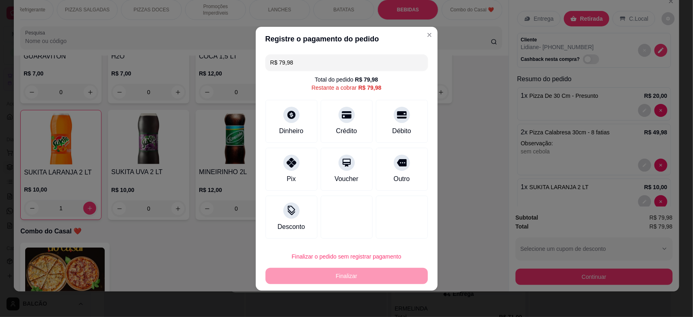
click at [303, 68] on input "R$ 79,98" at bounding box center [346, 62] width 153 height 16
click at [293, 120] on div at bounding box center [291, 112] width 18 height 18
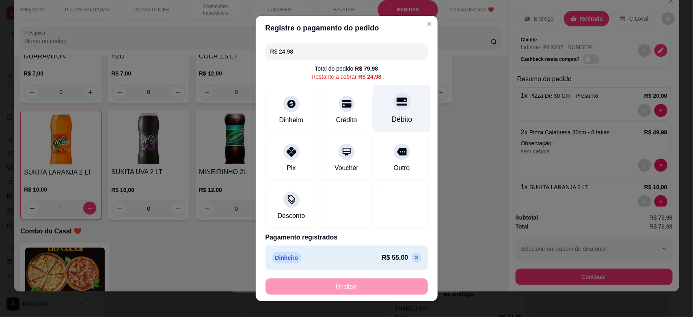
click at [378, 110] on div "Débito" at bounding box center [401, 108] width 57 height 47
type input "R$ 0,00"
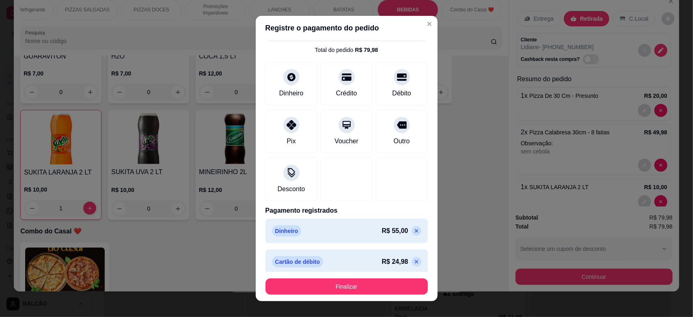
scroll to position [24, 0]
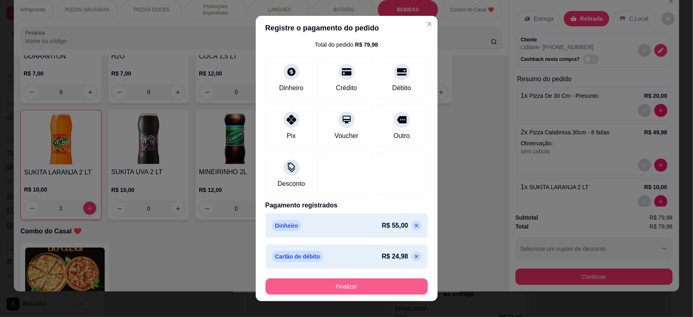
click at [368, 288] on button "Finalizar" at bounding box center [346, 286] width 162 height 16
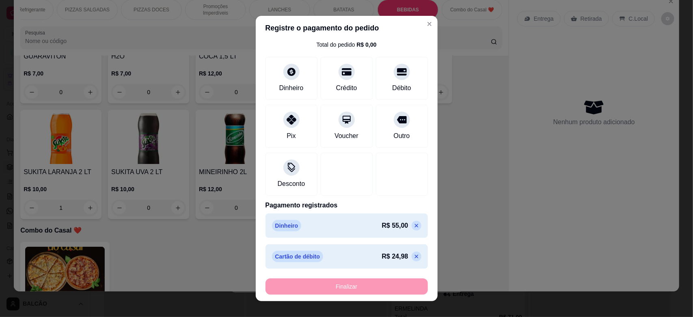
type input "0"
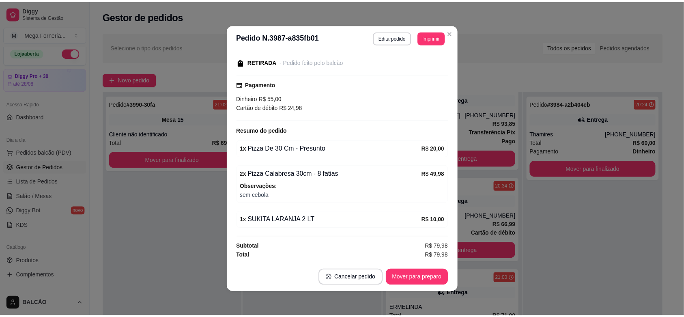
scroll to position [1, 0]
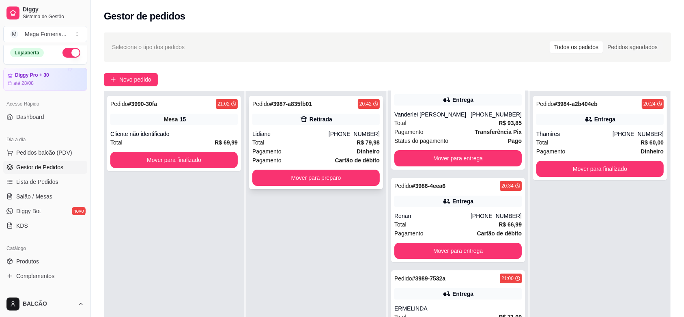
click at [317, 145] on div "Total R$ 79,98" at bounding box center [315, 142] width 127 height 9
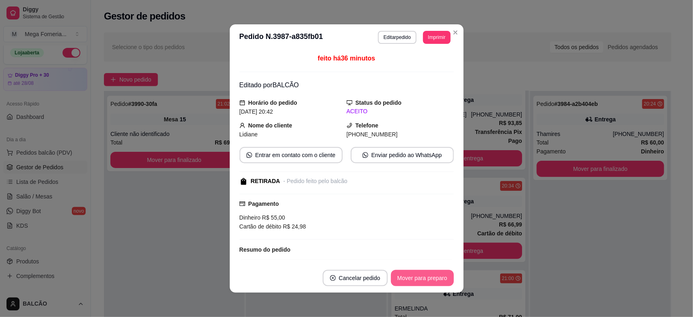
click at [427, 274] on button "Mover para preparo" at bounding box center [422, 278] width 63 height 16
click at [426, 275] on button "Mover para retirada disponível" at bounding box center [409, 278] width 90 height 16
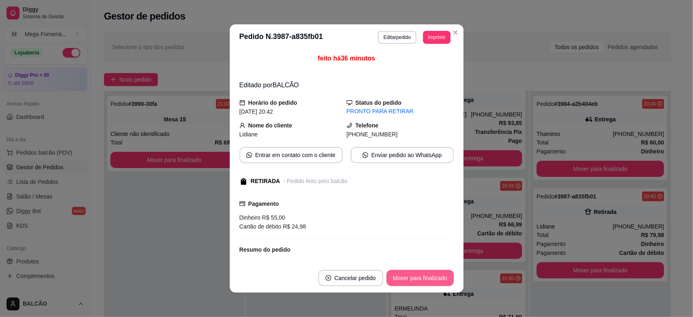
click at [426, 275] on button "Mover para finalizado" at bounding box center [419, 278] width 67 height 16
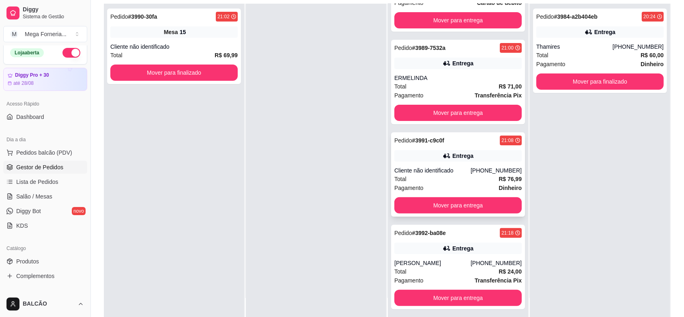
scroll to position [124, 0]
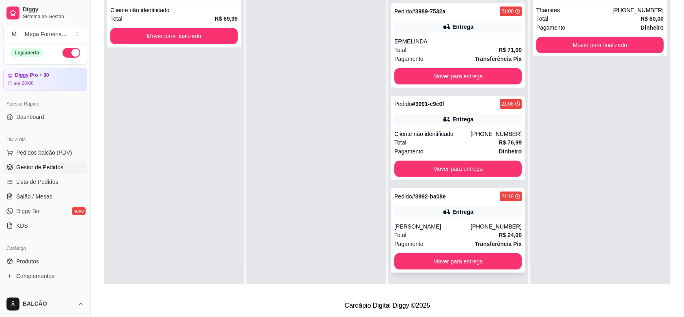
click at [444, 225] on div "[PERSON_NAME]" at bounding box center [432, 226] width 76 height 8
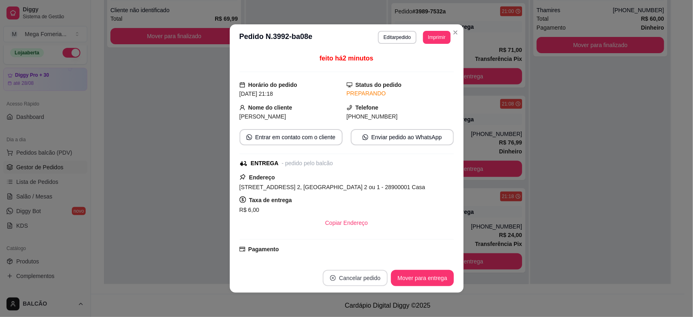
click at [370, 281] on button "Cancelar pedido" at bounding box center [355, 278] width 65 height 16
click at [369, 259] on button "Sim" at bounding box center [374, 258] width 32 height 16
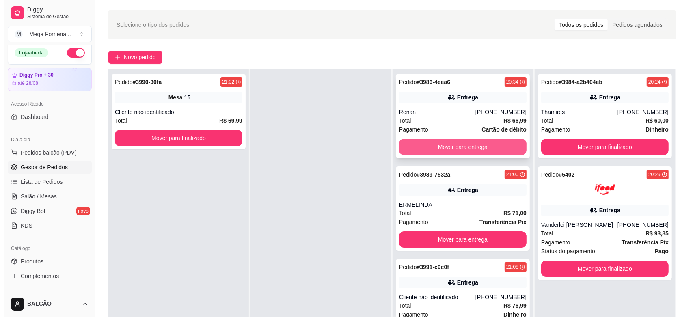
scroll to position [23, 0]
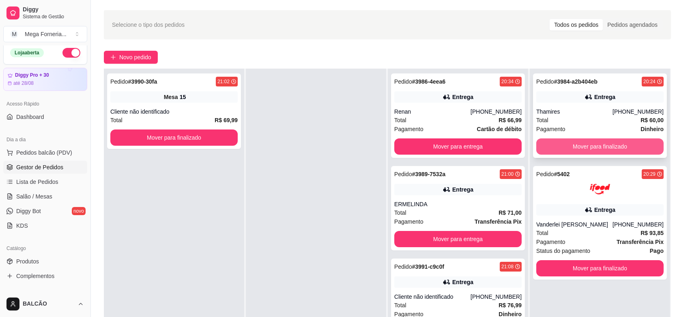
click at [595, 151] on button "Mover para finalizado" at bounding box center [600, 146] width 127 height 16
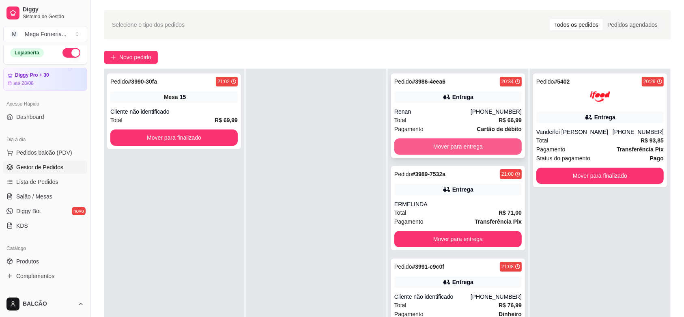
click at [447, 146] on button "Mover para entrega" at bounding box center [457, 146] width 127 height 16
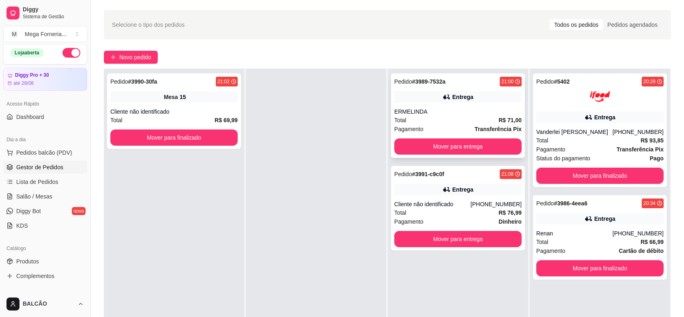
click at [439, 118] on div "Total R$ 71,00" at bounding box center [457, 120] width 127 height 9
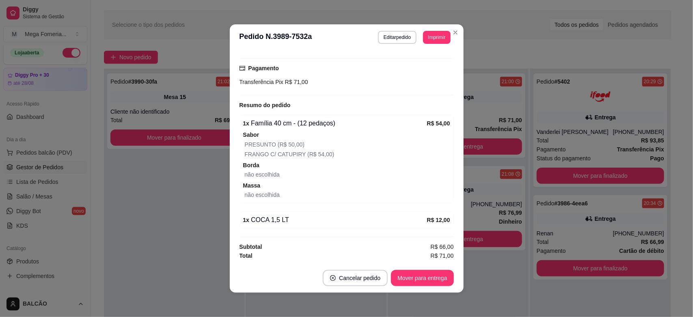
scroll to position [203, 0]
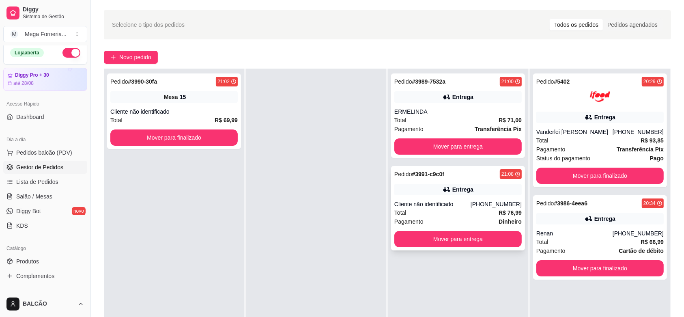
click at [440, 217] on div "Pagamento Dinheiro" at bounding box center [457, 221] width 127 height 9
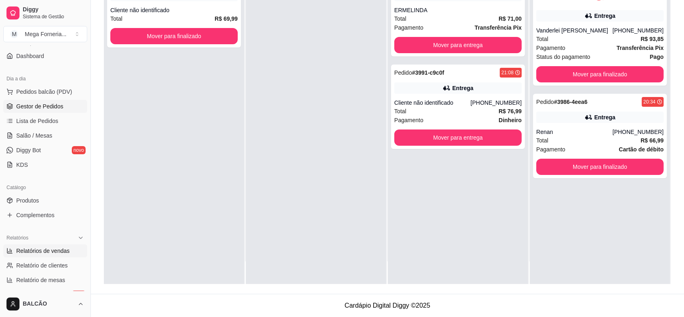
scroll to position [106, 0]
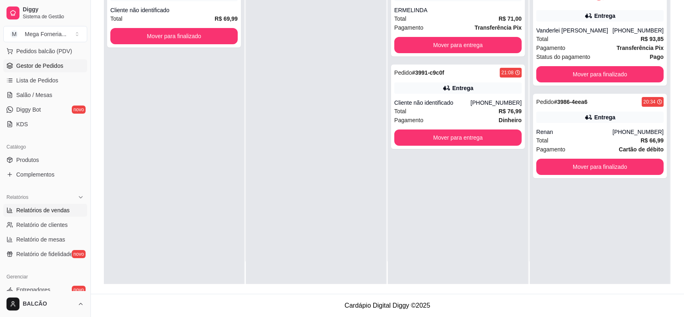
click at [26, 207] on span "Relatórios de vendas" at bounding box center [43, 210] width 54 height 8
select select "ALL"
select select "0"
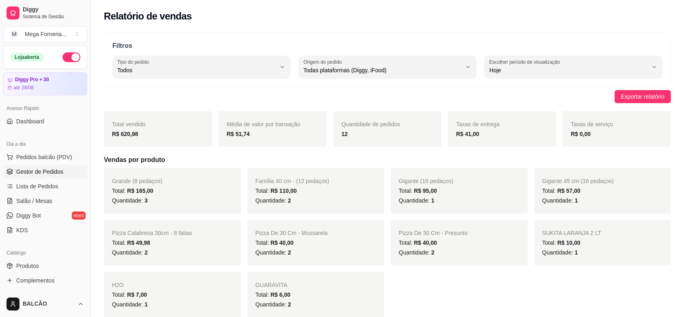
click at [46, 175] on span "Gestor de Pedidos" at bounding box center [39, 172] width 47 height 8
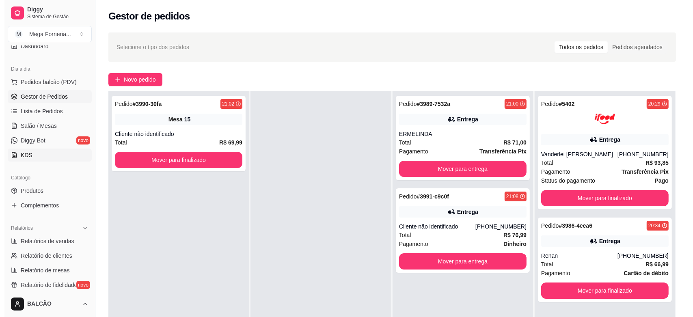
scroll to position [51, 0]
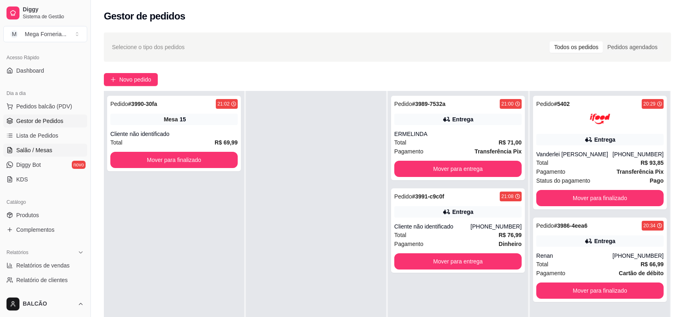
click at [34, 149] on span "Salão / Mesas" at bounding box center [34, 150] width 36 height 8
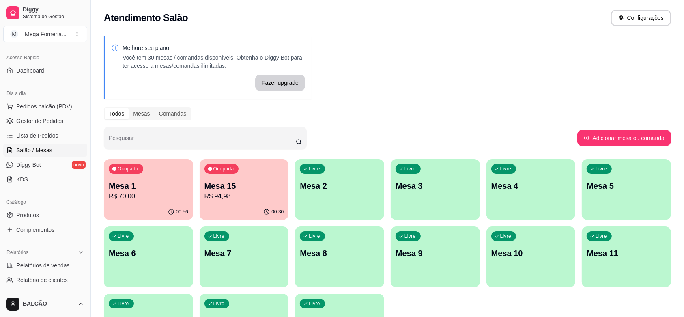
click at [210, 178] on div "Ocupada Mesa 15 R$ 94,98" at bounding box center [244, 181] width 89 height 45
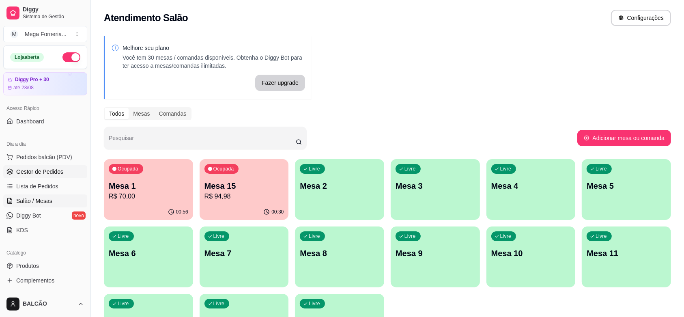
click at [27, 173] on span "Gestor de Pedidos" at bounding box center [39, 172] width 47 height 8
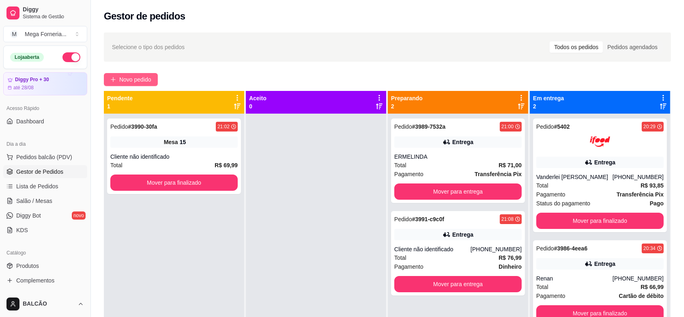
click at [123, 74] on button "Novo pedido" at bounding box center [131, 79] width 54 height 13
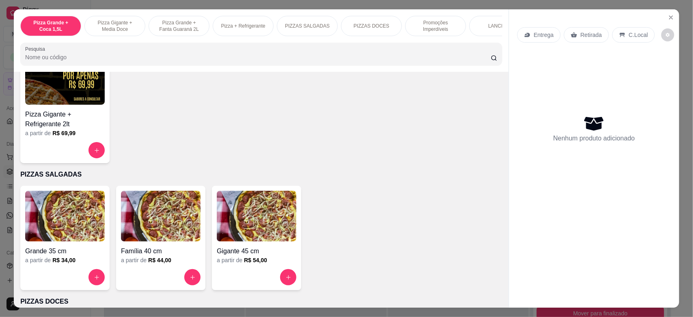
scroll to position [710, 0]
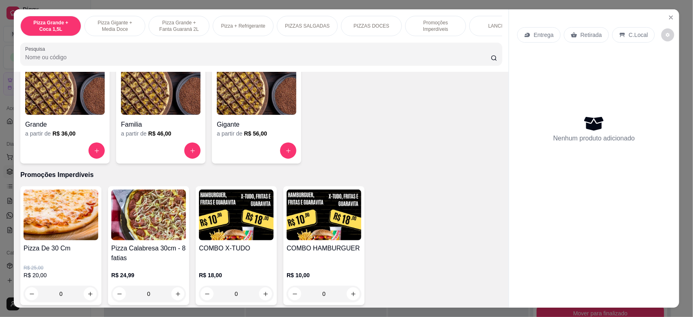
click at [262, 298] on div "0" at bounding box center [236, 294] width 75 height 16
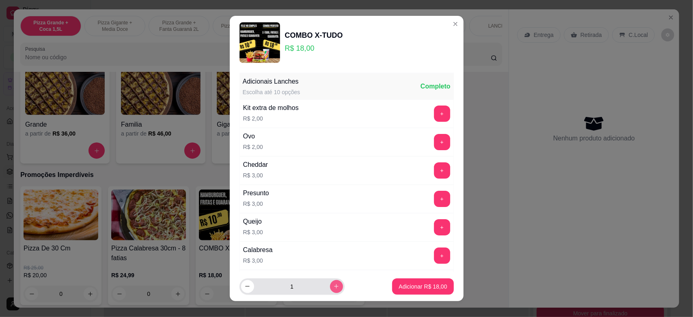
click at [333, 285] on icon "increase-product-quantity" at bounding box center [336, 286] width 6 height 6
click at [333, 285] on icon "increase-product-quantity" at bounding box center [336, 287] width 6 height 6
type input "3"
click at [394, 278] on button "Adicionar R$ 54,00" at bounding box center [422, 286] width 61 height 16
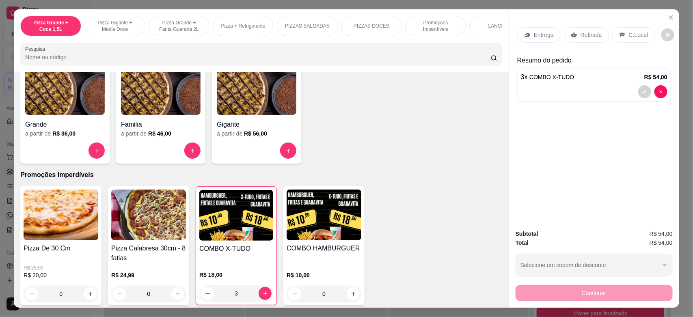
type input "3"
click at [551, 29] on div "Entrega" at bounding box center [538, 34] width 43 height 15
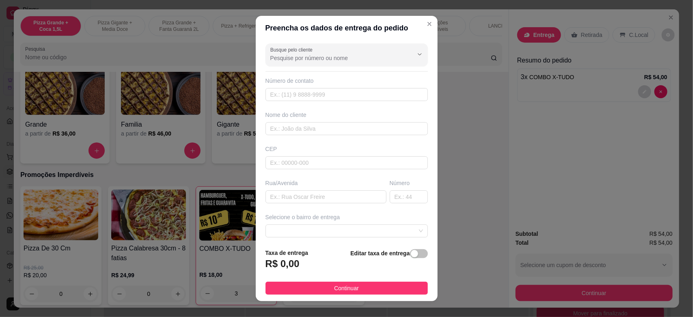
click at [294, 59] on input "Busque pelo cliente" at bounding box center [335, 58] width 130 height 8
type input "josilene"
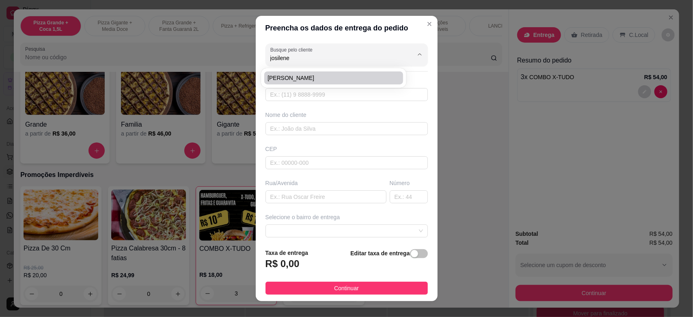
click at [288, 82] on li "[PERSON_NAME]" at bounding box center [333, 77] width 139 height 13
type input "22999034642"
type input "[PERSON_NAME]"
type input "142"
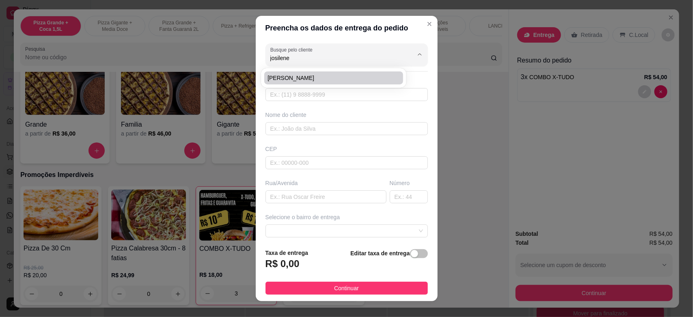
type input "Cabo Frio"
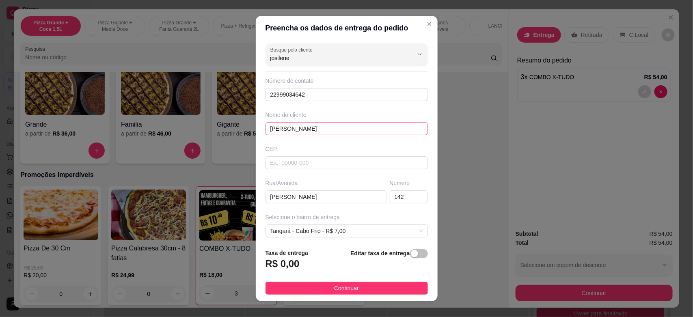
type input "[PERSON_NAME]"
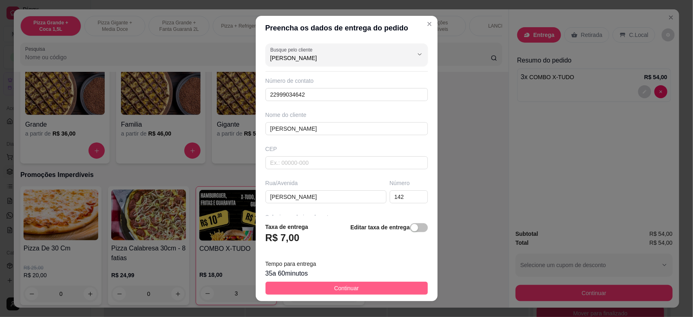
scroll to position [73, 0]
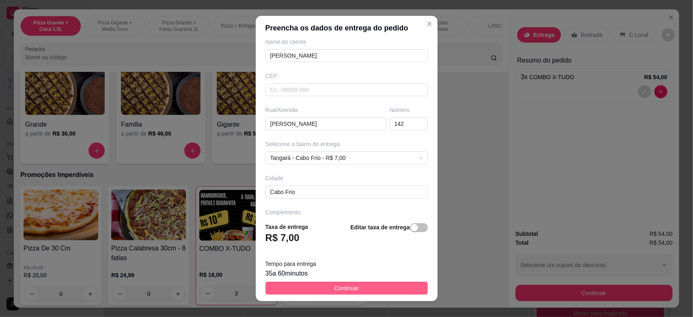
click at [334, 285] on span "Continuar" at bounding box center [346, 288] width 25 height 9
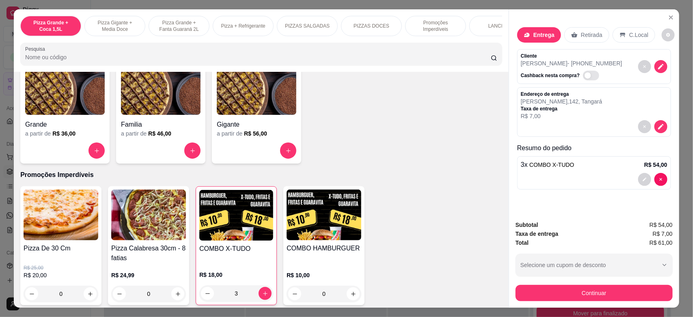
click at [556, 297] on button "Continuar" at bounding box center [593, 293] width 157 height 16
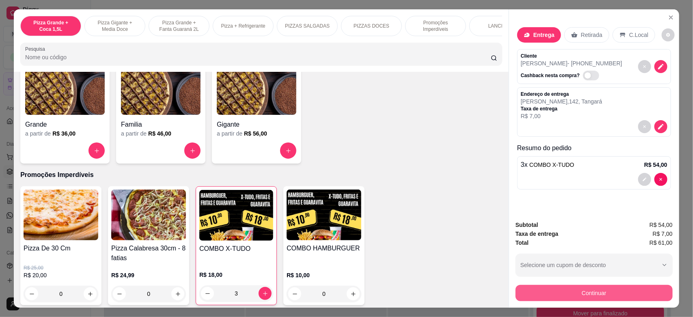
click at [341, 119] on div at bounding box center [347, 112] width 18 height 18
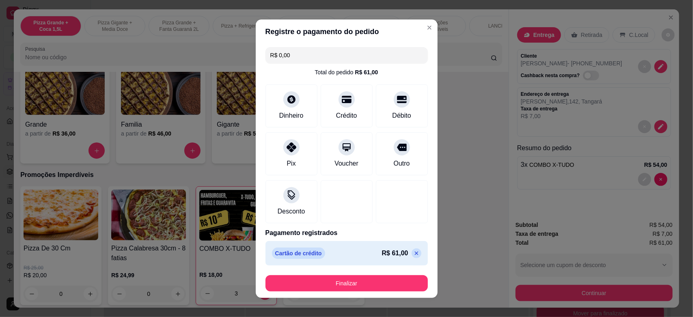
type input "R$ 0,00"
click at [346, 277] on button "Finalizar" at bounding box center [346, 283] width 162 height 16
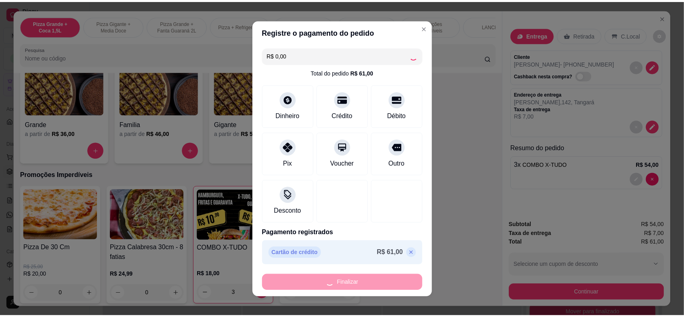
scroll to position [7, 0]
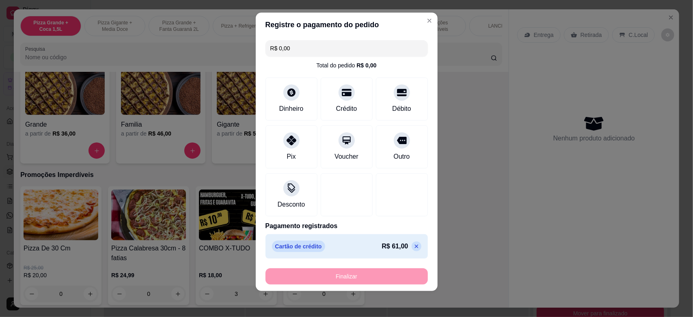
type input "0"
type input "-R$ 61,00"
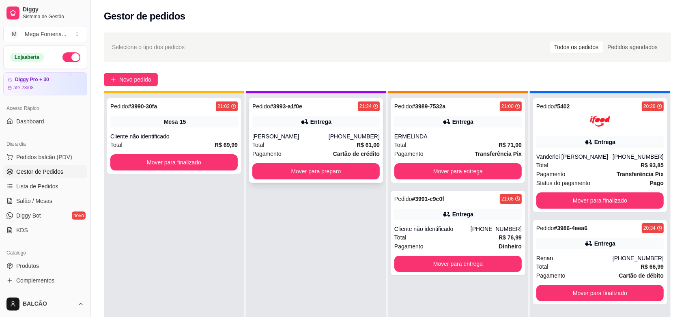
scroll to position [23, 0]
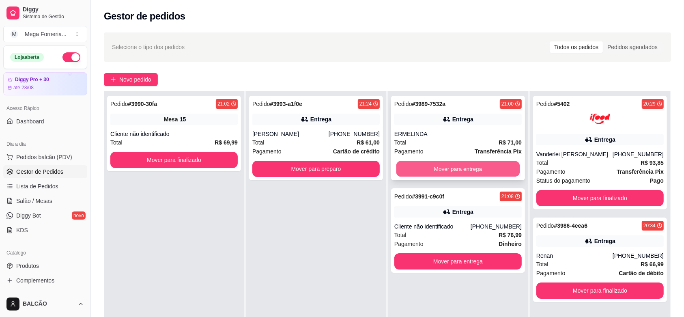
click at [426, 170] on button "Mover para entrega" at bounding box center [459, 169] width 124 height 16
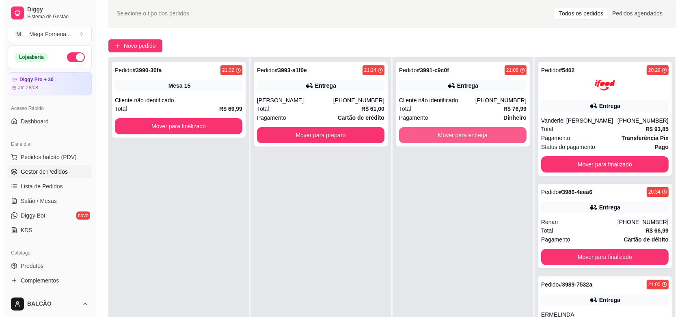
scroll to position [51, 0]
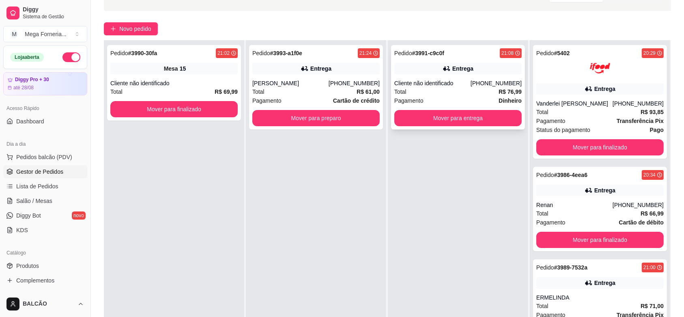
click at [448, 82] on div "Cliente não identificado" at bounding box center [432, 83] width 76 height 8
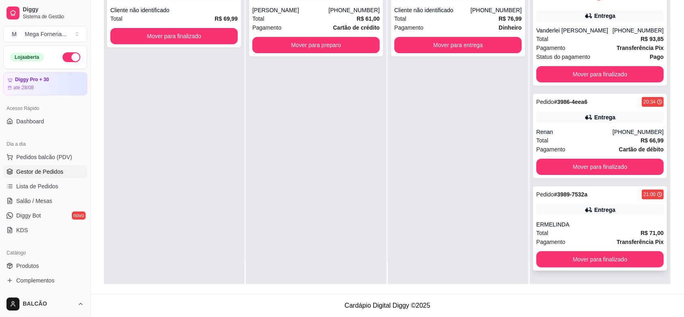
scroll to position [0, 0]
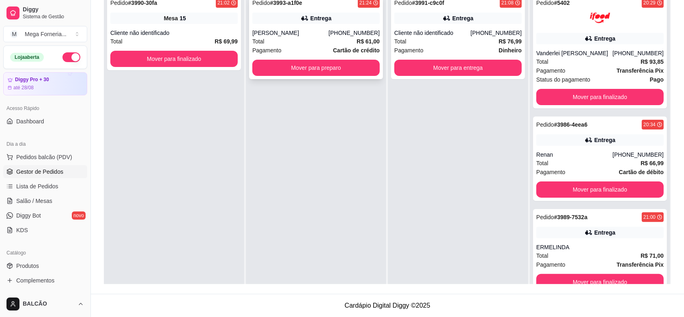
click at [322, 26] on div "Pedido # 3993-a1f0e 21:24 Entrega Josilene [PHONE_NUMBER] Total R$ 61,00 Pagame…" at bounding box center [316, 37] width 134 height 84
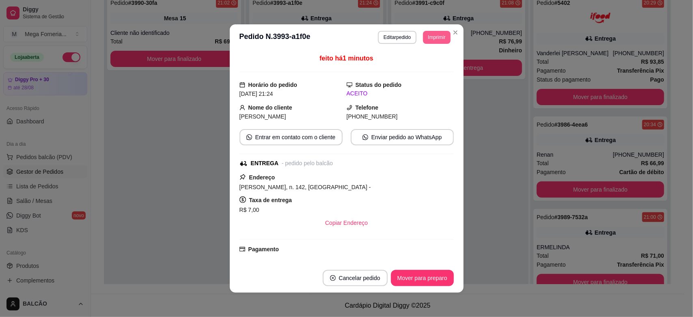
click at [423, 41] on button "Imprimir" at bounding box center [436, 37] width 27 height 13
click at [409, 68] on button "IMPRESSORA" at bounding box center [417, 66] width 59 height 13
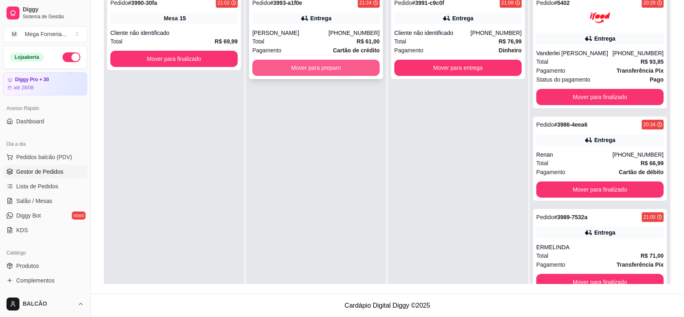
click at [343, 64] on button "Mover para preparo" at bounding box center [315, 68] width 127 height 16
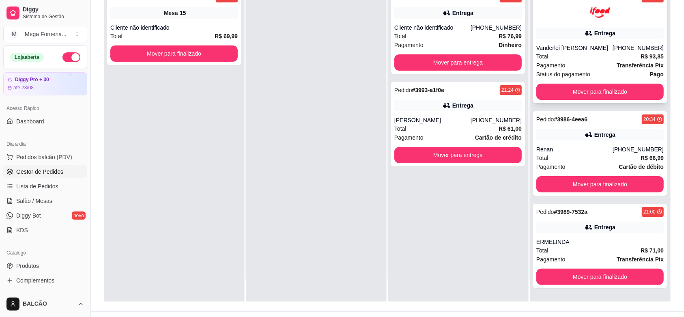
scroll to position [124, 0]
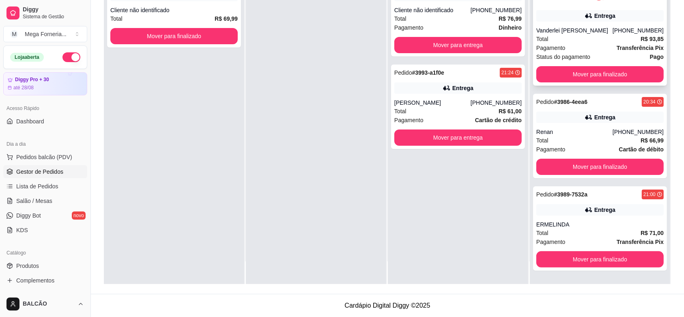
click at [546, 108] on div "Pedido # 3986-4eea6 20:34 Entrega Renan [PHONE_NUMBER] Total R$ 66,99 Pagamento…" at bounding box center [600, 136] width 134 height 84
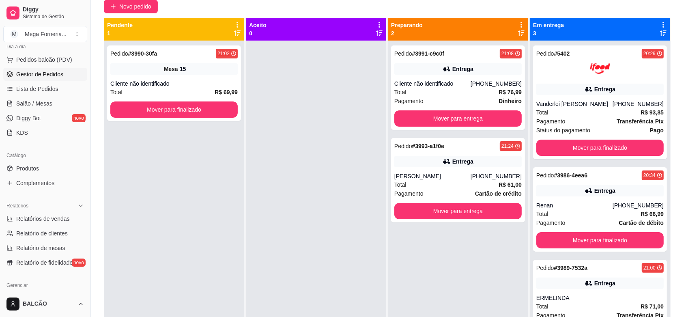
scroll to position [101, 0]
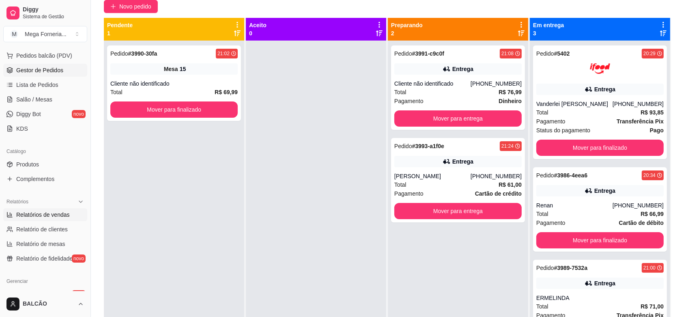
click at [48, 215] on span "Relatórios de vendas" at bounding box center [43, 215] width 54 height 8
select select "ALL"
select select "0"
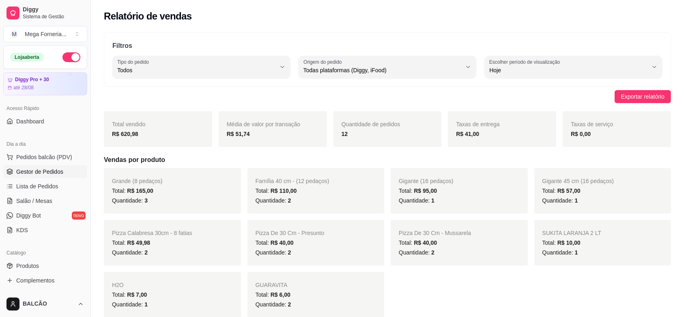
click at [29, 173] on span "Gestor de Pedidos" at bounding box center [39, 172] width 47 height 8
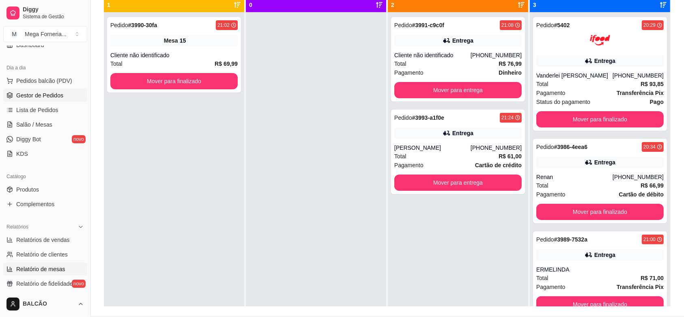
scroll to position [101, 0]
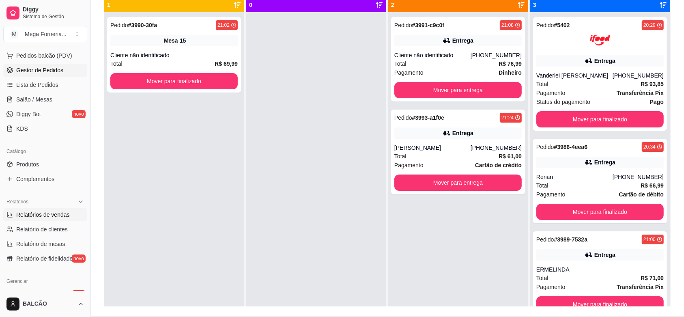
click at [43, 211] on span "Relatórios de vendas" at bounding box center [43, 215] width 54 height 8
select select "ALL"
select select "0"
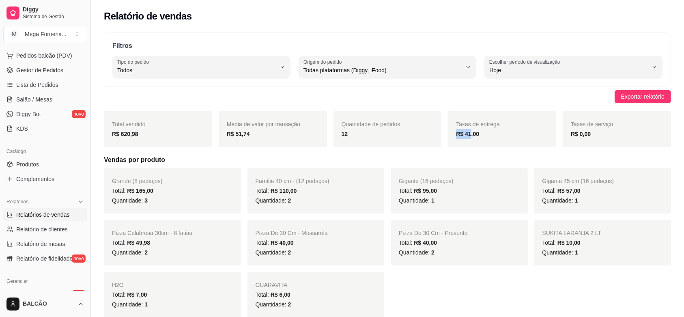
drag, startPoint x: 469, startPoint y: 130, endPoint x: 547, endPoint y: 129, distance: 77.5
click at [547, 129] on div "Taxas de entrega R$ 41,00" at bounding box center [502, 129] width 108 height 36
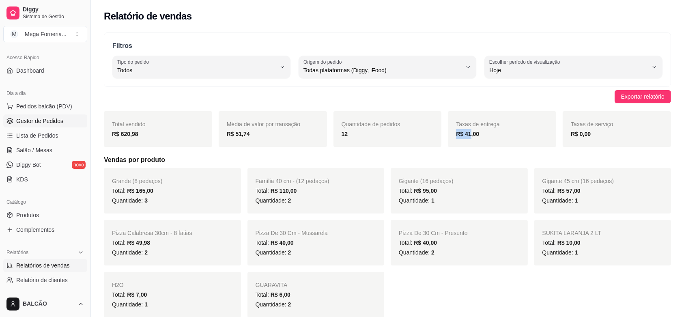
click at [31, 124] on span "Gestor de Pedidos" at bounding box center [39, 121] width 47 height 8
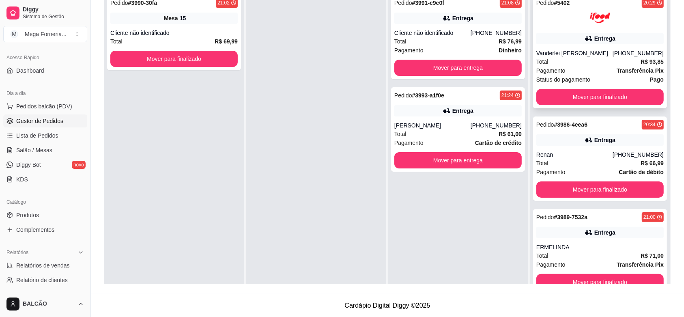
click at [540, 38] on div "Entrega" at bounding box center [600, 38] width 127 height 11
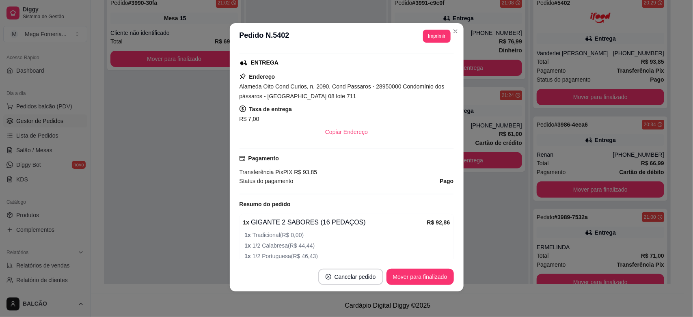
scroll to position [152, 0]
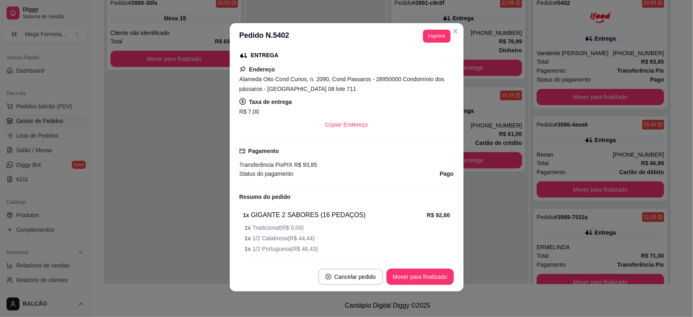
click at [244, 115] on span "R$ 7,00" at bounding box center [249, 111] width 20 height 6
click at [394, 152] on div "Pagamento Transferência Pix PIX R$ 93,85" at bounding box center [346, 158] width 214 height 23
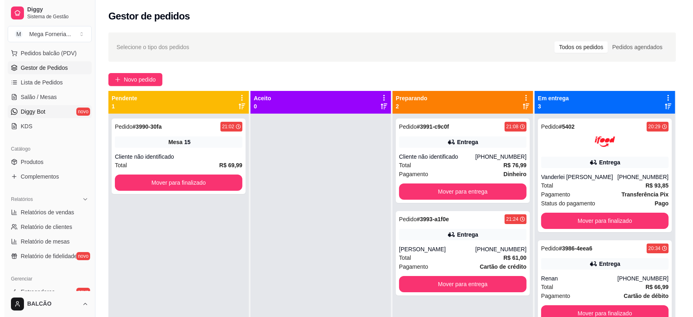
scroll to position [101, 0]
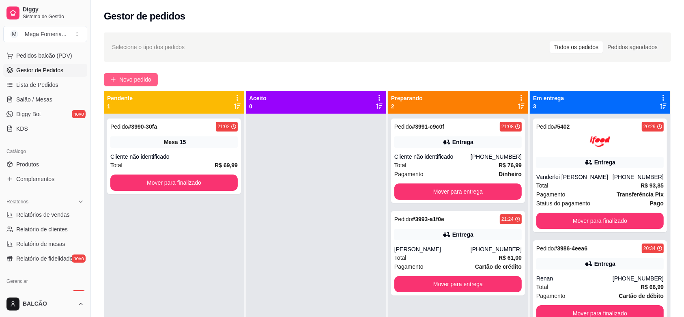
click at [117, 82] on button "Novo pedido" at bounding box center [131, 79] width 54 height 13
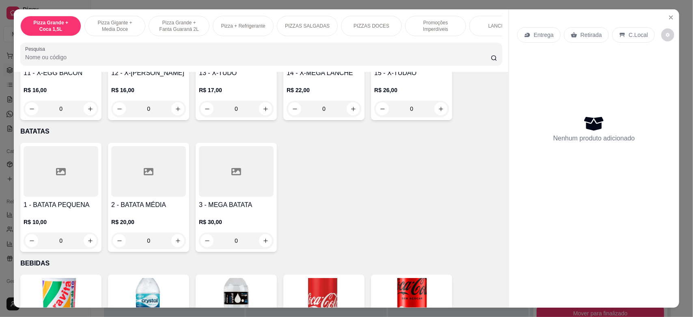
scroll to position [1218, 0]
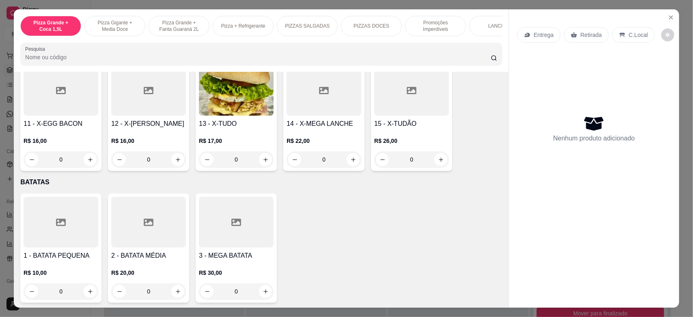
click at [266, 155] on div "0" at bounding box center [236, 159] width 75 height 16
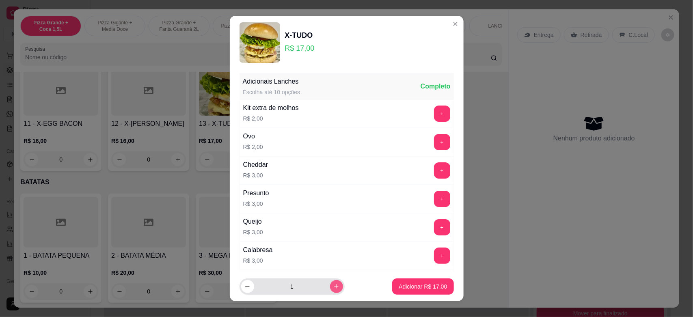
click at [333, 285] on icon "increase-product-quantity" at bounding box center [336, 286] width 6 height 6
type input "2"
click at [392, 282] on div "Adicionar R$ 34,00" at bounding box center [422, 286] width 61 height 16
click at [399, 283] on p "Adicionar R$ 34,00" at bounding box center [423, 286] width 48 height 8
type input "2"
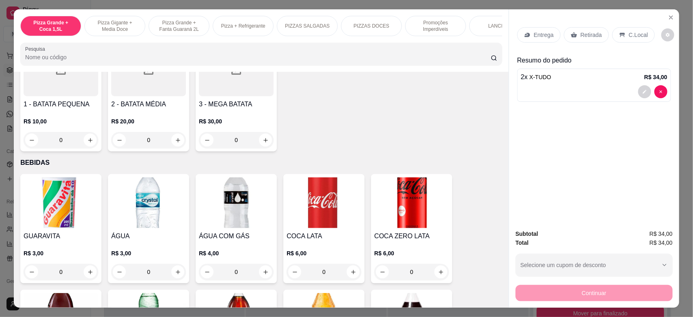
scroll to position [1471, 0]
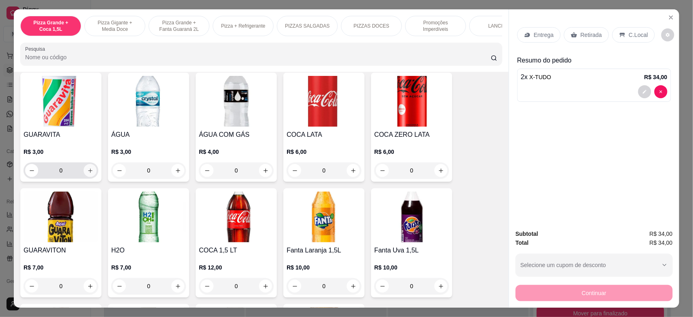
click at [88, 172] on icon "increase-product-quantity" at bounding box center [90, 171] width 6 height 6
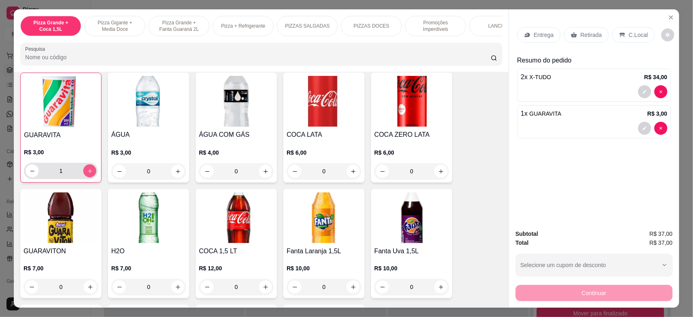
scroll to position [1472, 0]
click at [88, 172] on icon "increase-product-quantity" at bounding box center [90, 171] width 6 height 6
type input "2"
click at [571, 33] on icon at bounding box center [574, 35] width 6 height 6
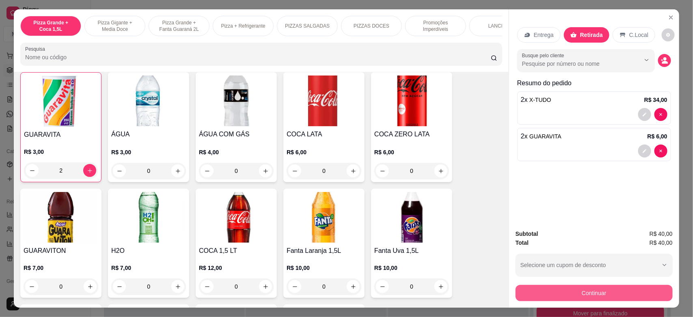
click at [567, 291] on button "Continuar" at bounding box center [593, 293] width 157 height 16
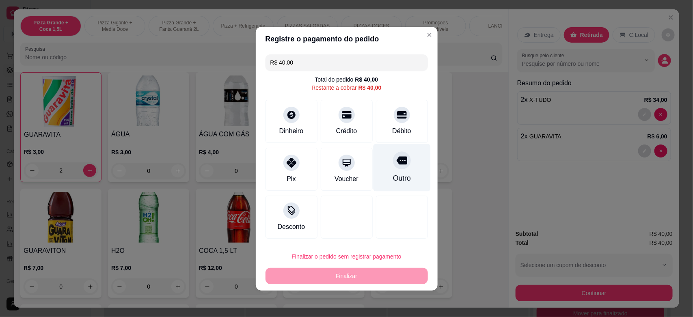
click at [382, 175] on div "Outro" at bounding box center [401, 167] width 57 height 47
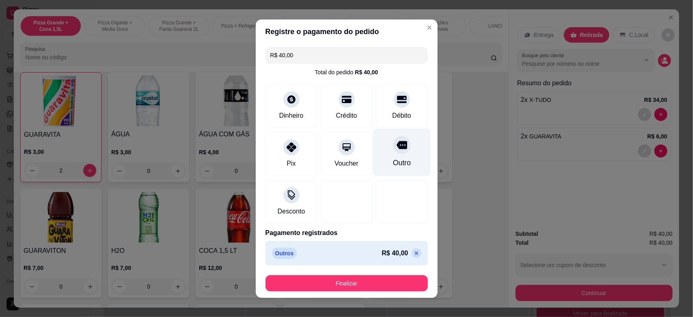
type input "R$ 0,00"
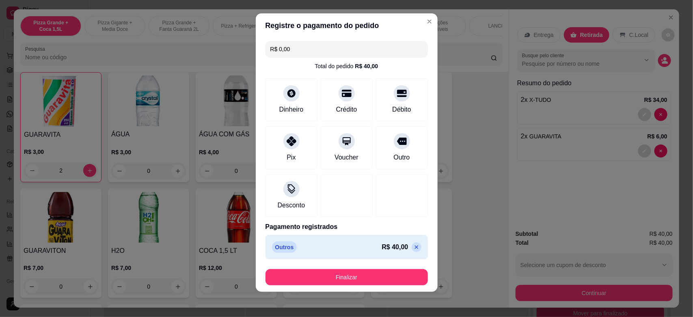
scroll to position [7, 0]
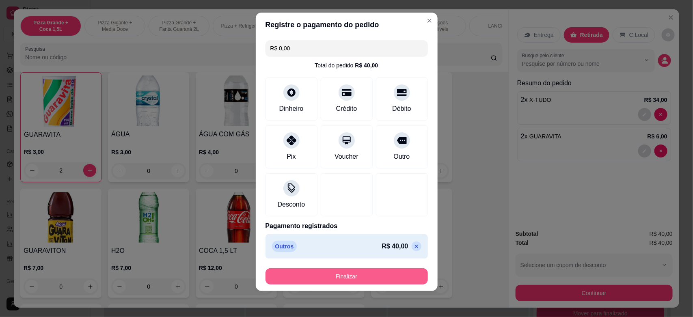
click at [358, 274] on button "Finalizar" at bounding box center [346, 276] width 162 height 16
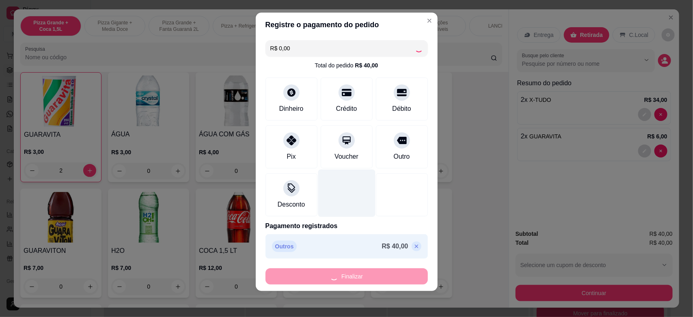
type input "0"
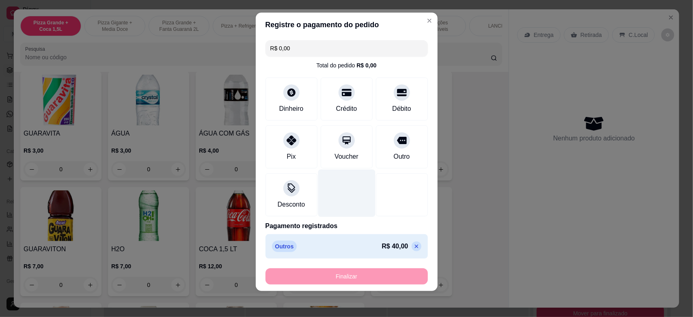
type input "-R$ 40,00"
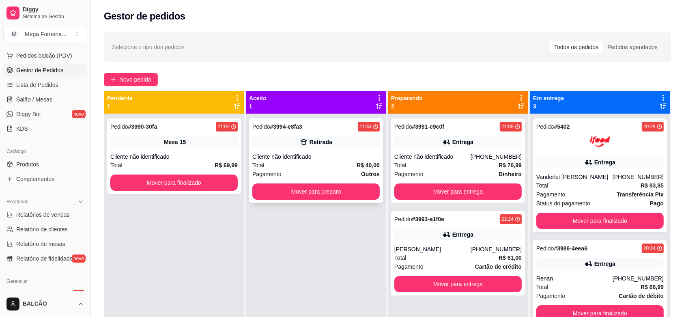
click at [327, 151] on div "Pedido # 3994-e8fa3 21:34 Retirada Cliente não identificado Total R$ 40,00 Paga…" at bounding box center [316, 161] width 134 height 84
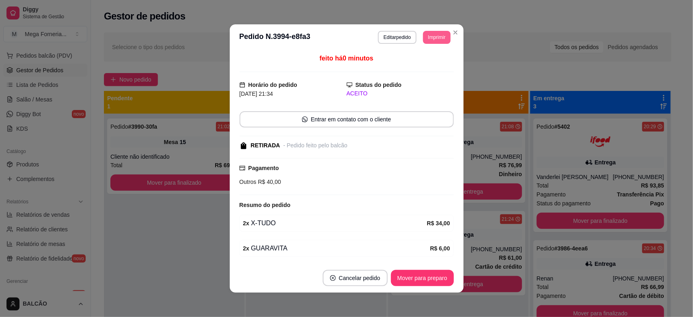
click at [424, 43] on button "Imprimir" at bounding box center [436, 37] width 27 height 13
click at [413, 66] on button "IMPRESSORA" at bounding box center [417, 66] width 59 height 13
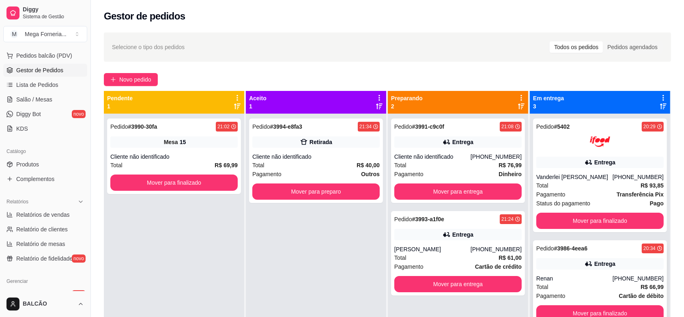
click at [573, 254] on div "Pedido # 3986-4eea6 20:34 Entrega Renan [PHONE_NUMBER] Total R$ 66,99 Pagamento…" at bounding box center [600, 282] width 134 height 84
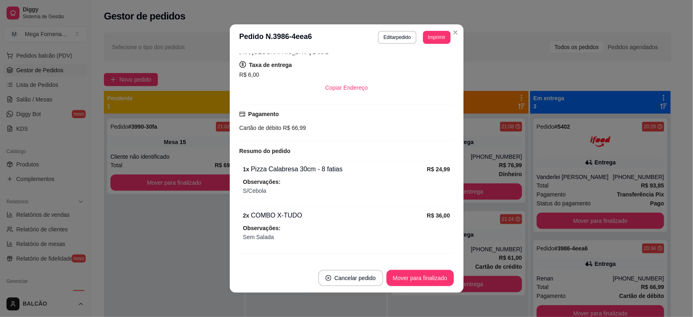
scroll to position [152, 0]
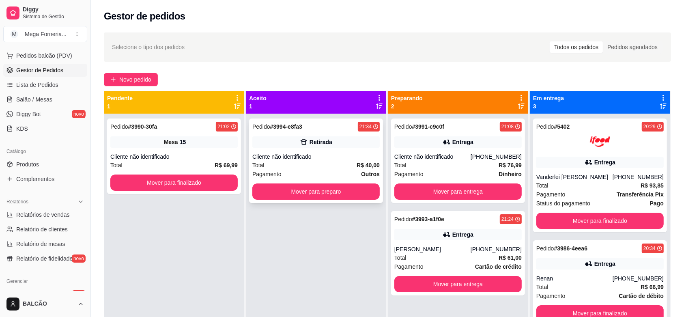
click at [350, 157] on div "Cliente não identificado" at bounding box center [315, 157] width 127 height 8
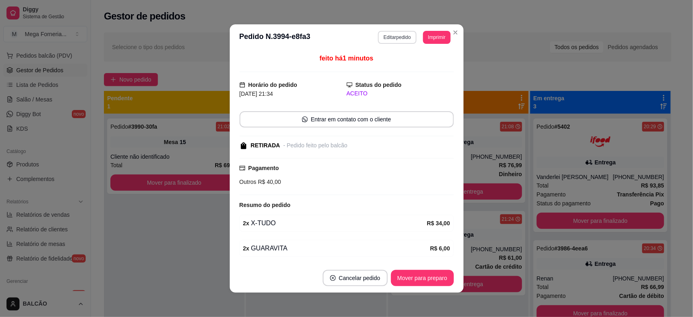
click at [401, 36] on button "Editar pedido" at bounding box center [397, 37] width 39 height 13
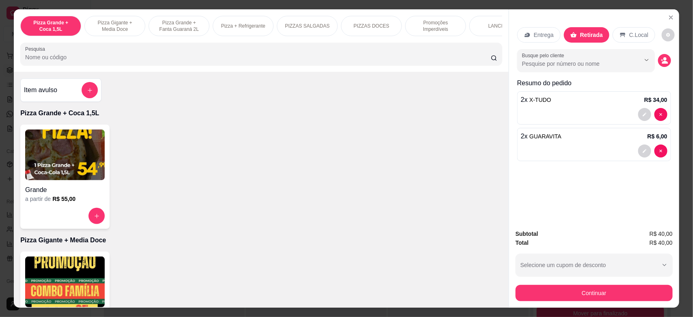
scroll to position [355, 0]
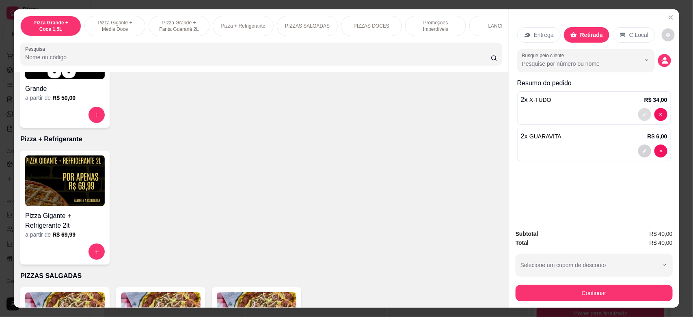
click at [638, 112] on button "decrease-product-quantity" at bounding box center [644, 114] width 13 height 13
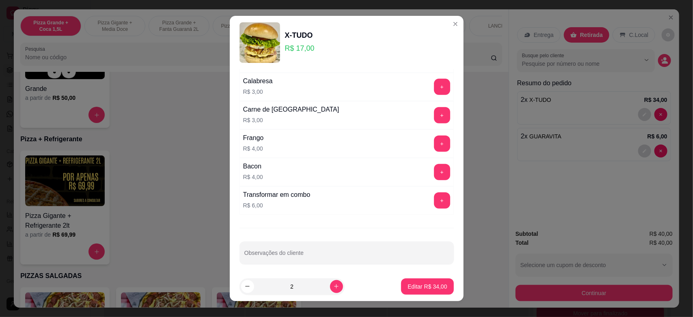
scroll to position [175, 0]
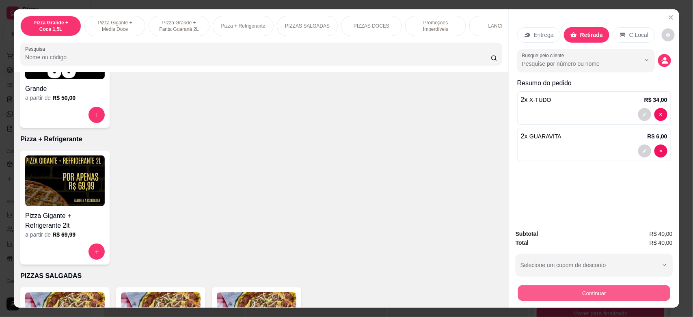
click at [541, 291] on button "Continuar" at bounding box center [594, 293] width 152 height 16
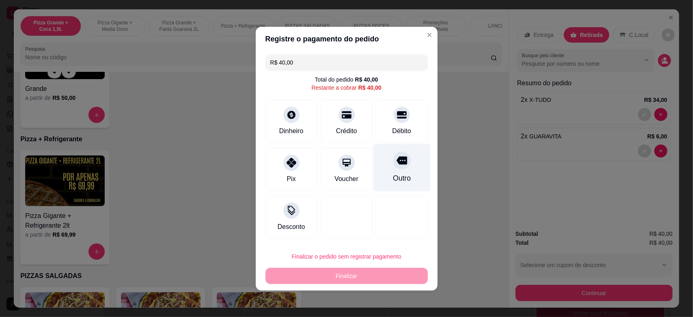
click at [392, 173] on div "Outro" at bounding box center [401, 178] width 18 height 11
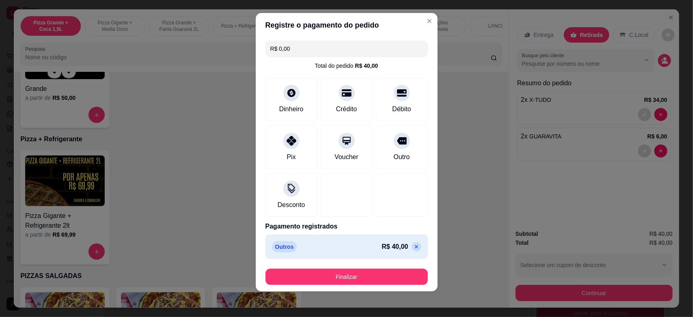
scroll to position [7, 0]
click at [413, 248] on icon at bounding box center [416, 246] width 6 height 6
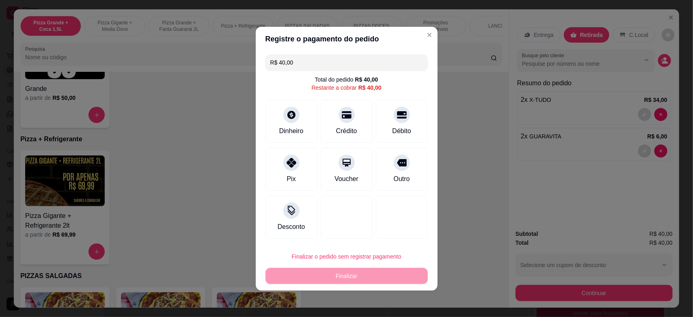
scroll to position [0, 0]
click at [291, 172] on div "Pix" at bounding box center [291, 167] width 57 height 47
type input "R$ 0,00"
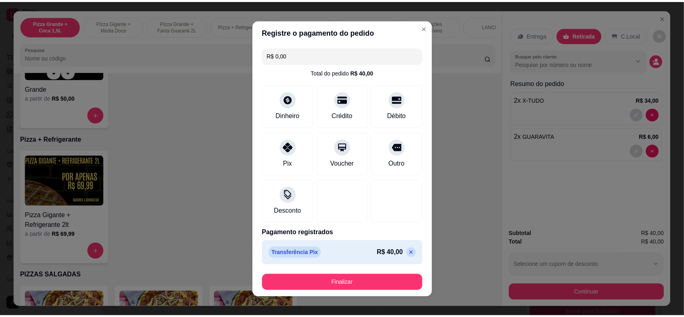
scroll to position [7, 0]
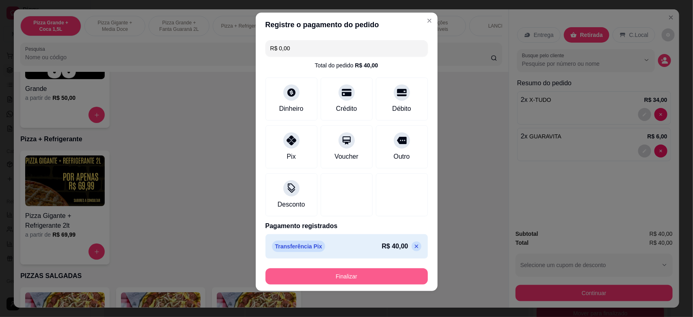
click at [337, 271] on button "Finalizar" at bounding box center [346, 276] width 162 height 16
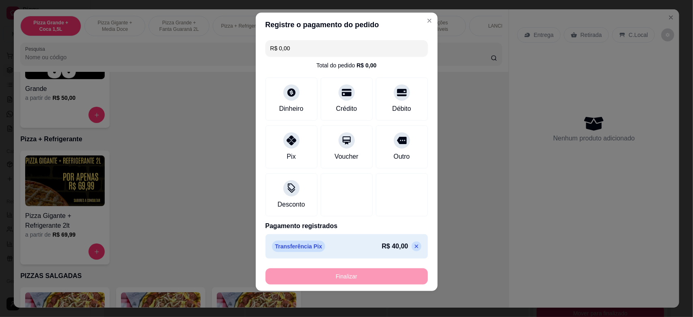
type input "0"
type input "-R$ 40,00"
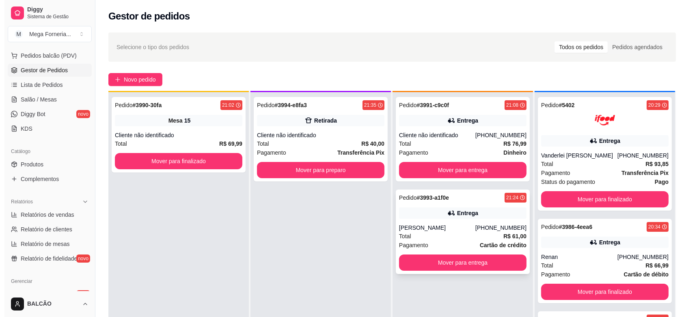
scroll to position [23, 0]
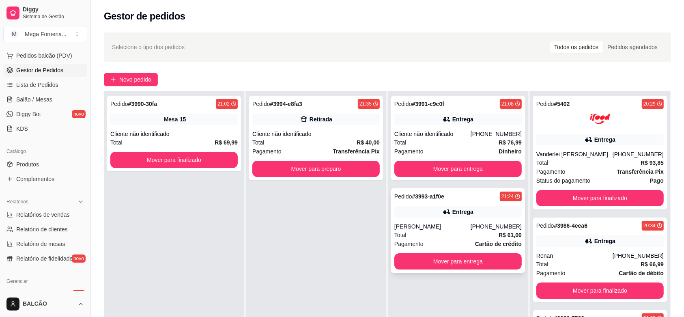
click at [463, 198] on div "Pedido # 3993-a1f0e 21:24" at bounding box center [457, 197] width 127 height 10
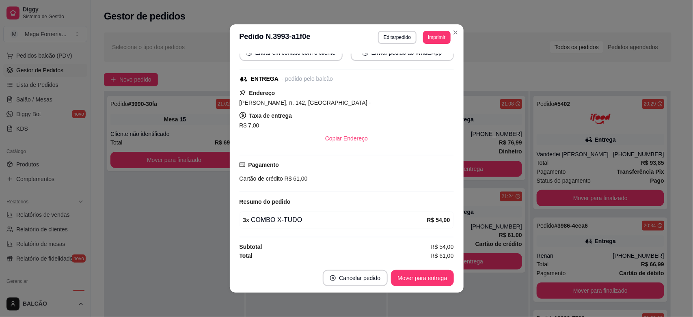
scroll to position [1, 0]
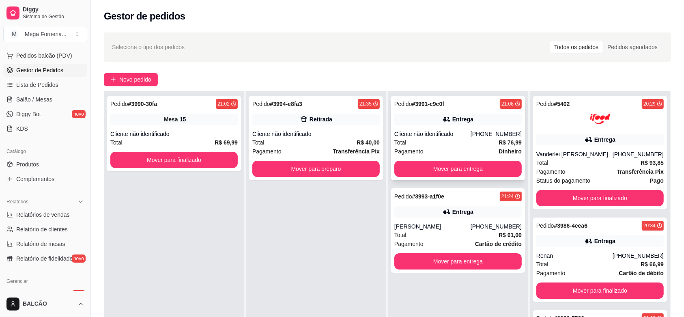
click at [499, 143] on strong "R$ 76,99" at bounding box center [510, 142] width 23 height 6
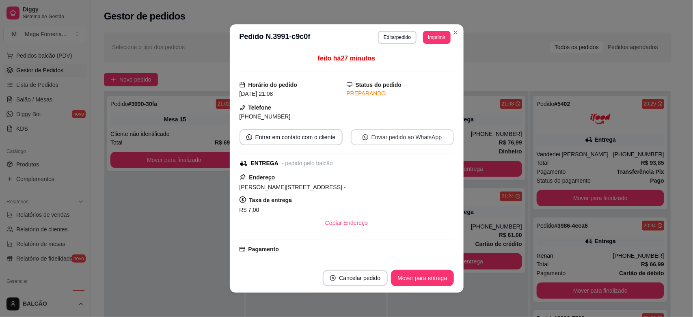
scroll to position [202, 0]
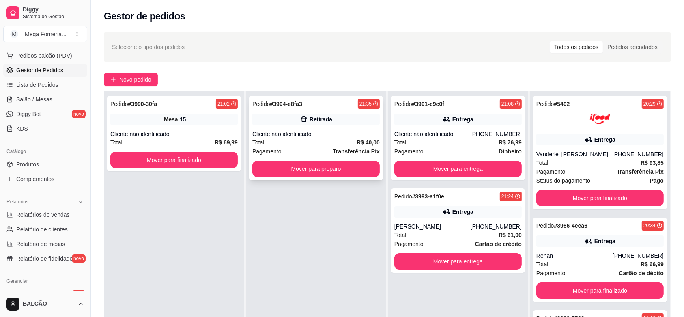
click at [291, 137] on div "Cliente não identificado" at bounding box center [315, 134] width 127 height 8
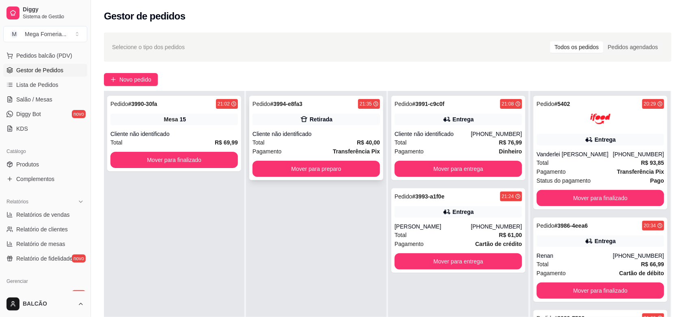
scroll to position [49, 0]
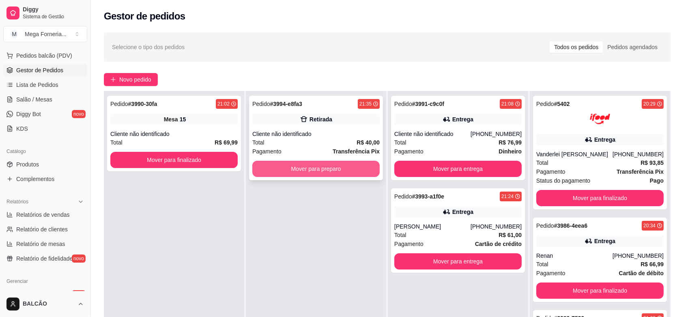
click at [295, 173] on button "Mover para preparo" at bounding box center [315, 169] width 127 height 16
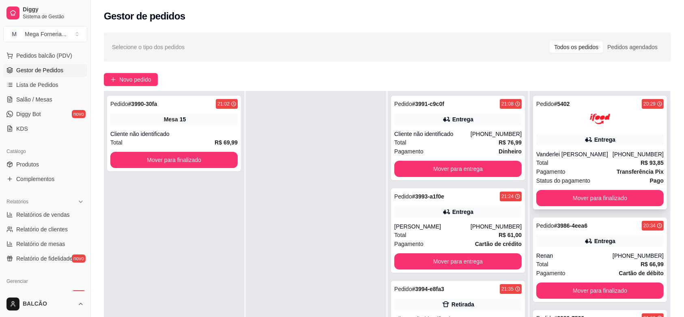
click at [544, 164] on div "Total R$ 93,85" at bounding box center [600, 162] width 127 height 9
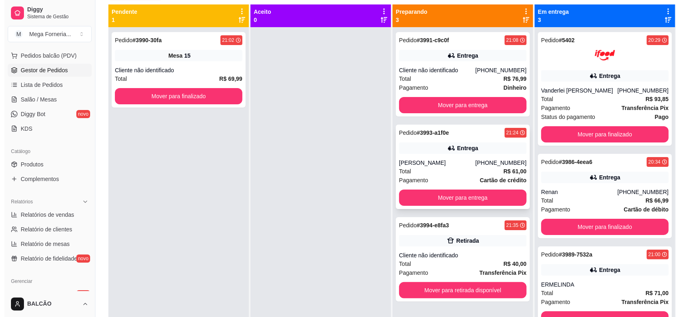
scroll to position [22, 0]
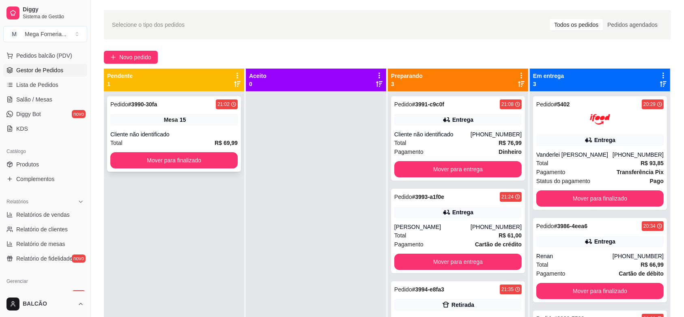
click at [213, 106] on div "Pedido # 3990-30fa 21:02" at bounding box center [173, 104] width 127 height 10
click at [139, 51] on button "Novo pedido" at bounding box center [131, 57] width 54 height 13
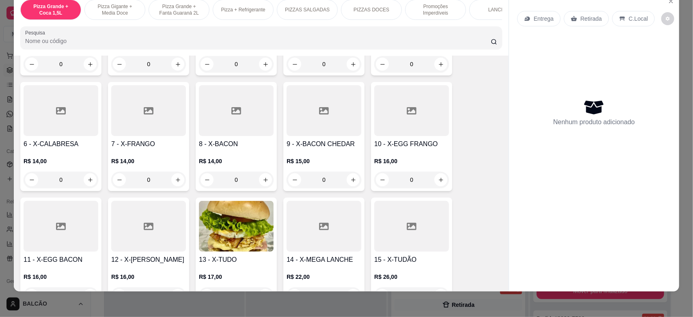
scroll to position [964, 0]
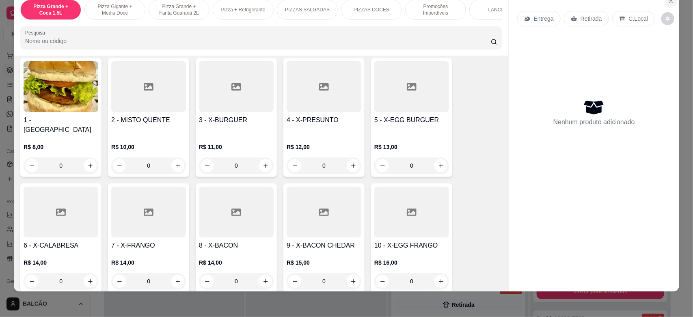
click at [664, 5] on button "Close" at bounding box center [670, 1] width 13 height 13
